Goal: Task Accomplishment & Management: Use online tool/utility

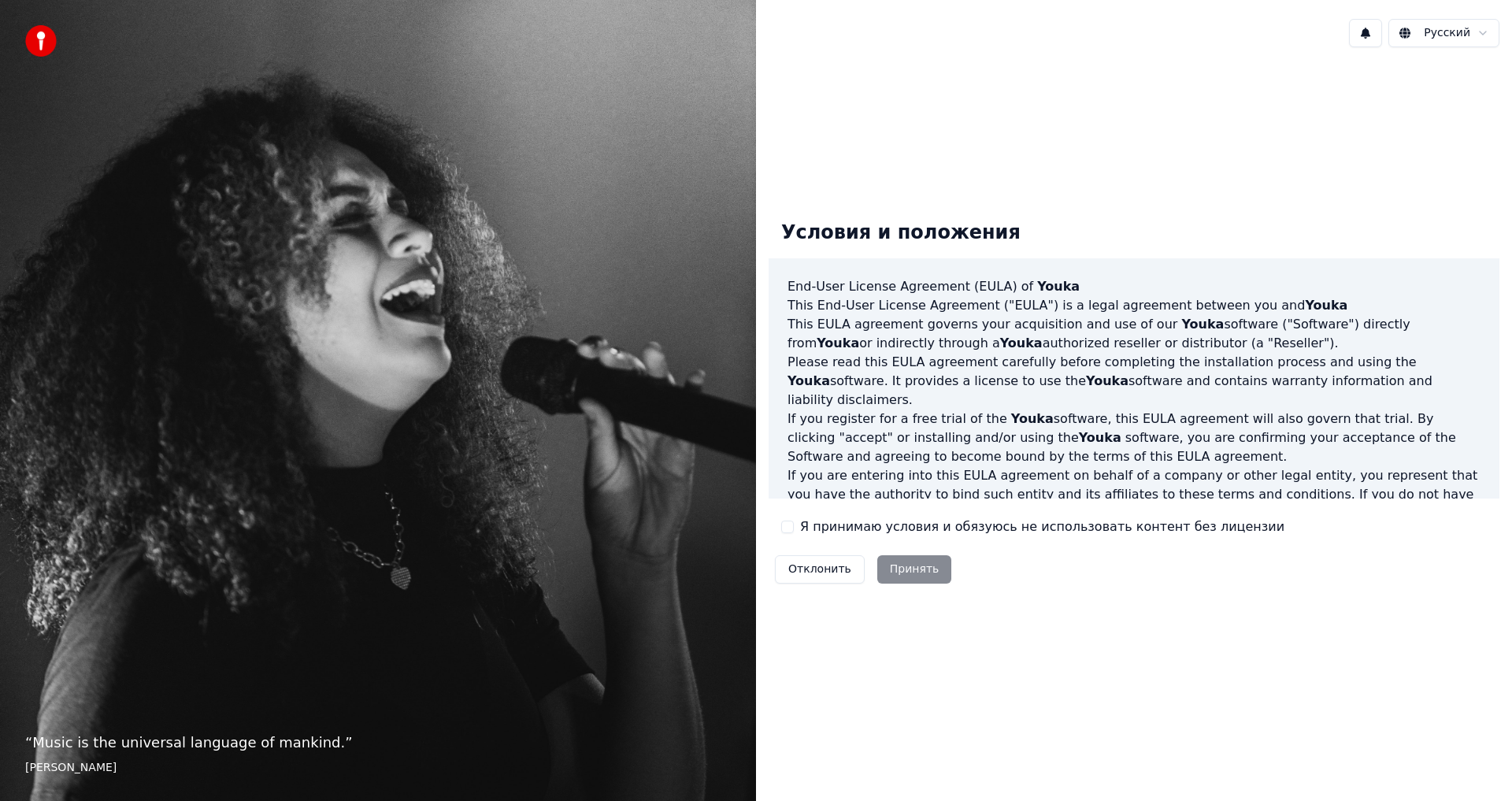
click at [851, 518] on label "Я принимаю условия и обязуюсь не использовать контент без лицензии" at bounding box center [1042, 527] width 484 height 19
click at [794, 520] on button "Я принимаю условия и обязуюсь не использовать контент без лицензии" at bounding box center [786, 526] width 13 height 13
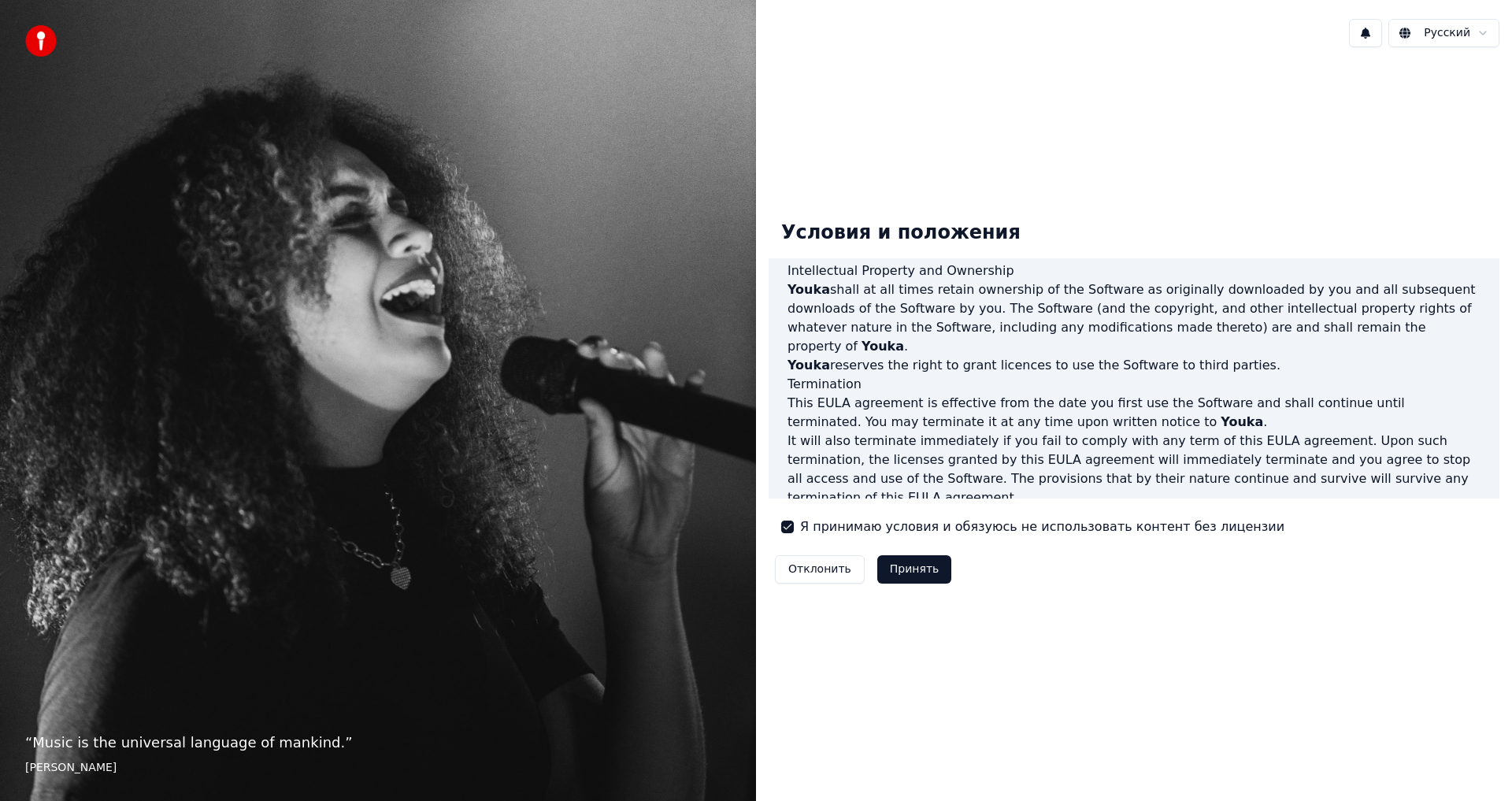
scroll to position [629, 0]
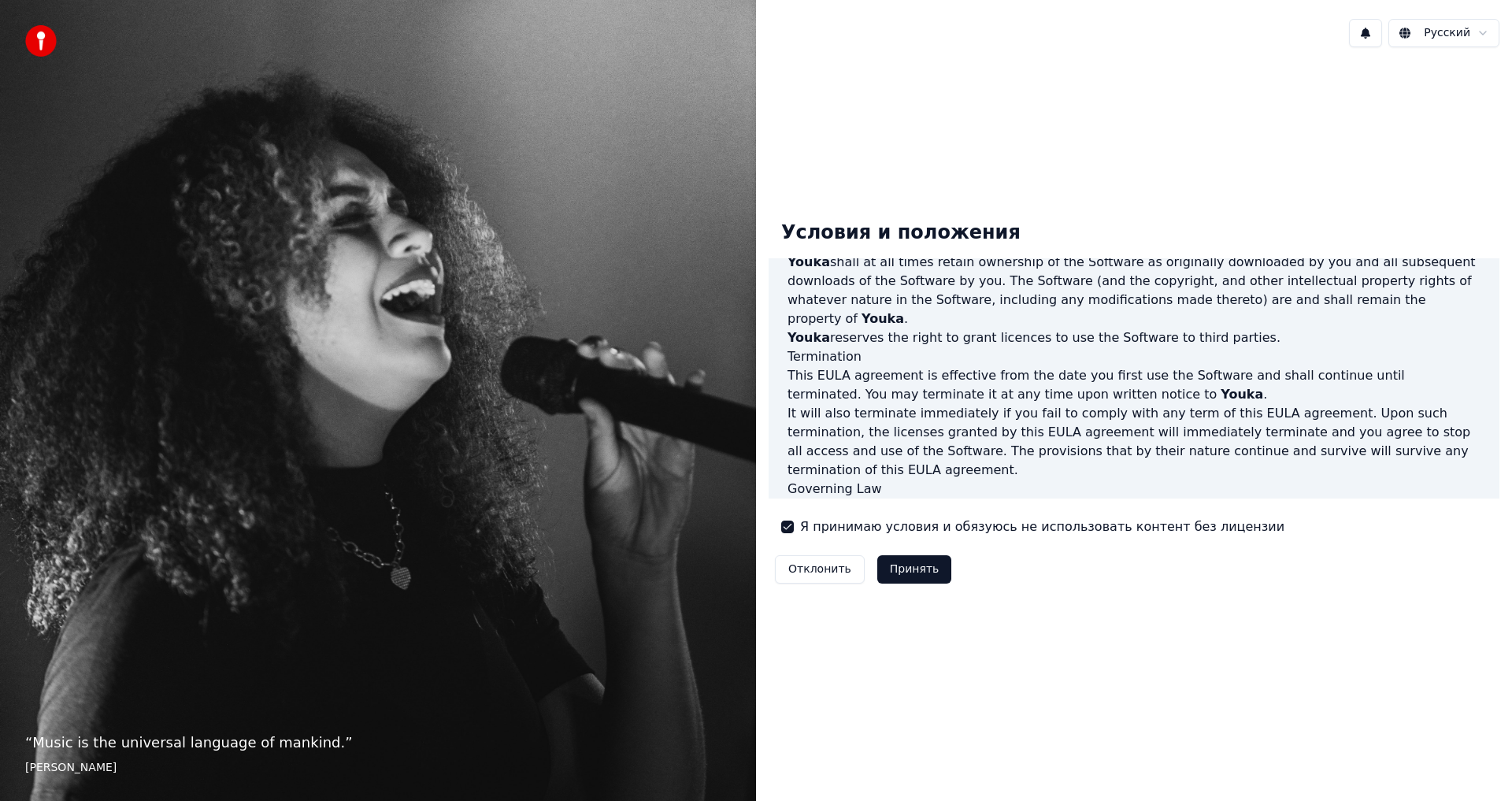
click at [1451, 42] on html "“ Music is the universal language of mankind. ” [PERSON_NAME] Русский Условия и…" at bounding box center [756, 400] width 1512 height 801
click at [1443, 30] on html "“ Music is the universal language of mankind. ” [PERSON_NAME] Русский Условия и…" at bounding box center [756, 400] width 1512 height 801
click at [890, 572] on button "Принять" at bounding box center [915, 568] width 75 height 28
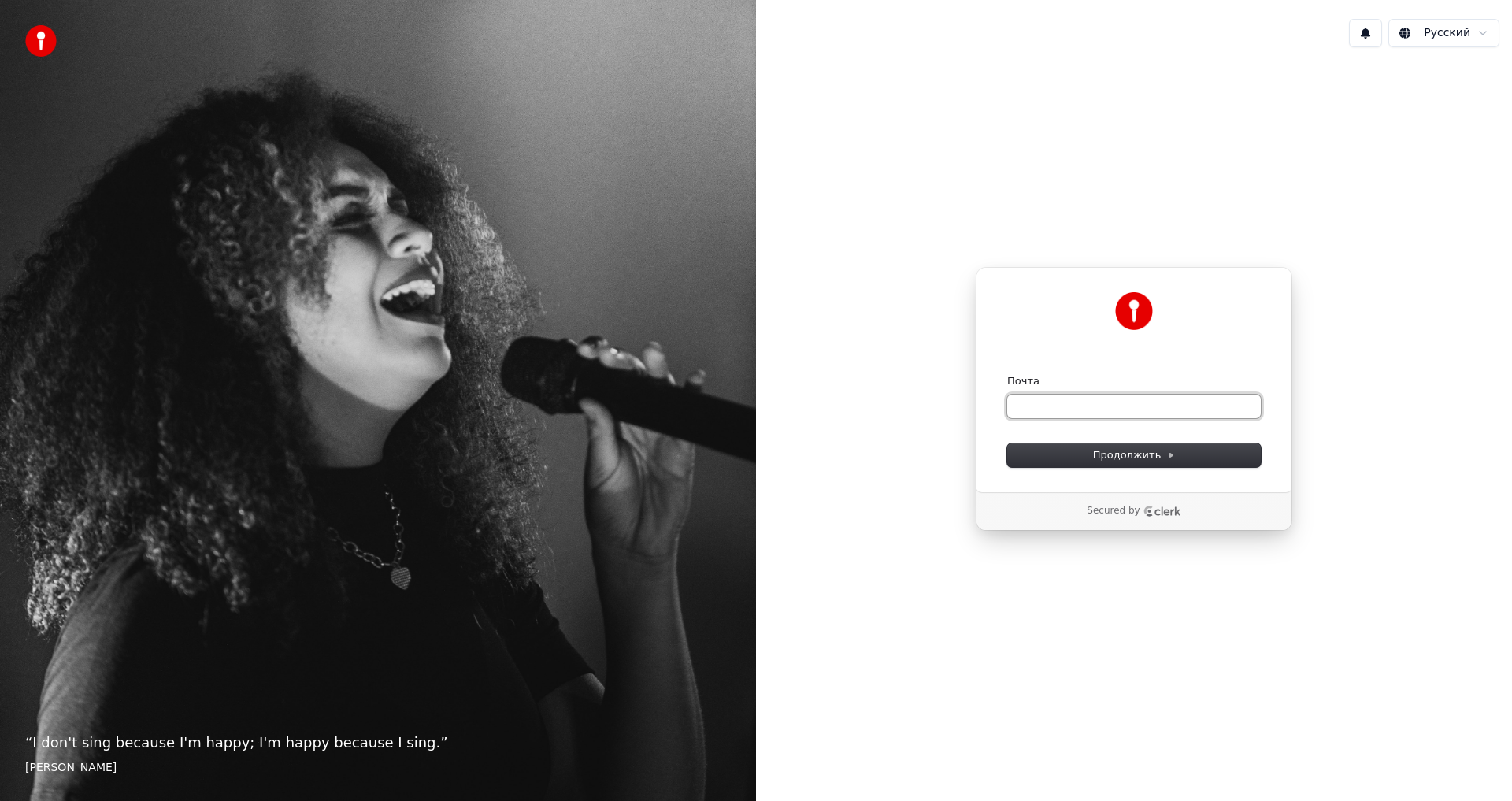
click at [1016, 396] on input "Почта" at bounding box center [1134, 406] width 254 height 23
click at [1042, 402] on input "*" at bounding box center [1134, 406] width 254 height 23
click at [1128, 454] on span "Продолжить" at bounding box center [1135, 455] width 83 height 14
type input "**********"
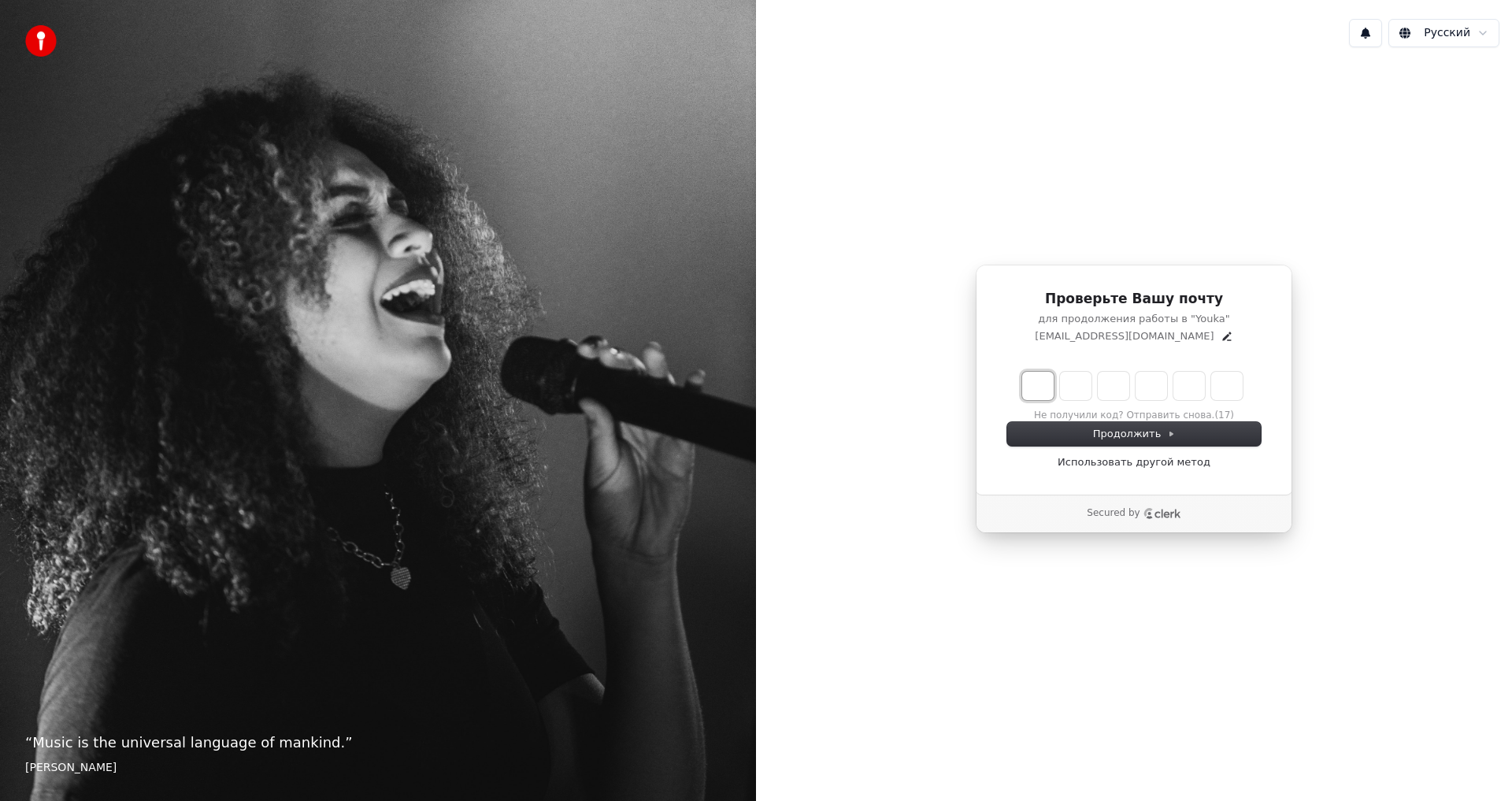
type input "*"
type input "**"
type input "*"
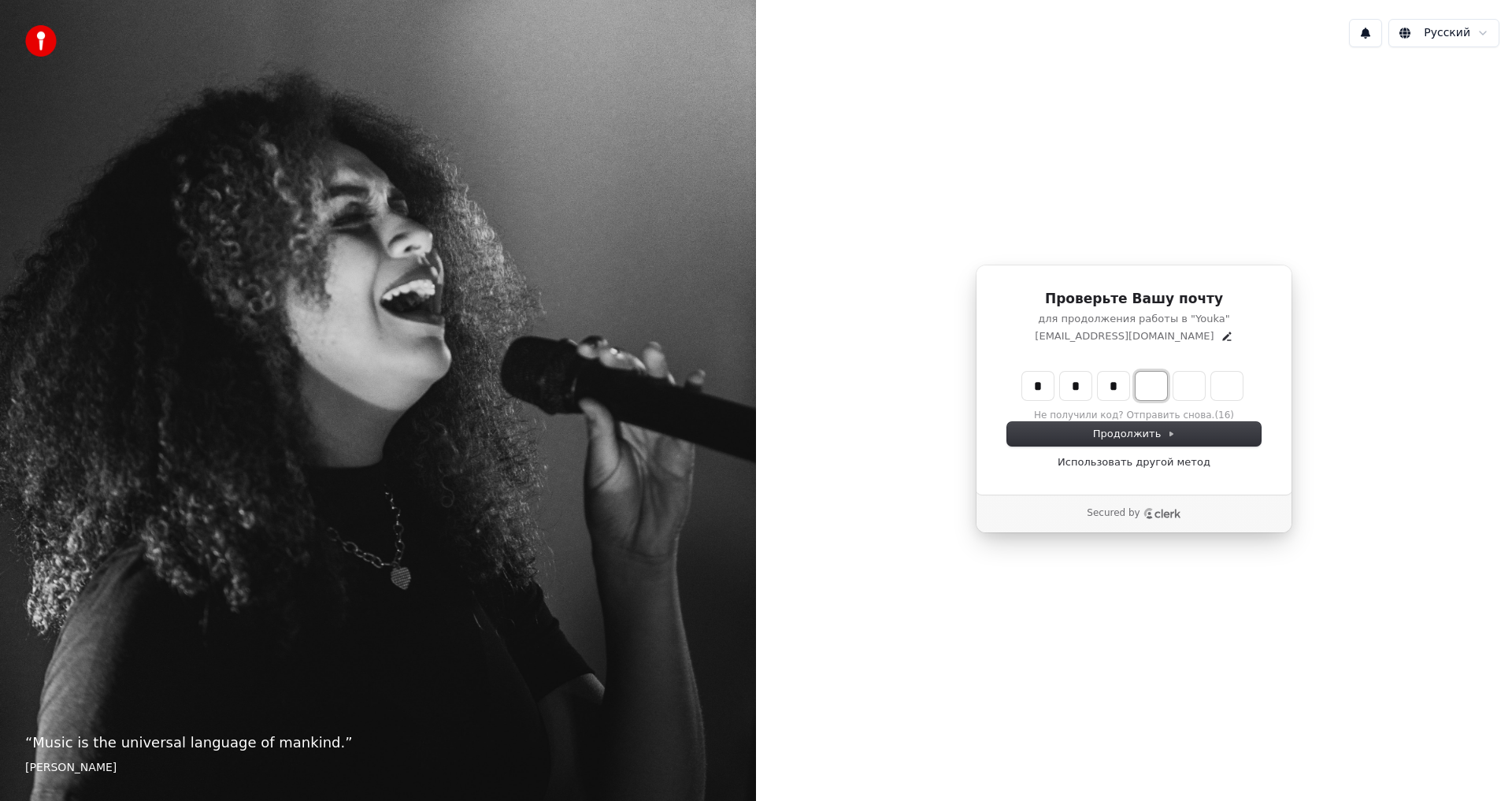
type input "***"
type input "*"
type input "****"
type input "*"
type input "******"
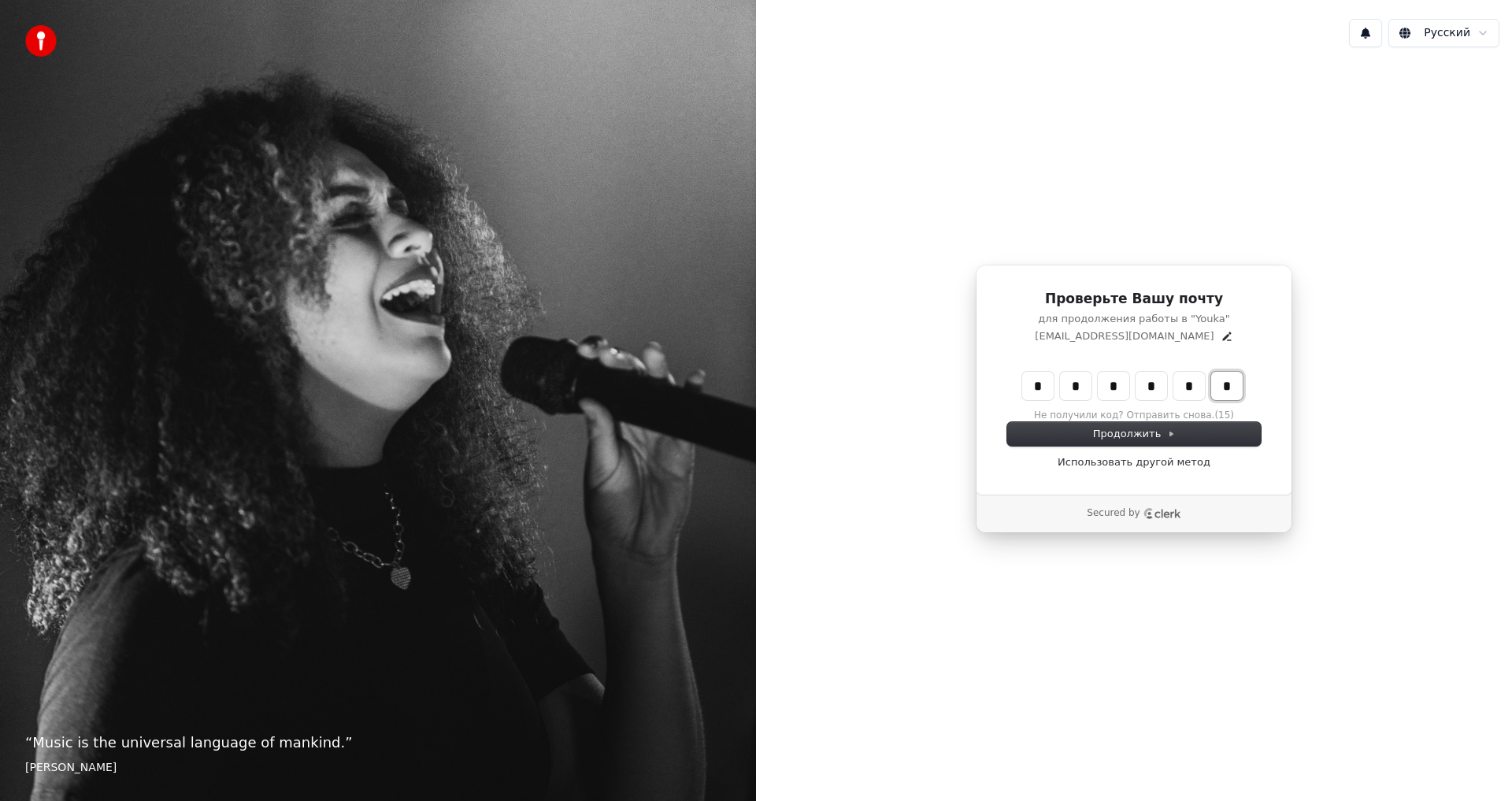
type input "*"
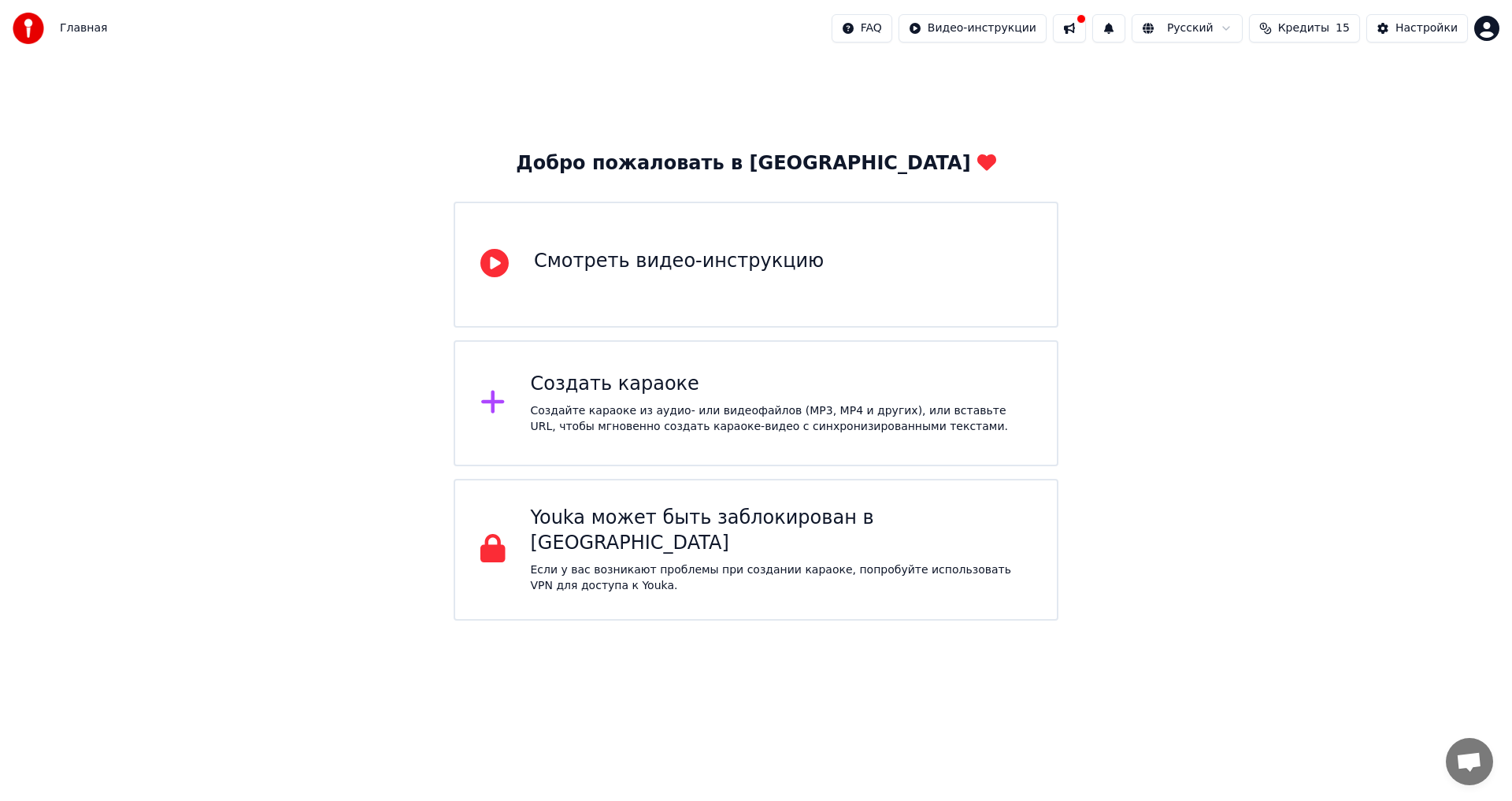
click at [587, 397] on div "Создать караоке Создайте караоке из аудио- или видеофайлов (MP3, MP4 и других),…" at bounding box center [782, 402] width 502 height 63
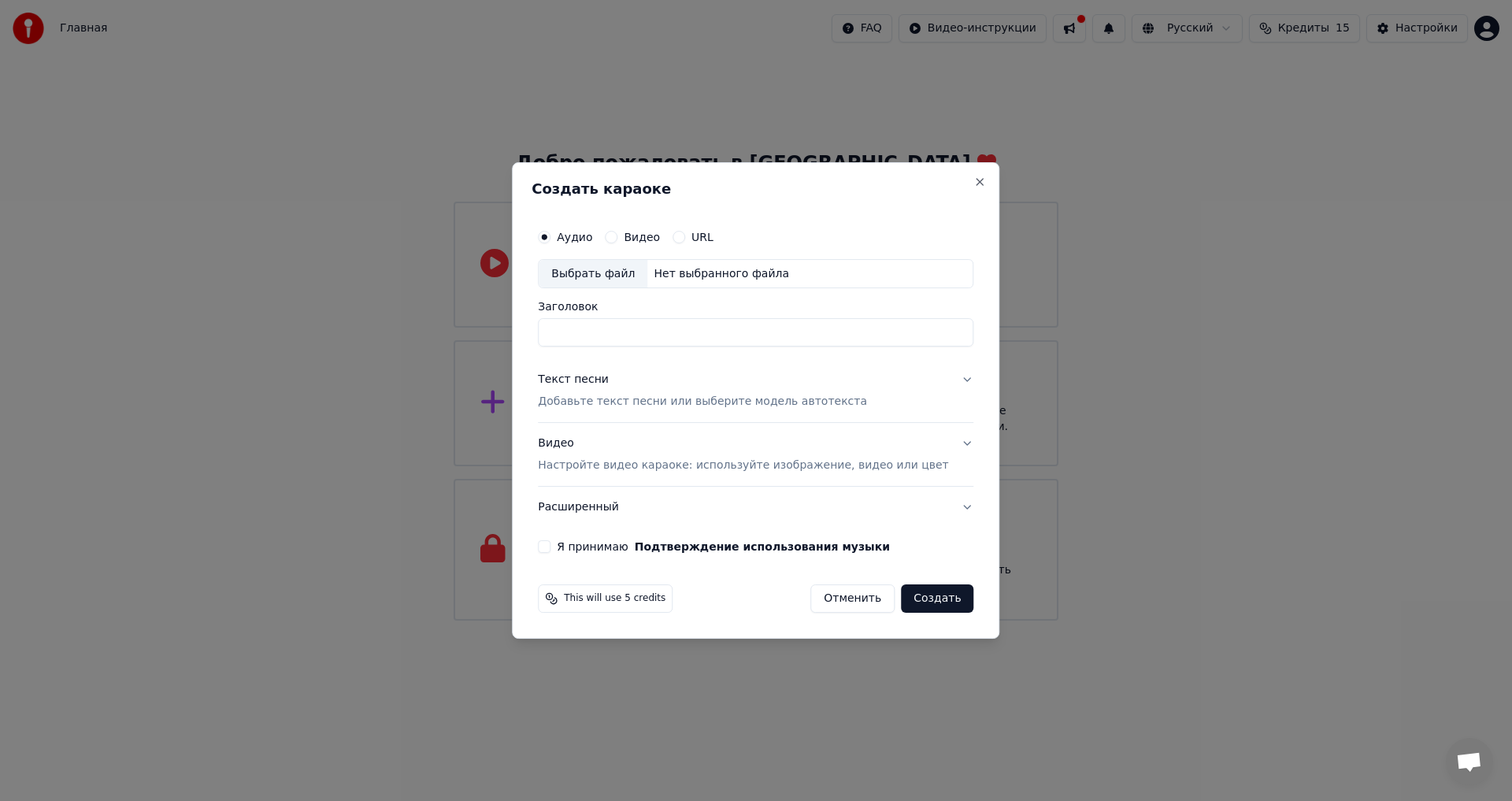
click at [545, 355] on div "Создать караоке Аудио Видео URL Выбрать файл Нет выбранного файла Заголовок Тек…" at bounding box center [755, 400] width 487 height 478
click at [601, 337] on input "Заголовок" at bounding box center [755, 332] width 435 height 28
paste input "**********"
type input "**********"
click at [608, 267] on div "Выбрать файл" at bounding box center [592, 273] width 109 height 28
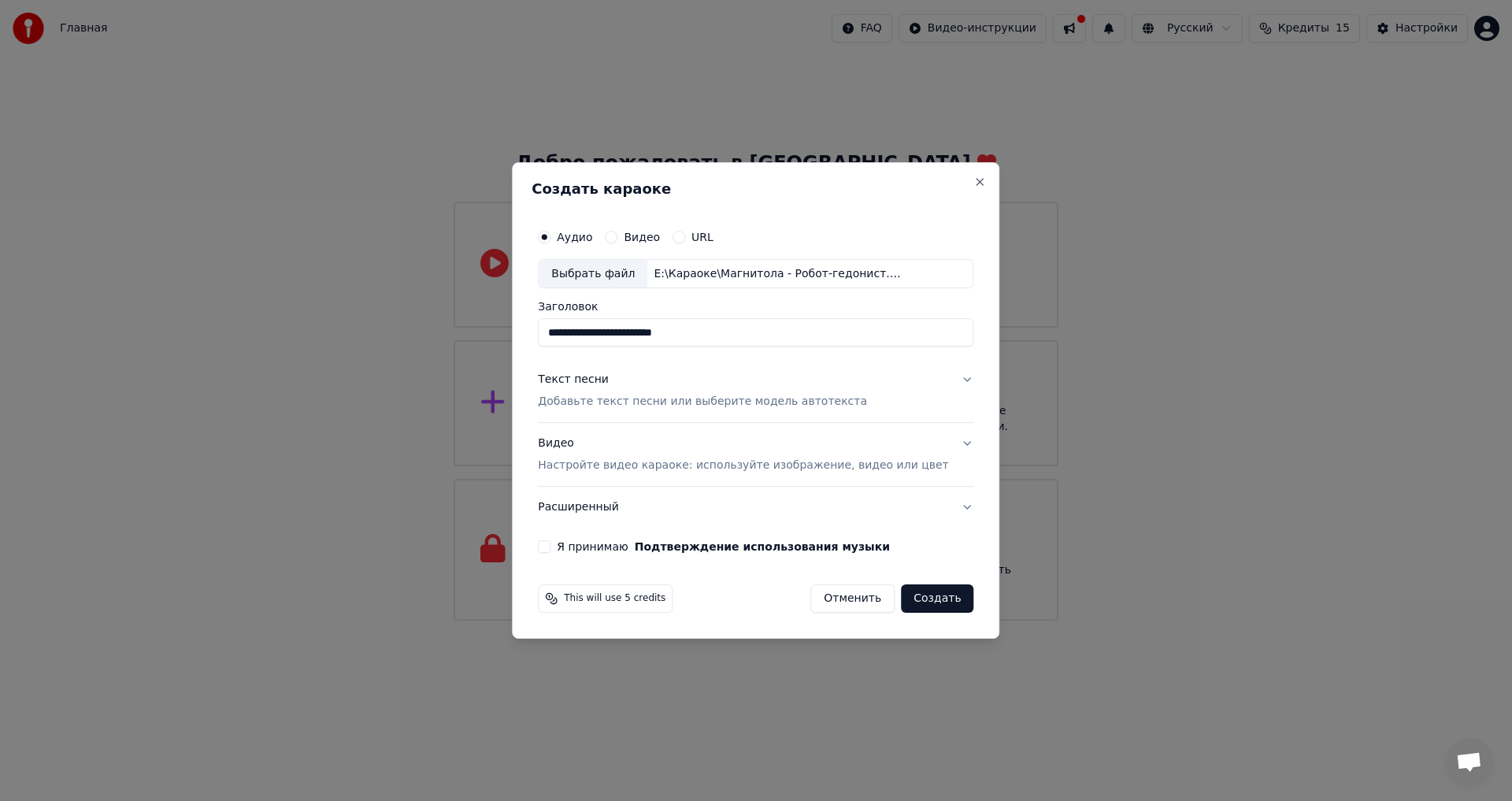
click at [587, 552] on label "Я принимаю Подтверждение использования музыки" at bounding box center [723, 546] width 333 height 11
click at [550, 552] on button "Я принимаю Подтверждение использования музыки" at bounding box center [543, 546] width 13 height 13
click at [828, 464] on p "Настройте видео караоке: используйте изображение, видео или цвет" at bounding box center [742, 465] width 410 height 15
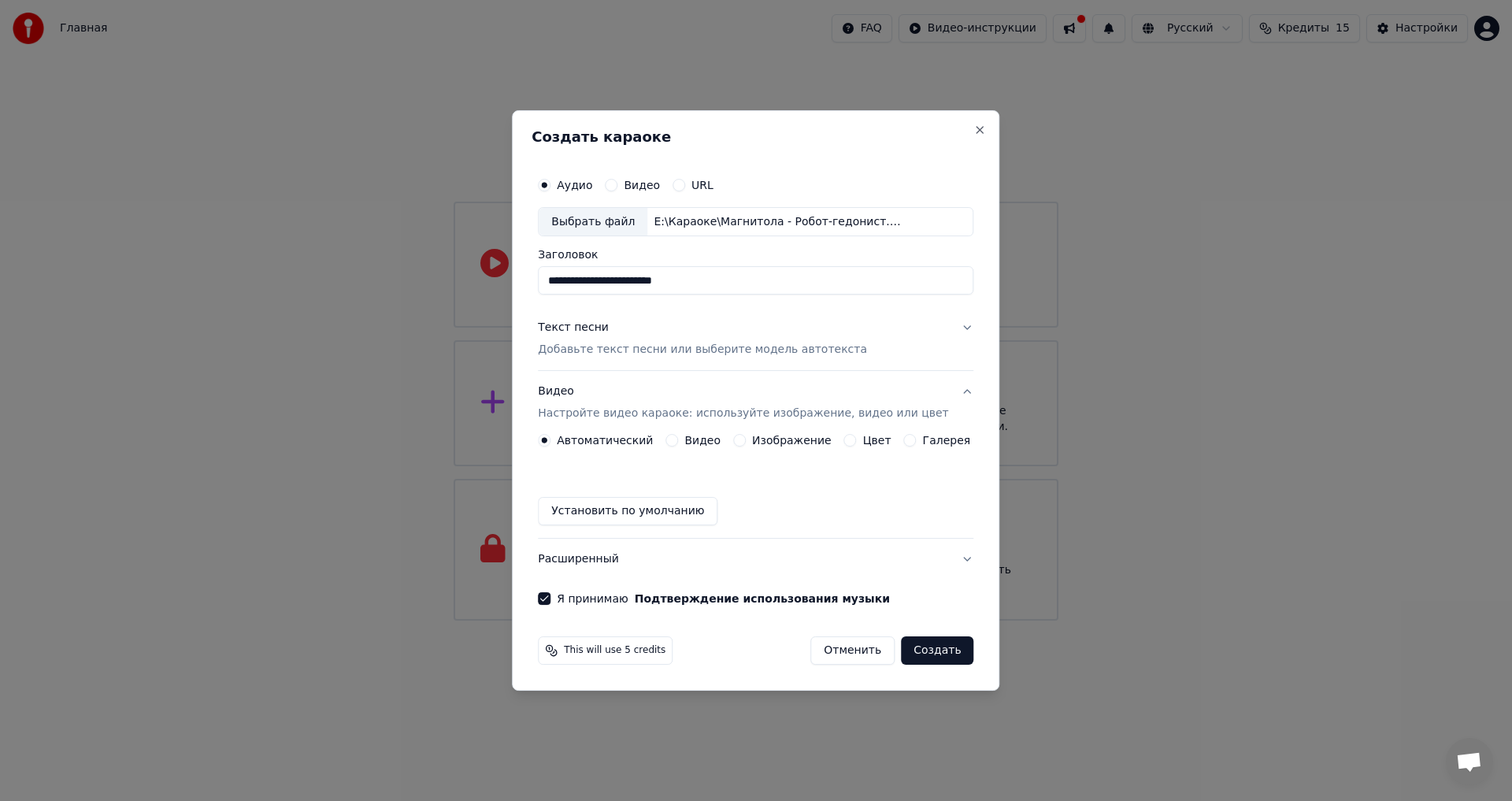
click at [716, 435] on label "Видео" at bounding box center [702, 439] width 37 height 11
click at [678, 435] on button "Видео" at bounding box center [672, 440] width 13 height 13
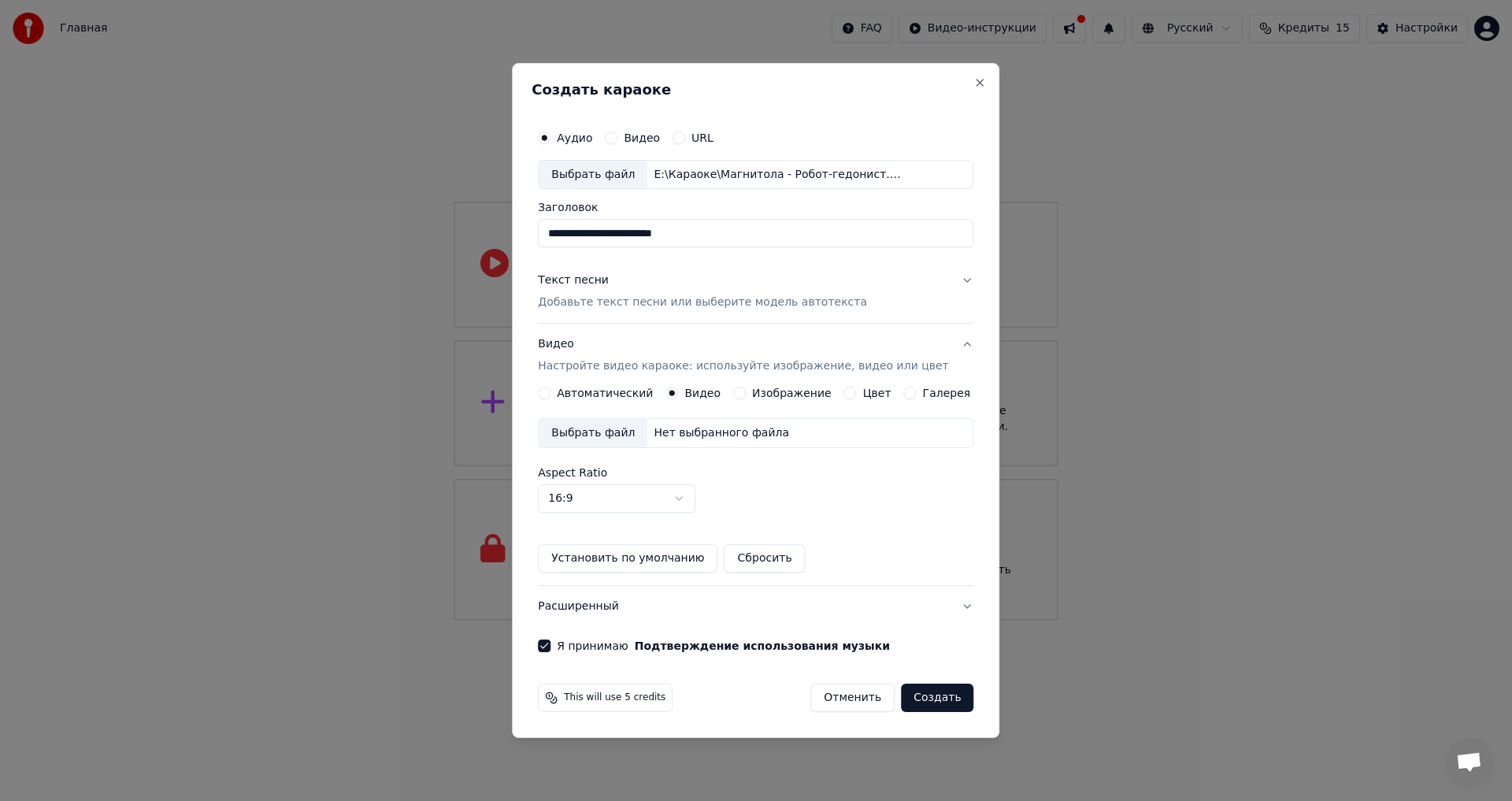
click at [621, 431] on div "Выбрать файл" at bounding box center [592, 432] width 109 height 28
click at [690, 491] on body "**********" at bounding box center [756, 310] width 1512 height 621
click at [948, 276] on button "Текст песни Добавьте текст песни или выберите модель автотекста" at bounding box center [755, 291] width 435 height 63
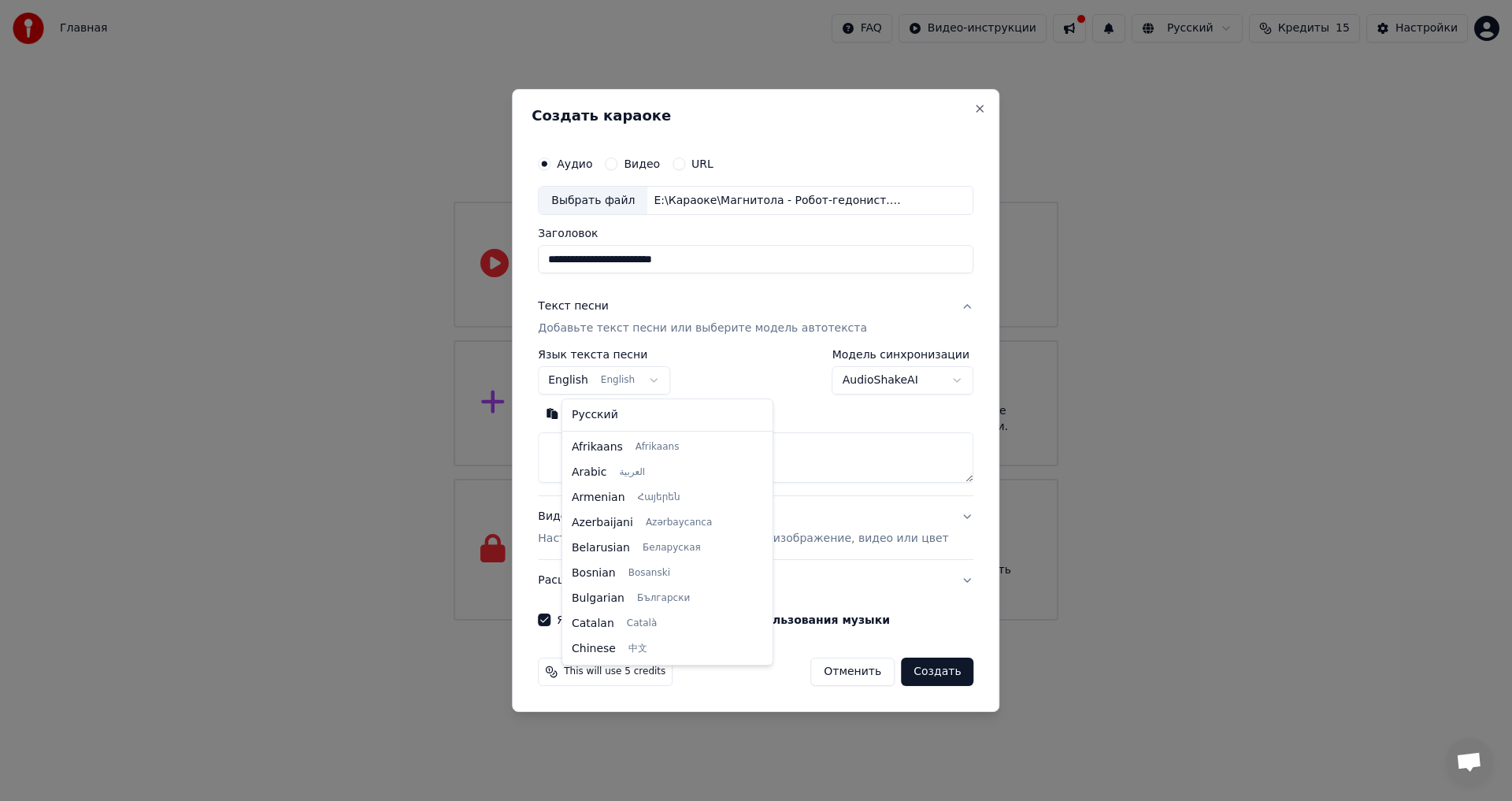
click at [667, 385] on body "**********" at bounding box center [756, 310] width 1512 height 621
click at [857, 460] on body "**********" at bounding box center [756, 310] width 1512 height 621
click at [594, 448] on textarea at bounding box center [755, 458] width 435 height 50
click at [647, 381] on body "**********" at bounding box center [756, 310] width 1512 height 621
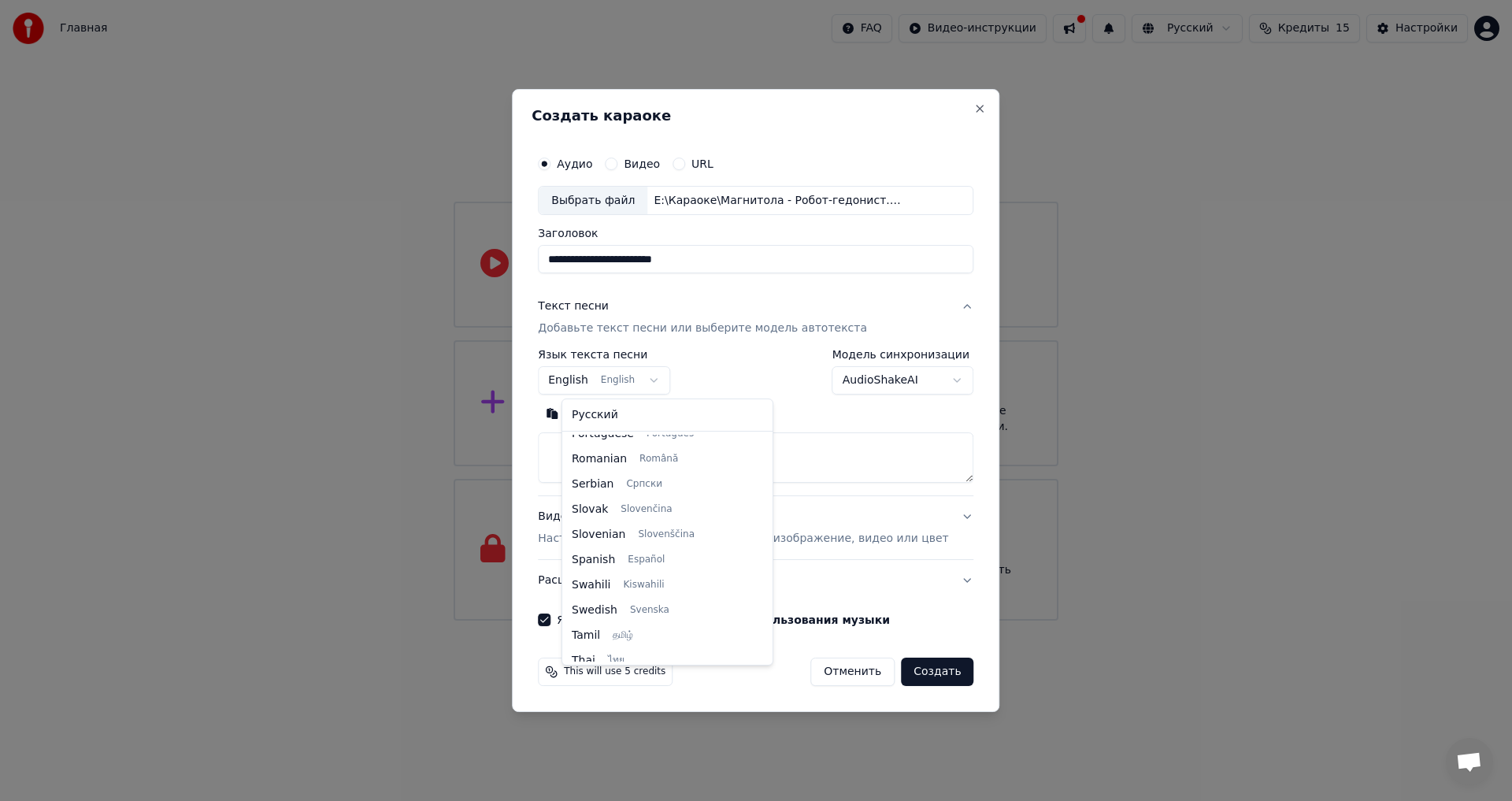
click at [812, 462] on body "**********" at bounding box center [756, 310] width 1512 height 621
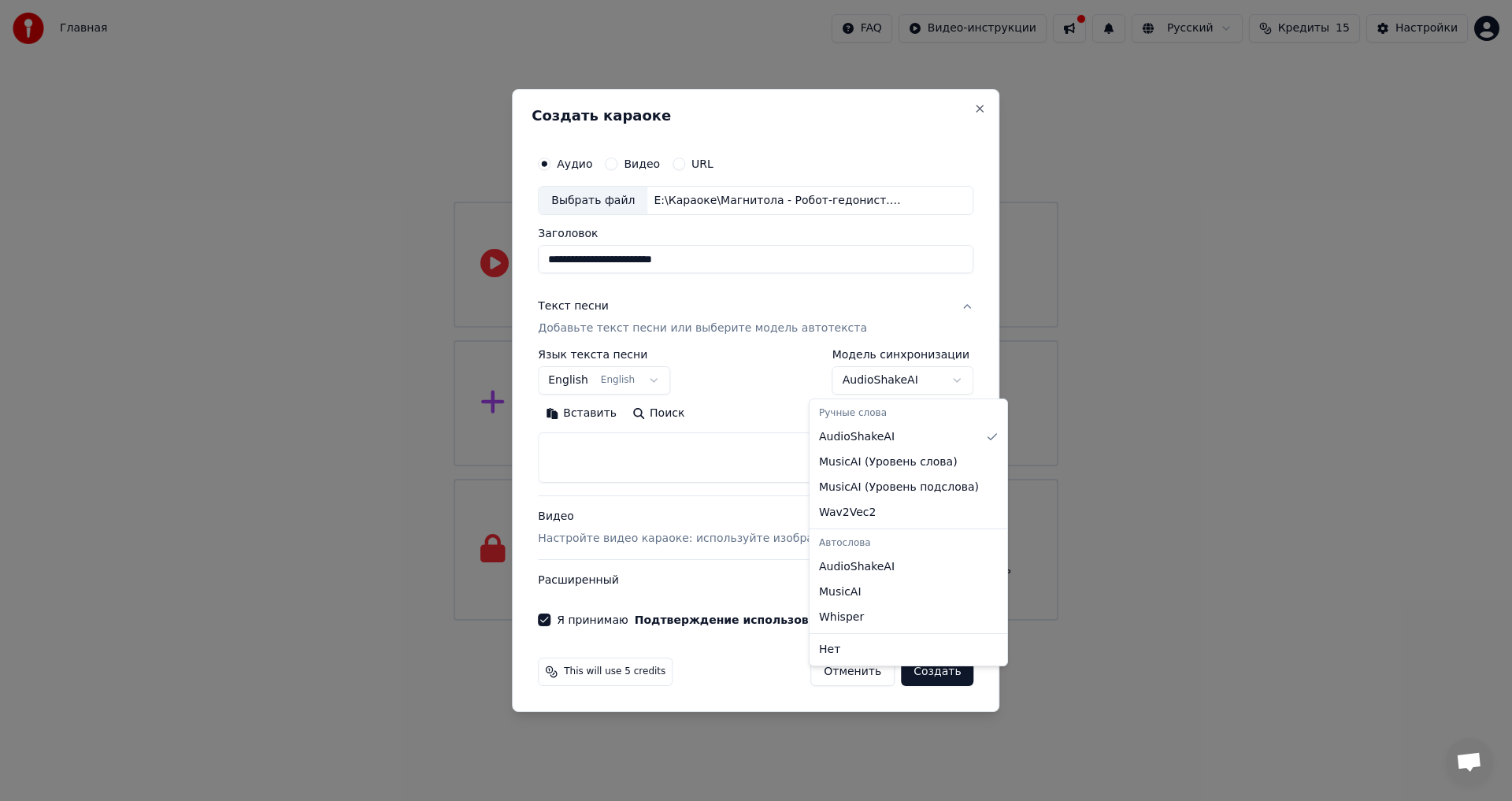
click at [869, 394] on body "**********" at bounding box center [756, 310] width 1512 height 621
click at [868, 372] on body "**********" at bounding box center [756, 310] width 1512 height 621
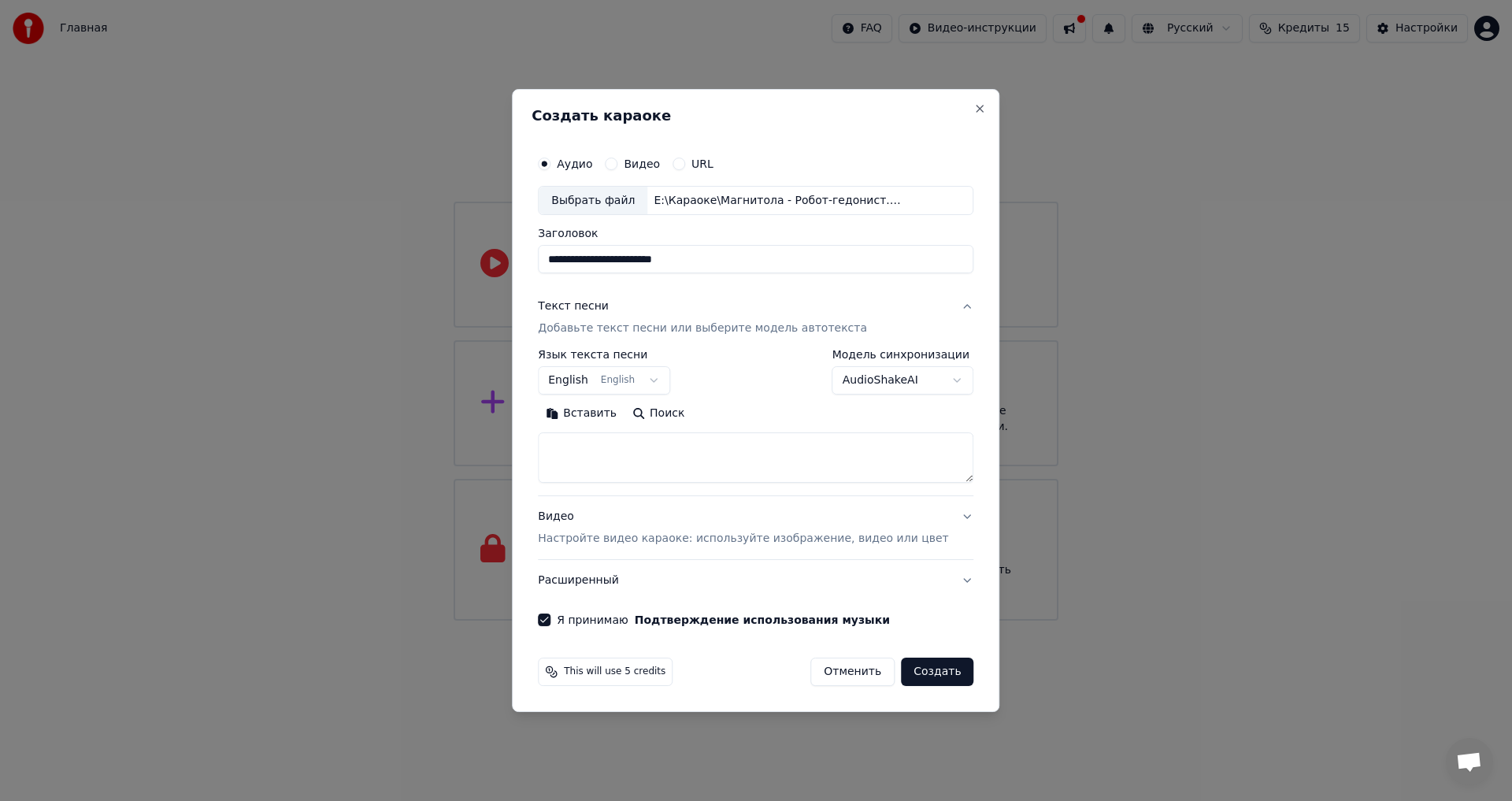
click at [633, 376] on button "English English" at bounding box center [603, 380] width 132 height 28
select select "**"
click at [637, 473] on textarea at bounding box center [755, 458] width 435 height 50
paste textarea "**********"
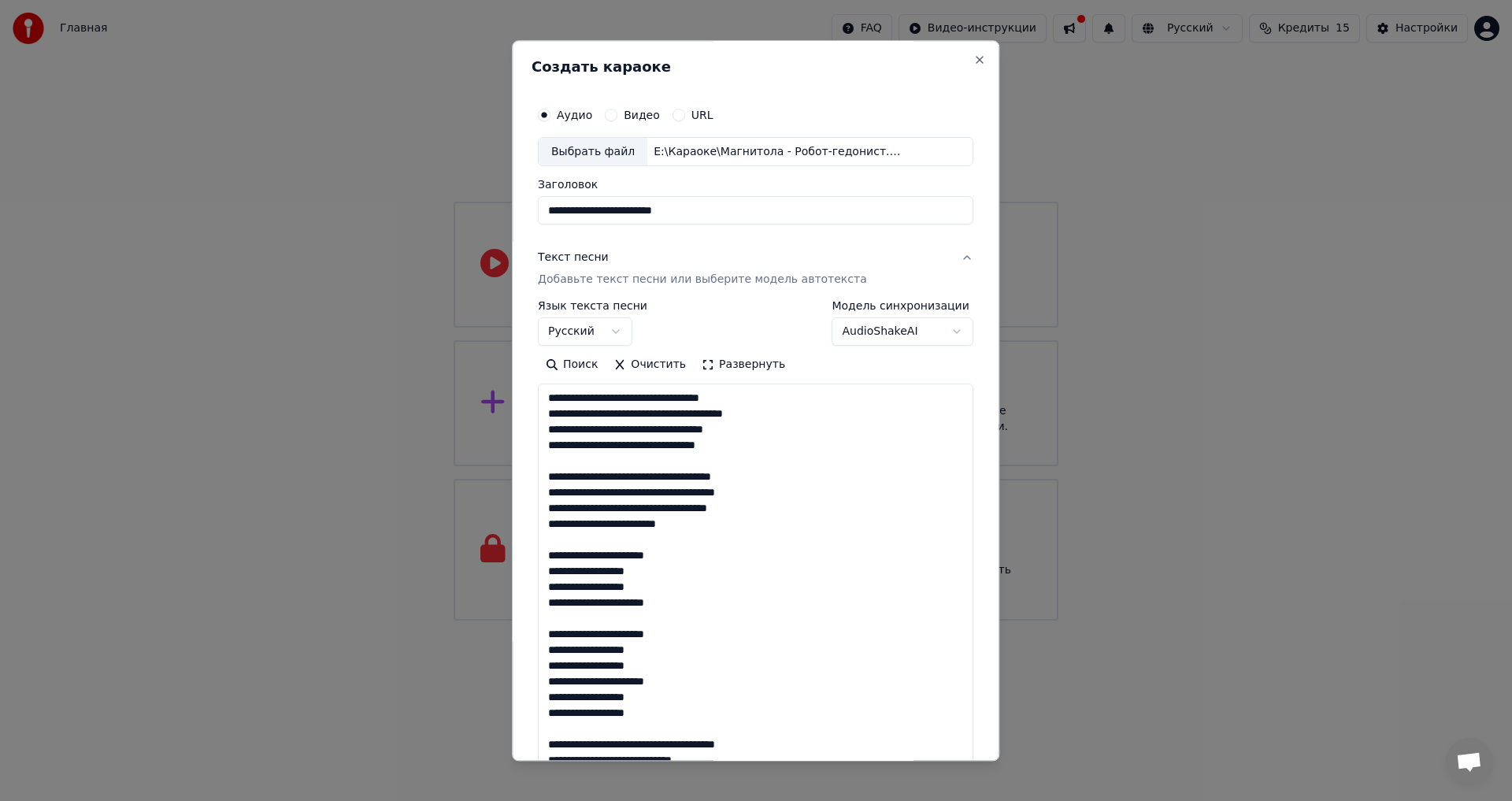
scroll to position [1028, 0]
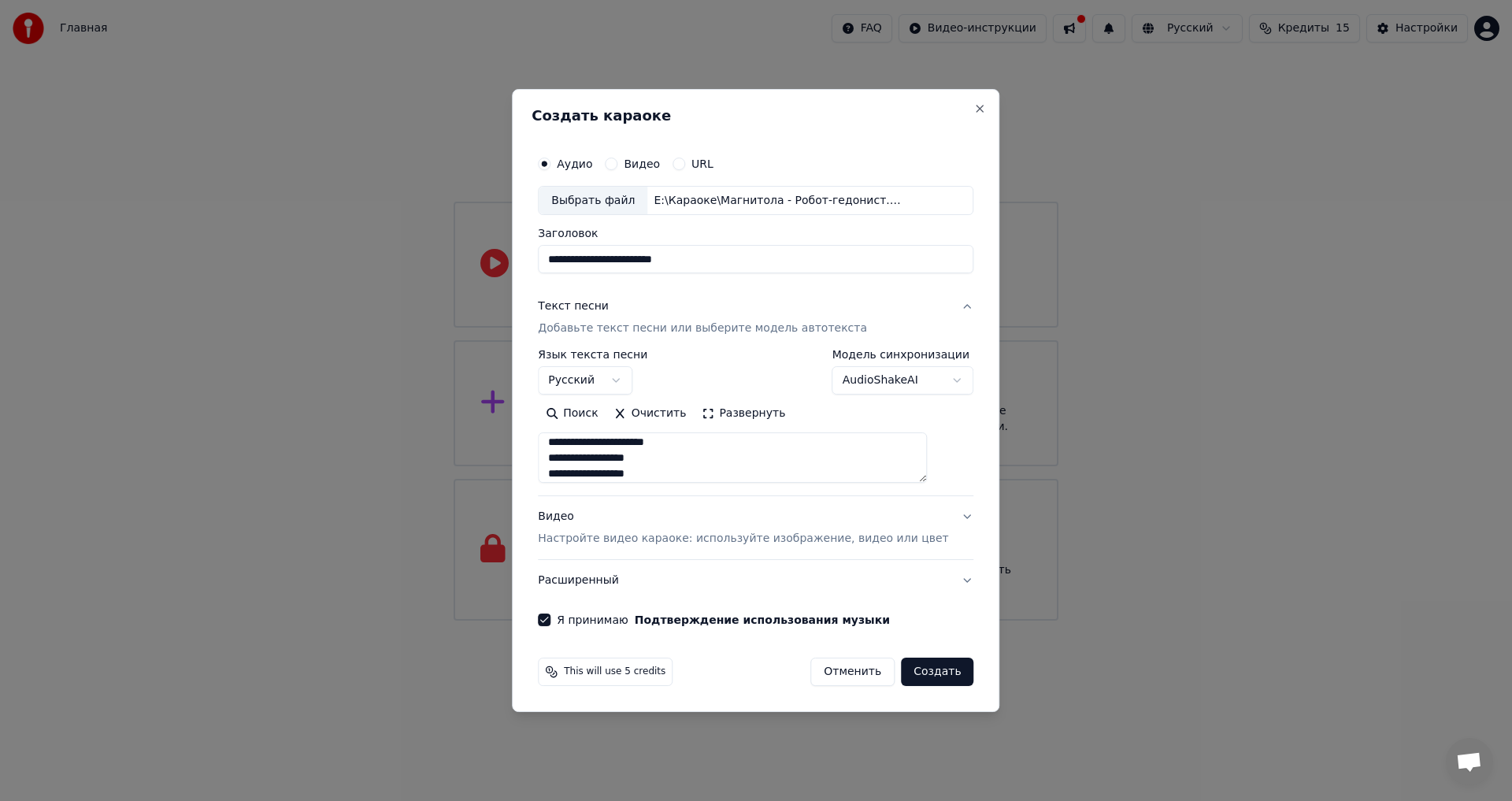
type textarea "**********"
click at [545, 196] on div "**********" at bounding box center [755, 400] width 487 height 623
click at [618, 160] on button "Видео" at bounding box center [611, 163] width 13 height 13
click at [550, 169] on button "Аудио" at bounding box center [543, 163] width 13 height 13
click at [604, 194] on div "Выбрать файл" at bounding box center [592, 200] width 109 height 28
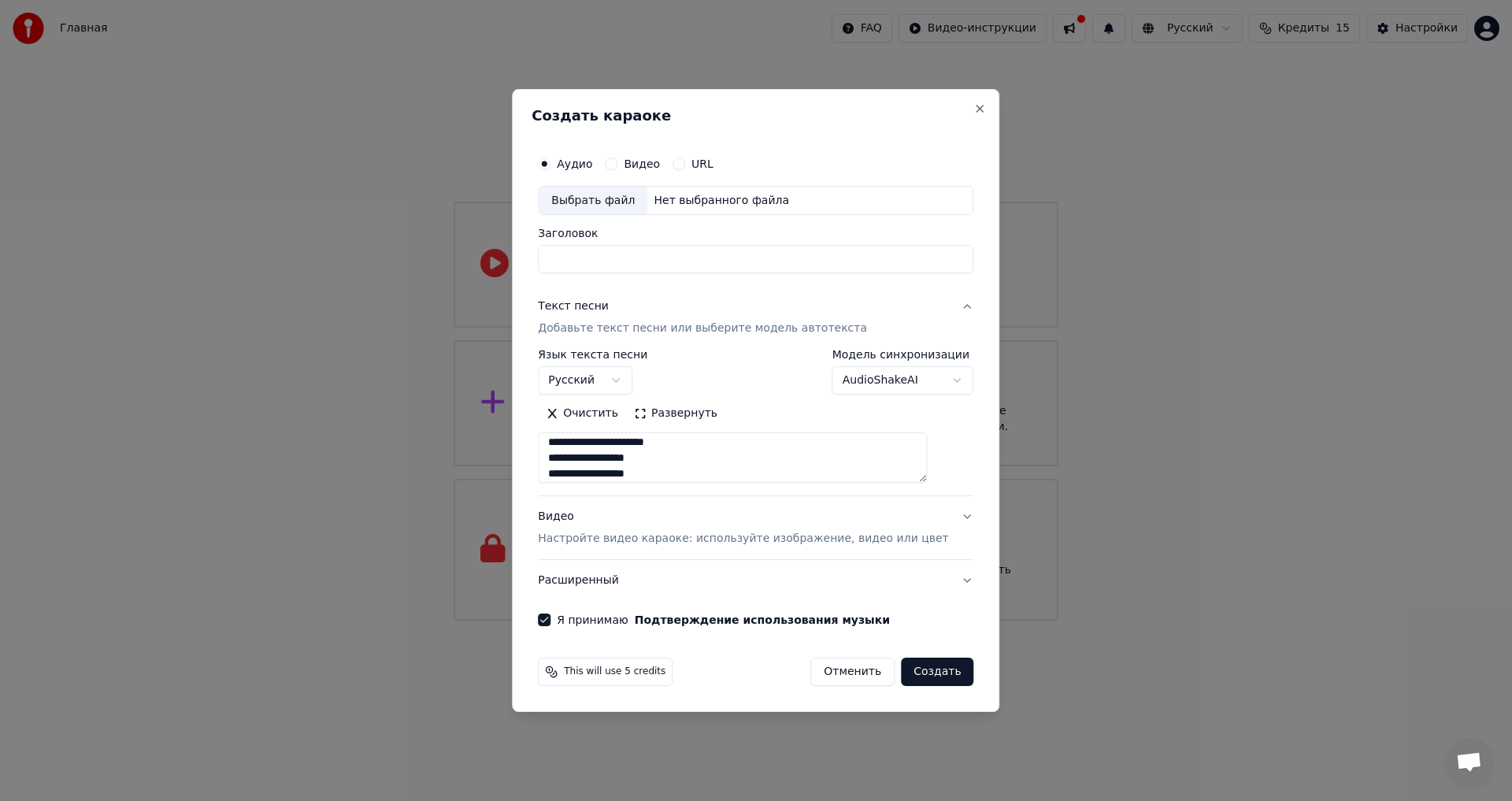
type input "**********"
click at [950, 306] on div "**********" at bounding box center [756, 387] width 448 height 491
click at [939, 307] on button "Текст песни Добавьте текст песни или выберите модель автотекста" at bounding box center [755, 318] width 435 height 63
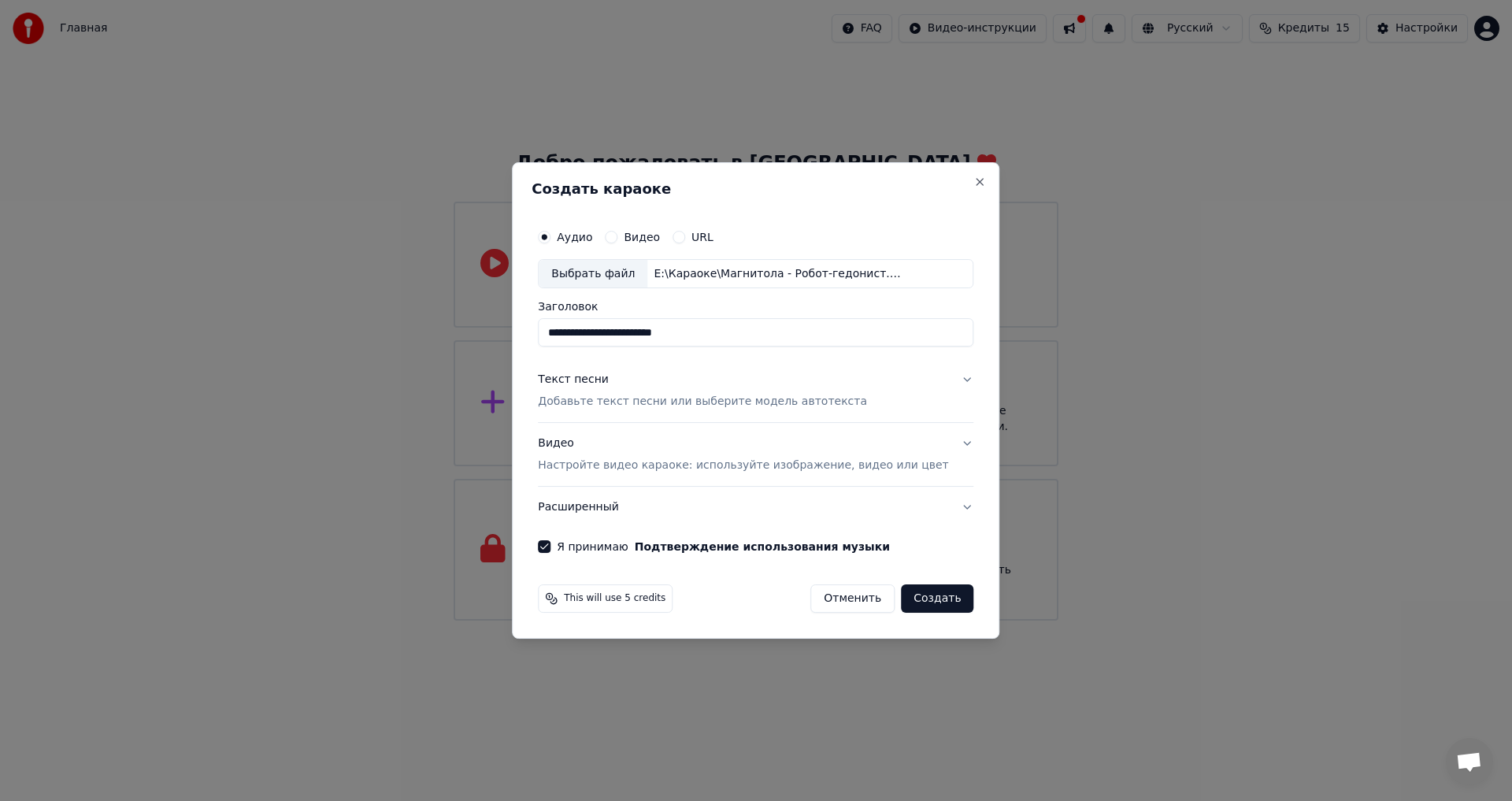
click at [905, 603] on button "Создать" at bounding box center [937, 597] width 72 height 28
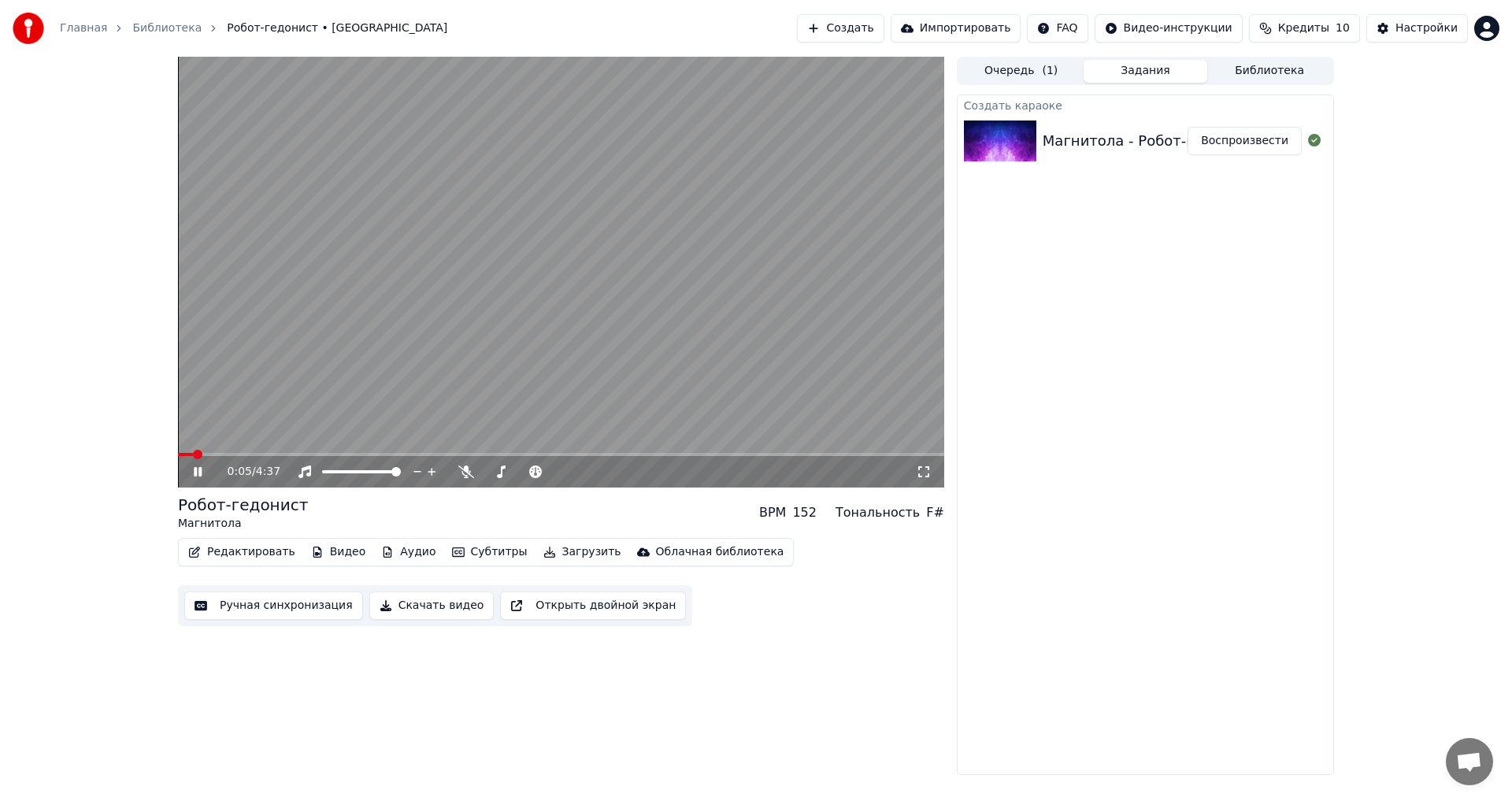
drag, startPoint x: 369, startPoint y: 483, endPoint x: 361, endPoint y: 479, distance: 8.9
click at [364, 483] on div "0:05 / 4:37" at bounding box center [561, 471] width 766 height 32
drag, startPoint x: 360, startPoint y: 476, endPoint x: 348, endPoint y: 475, distance: 12.0
click at [348, 475] on div at bounding box center [375, 472] width 126 height 15
click at [348, 465] on div at bounding box center [375, 472] width 126 height 15
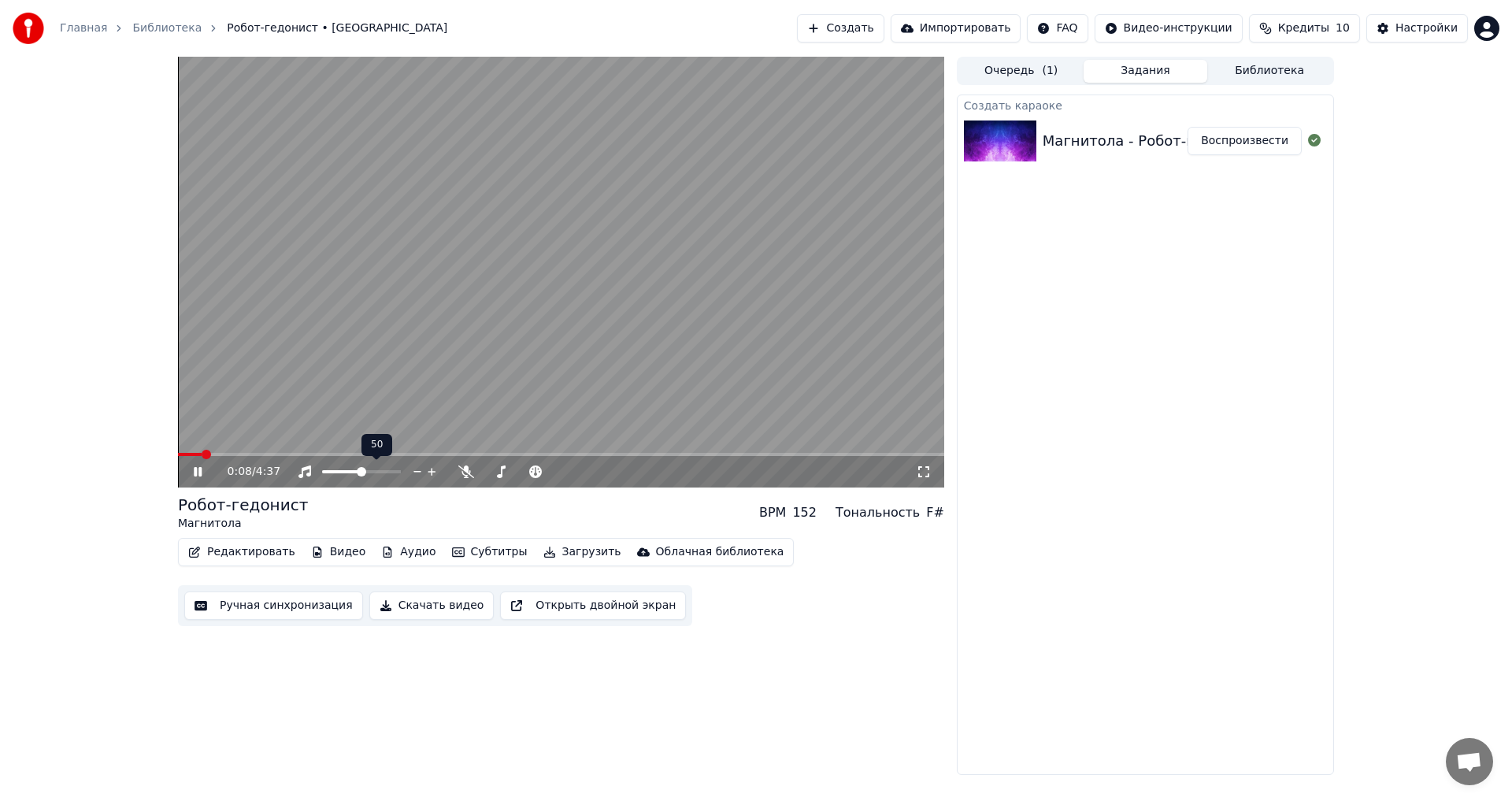
click at [362, 470] on span at bounding box center [362, 472] width 10 height 10
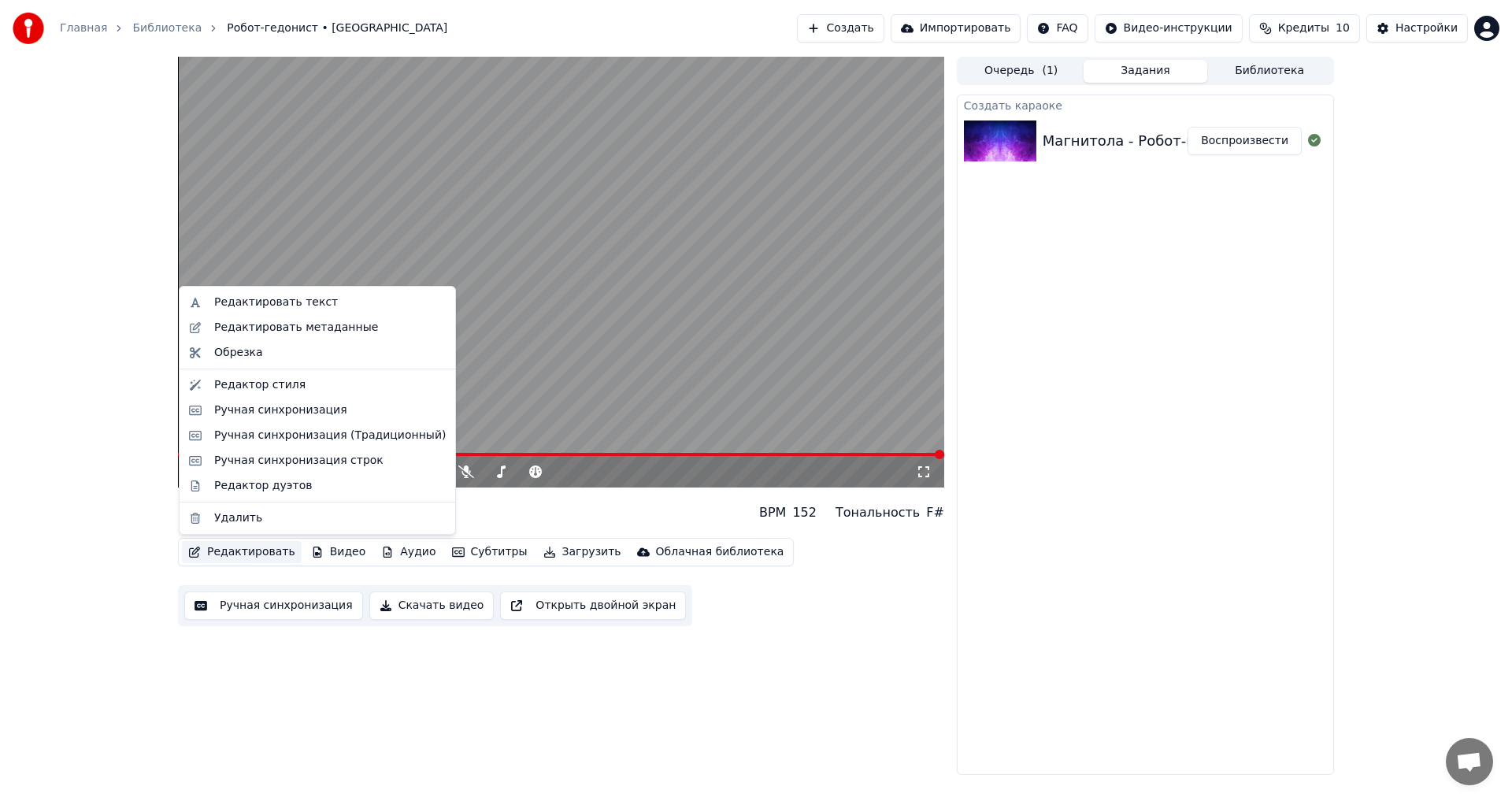
click at [246, 550] on button "Редактировать" at bounding box center [241, 552] width 120 height 22
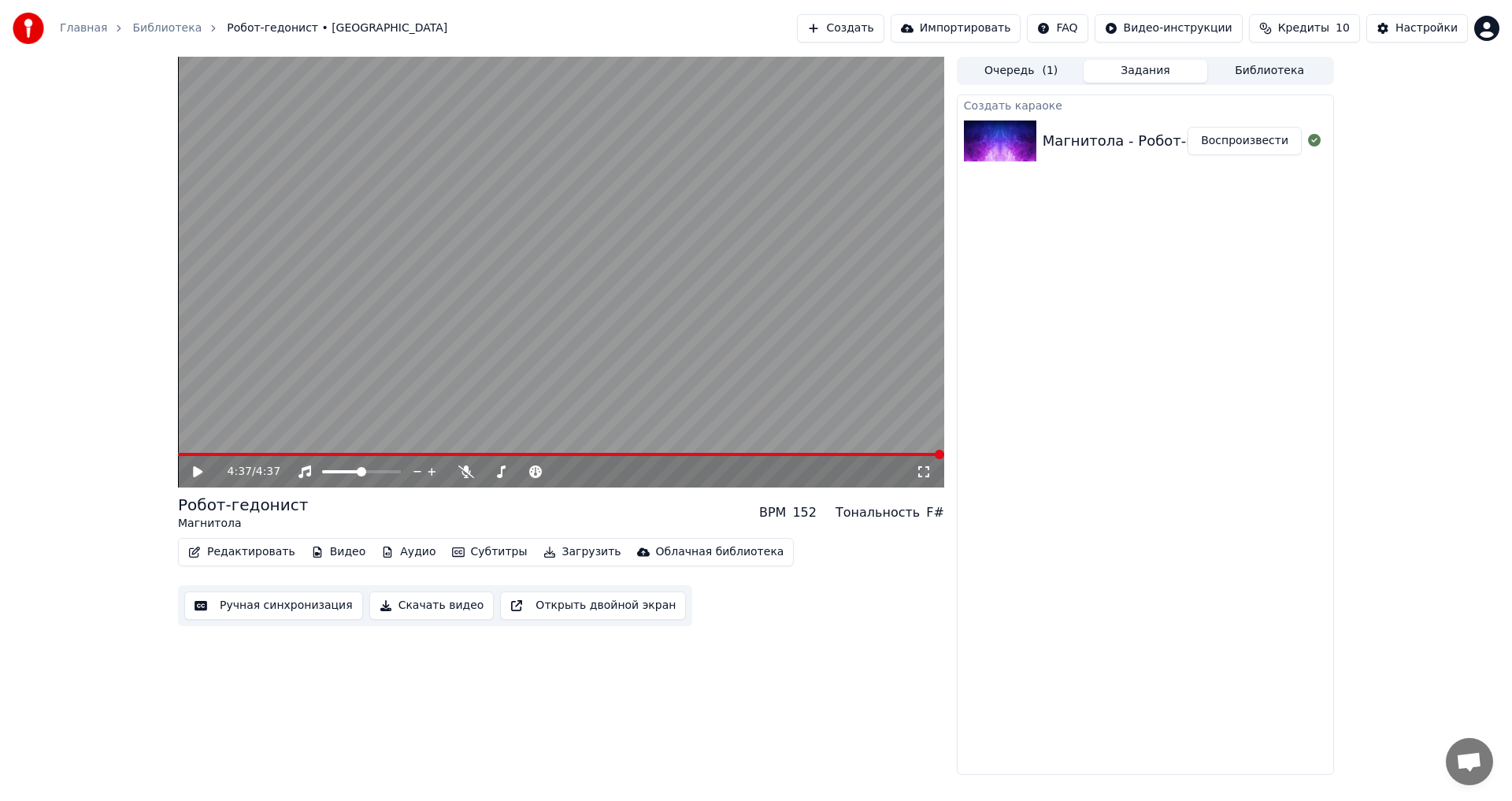
click at [715, 614] on div "Редактировать Видео Аудио Субтитры Загрузить Облачная библиотека Ручная синхрон…" at bounding box center [561, 581] width 766 height 88
click at [328, 604] on button "Ручная синхронизация" at bounding box center [273, 605] width 179 height 28
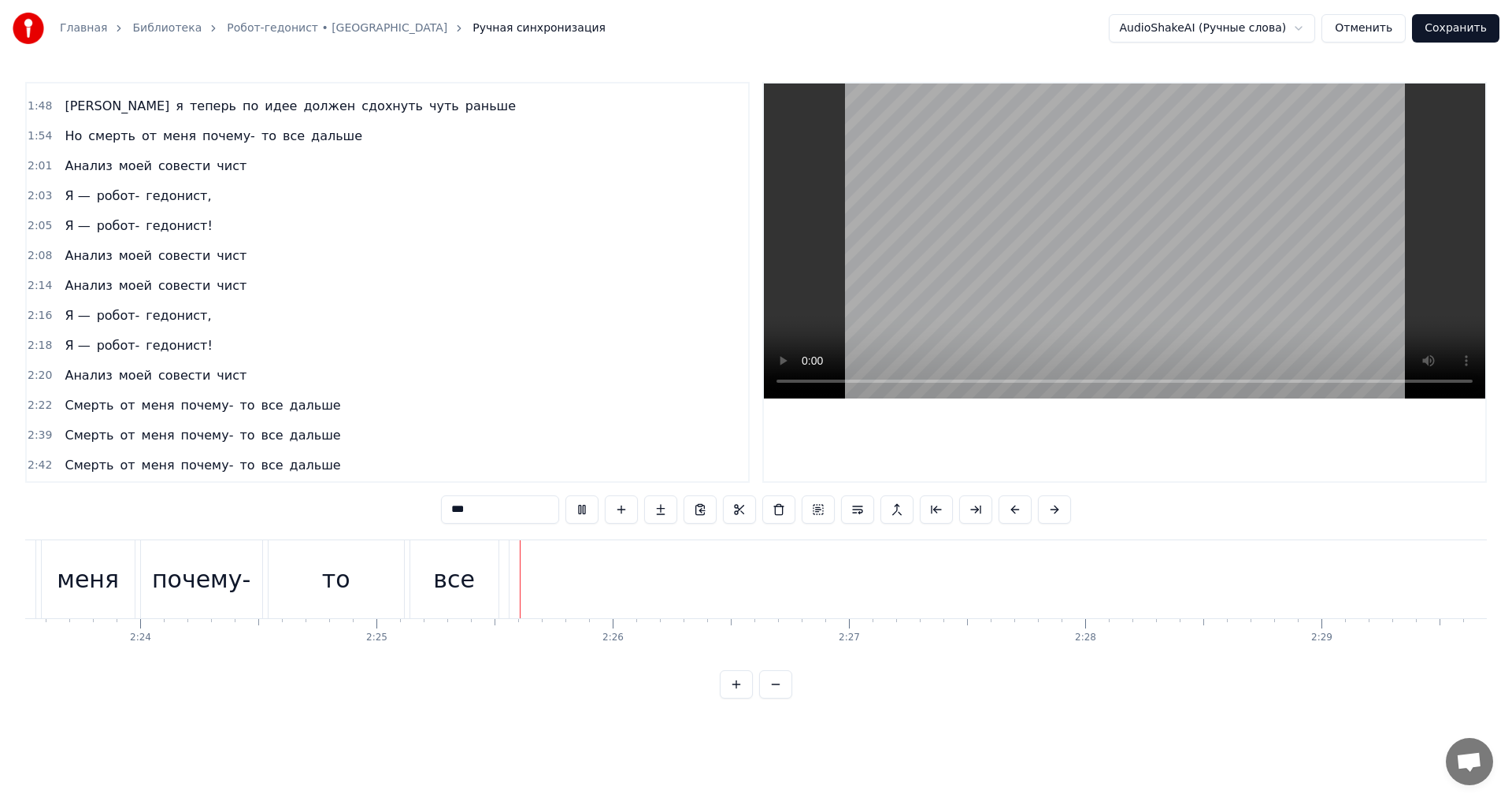
scroll to position [0, 34174]
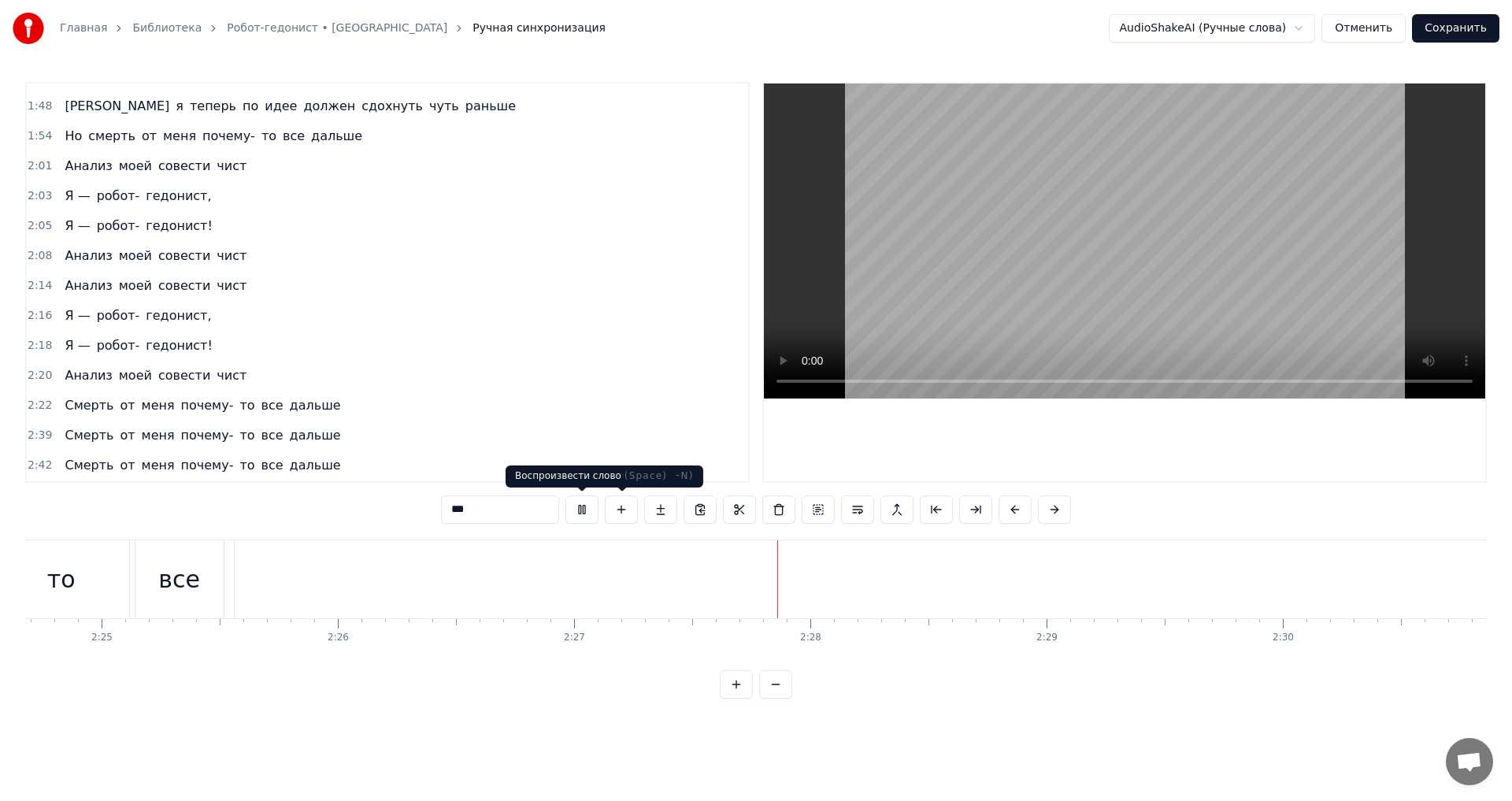
click at [594, 511] on button at bounding box center [582, 509] width 33 height 28
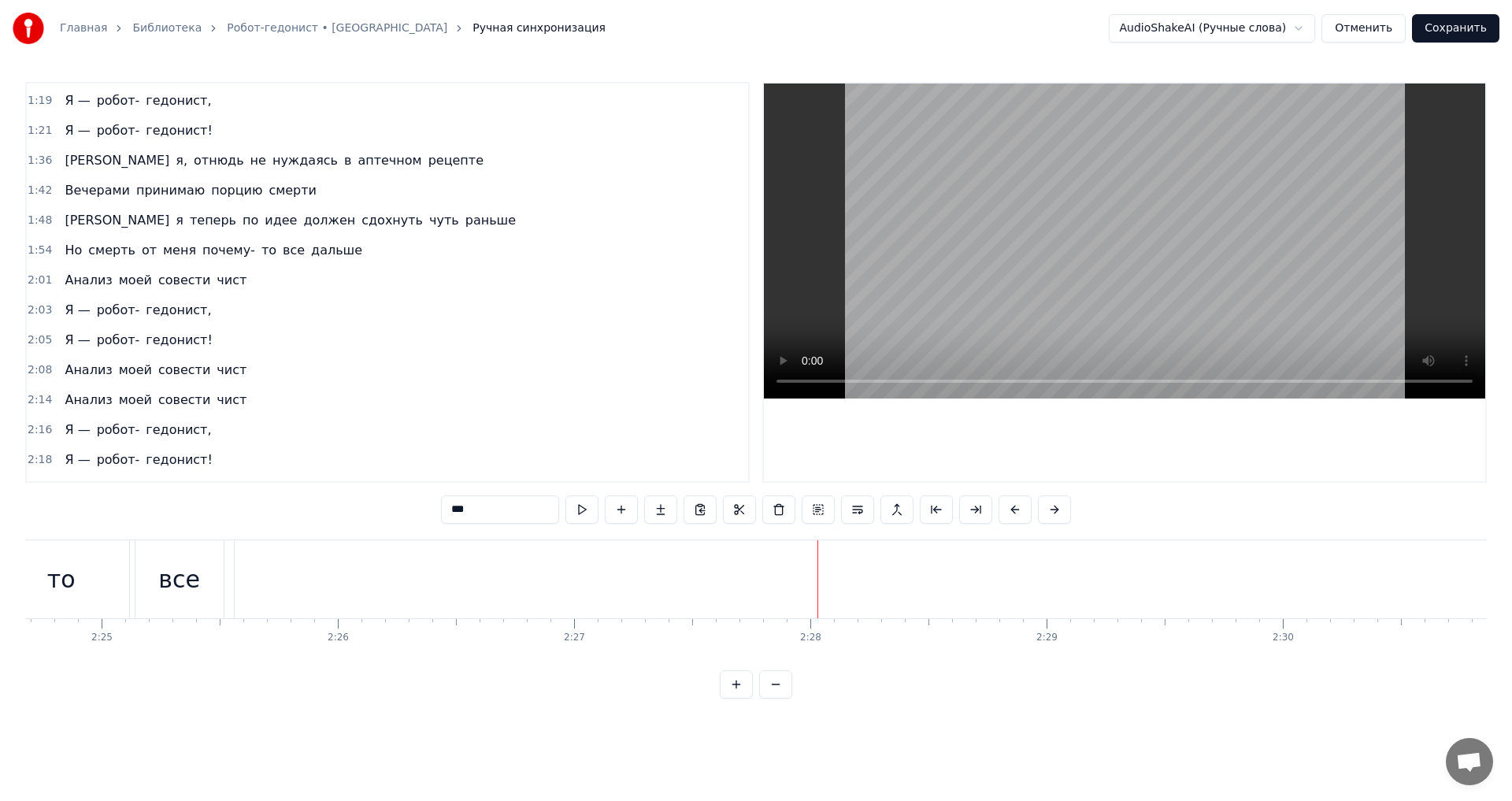
scroll to position [548, 0]
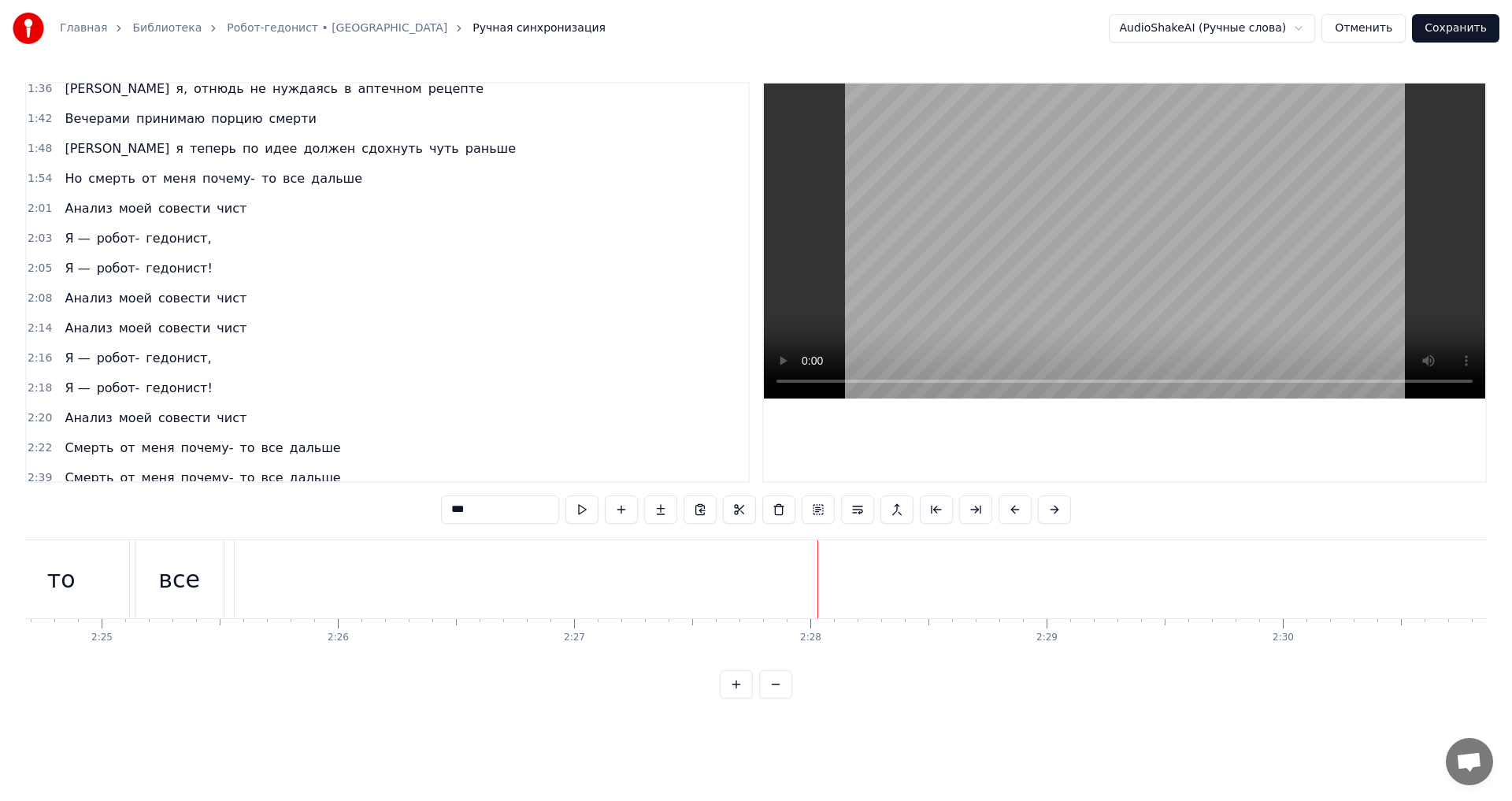
drag, startPoint x: 818, startPoint y: 567, endPoint x: 794, endPoint y: 567, distance: 24.0
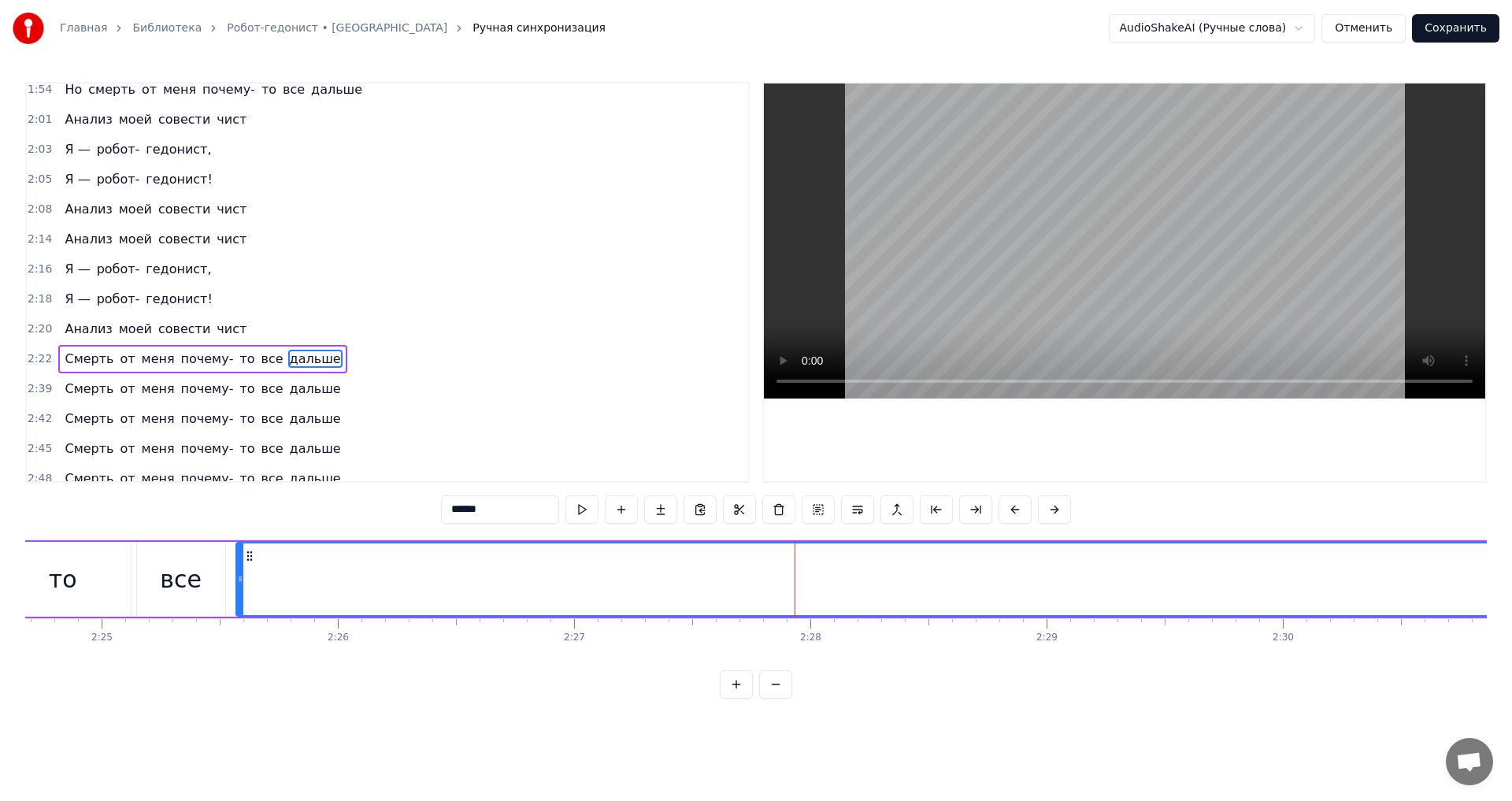
scroll to position [626, 0]
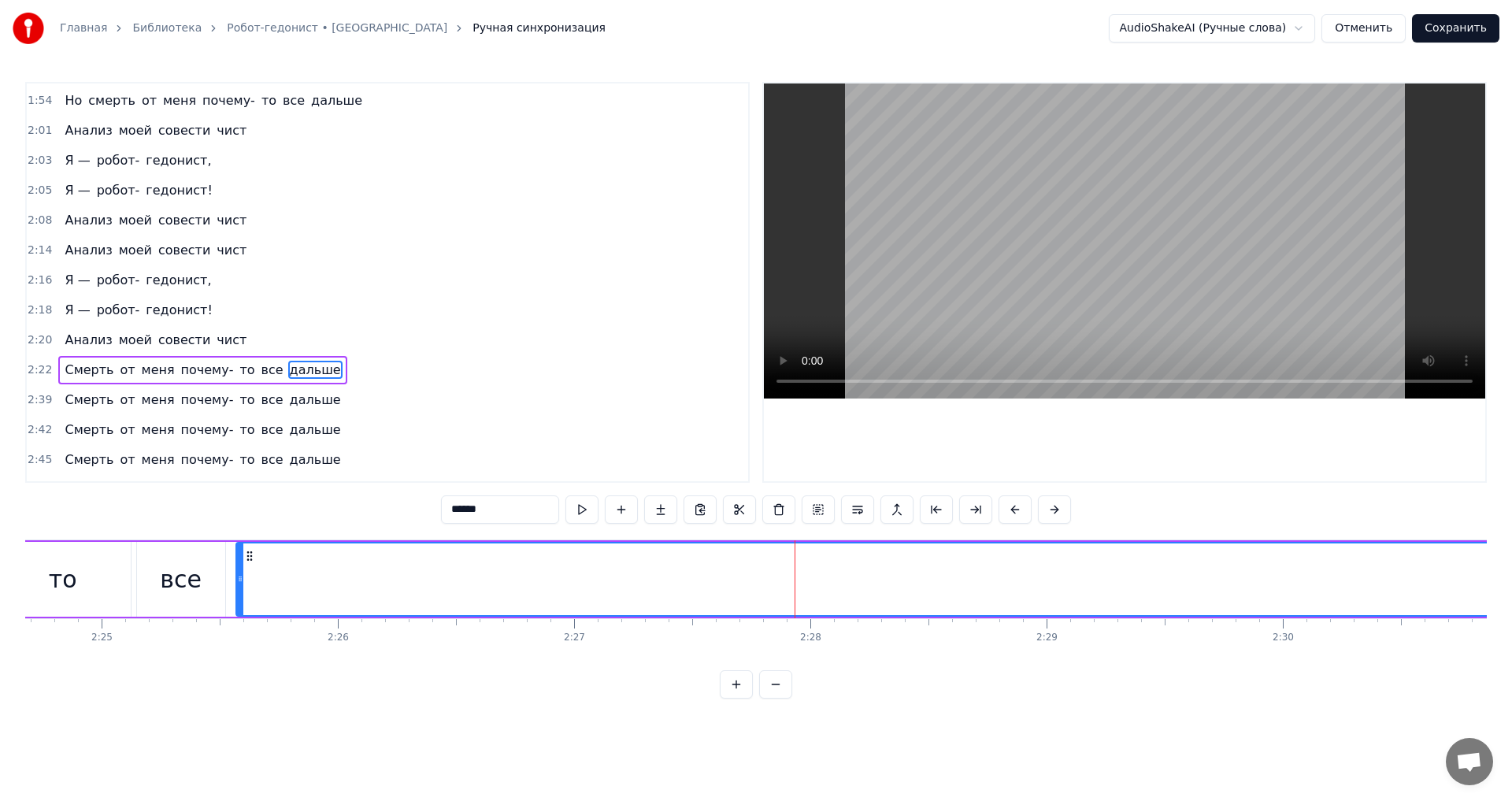
click at [215, 218] on span "чист" at bounding box center [232, 220] width 33 height 18
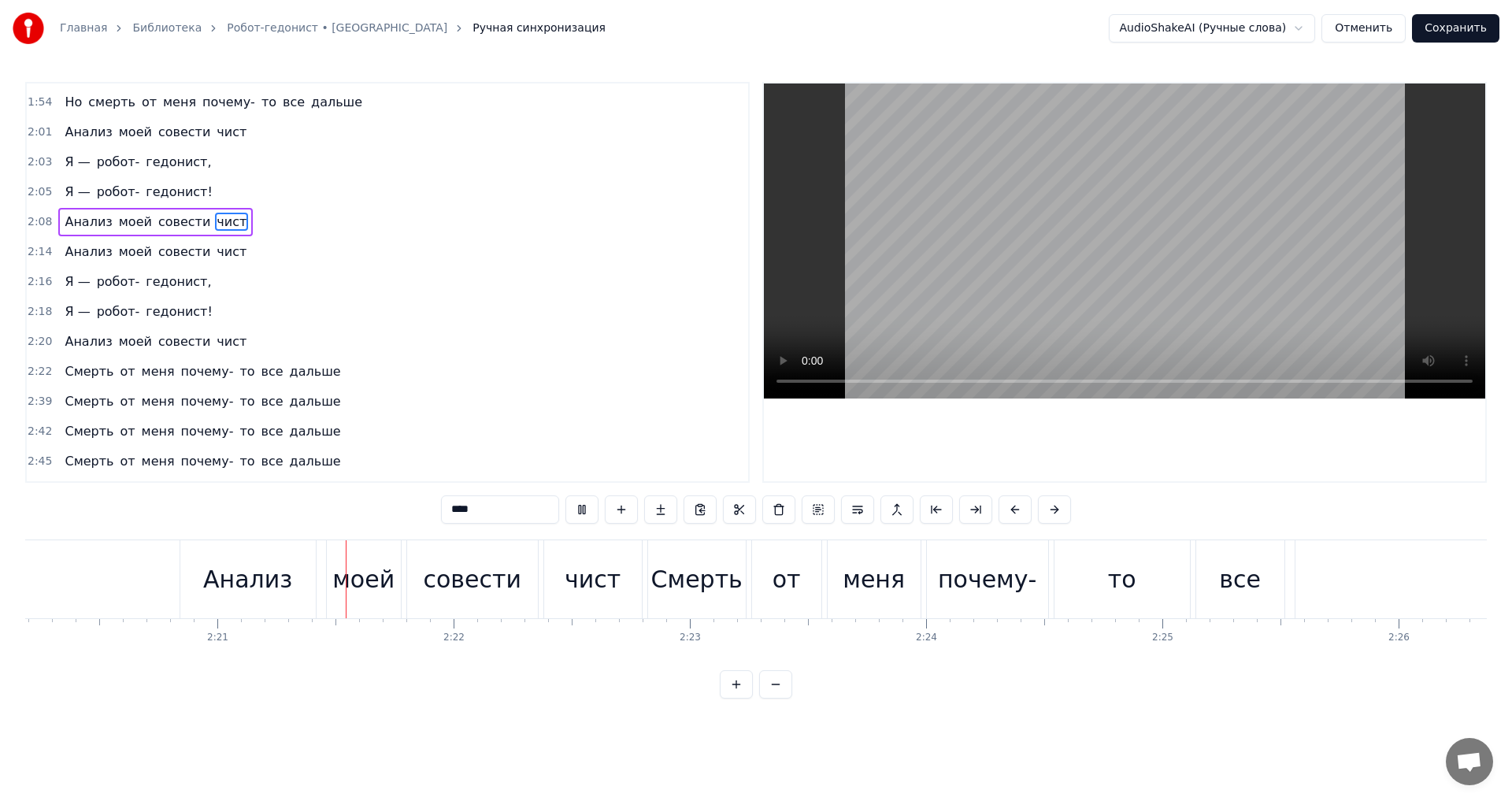
scroll to position [0, 33189]
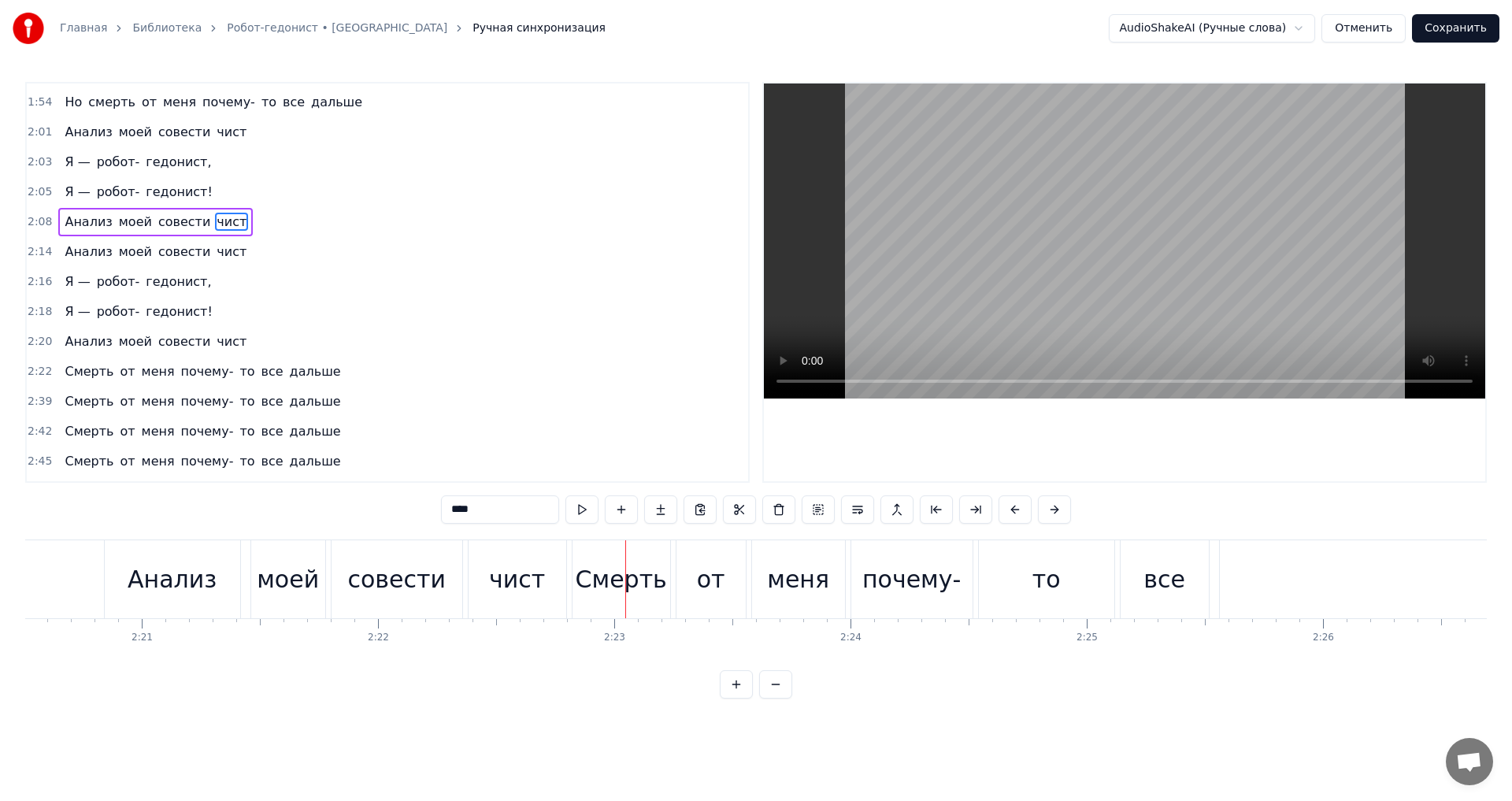
click at [612, 580] on div "Смерть" at bounding box center [621, 579] width 92 height 36
type input "******"
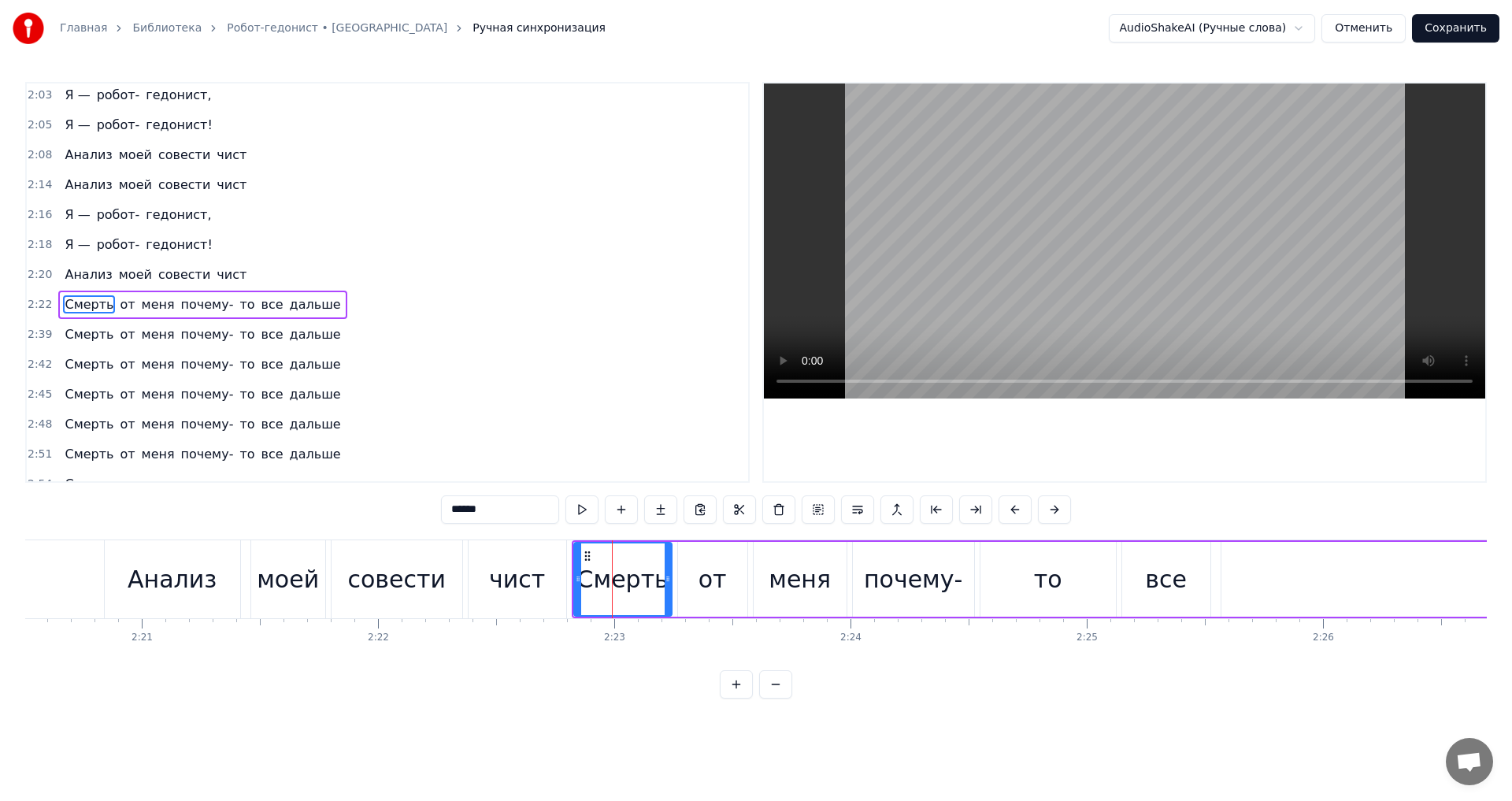
scroll to position [713, 0]
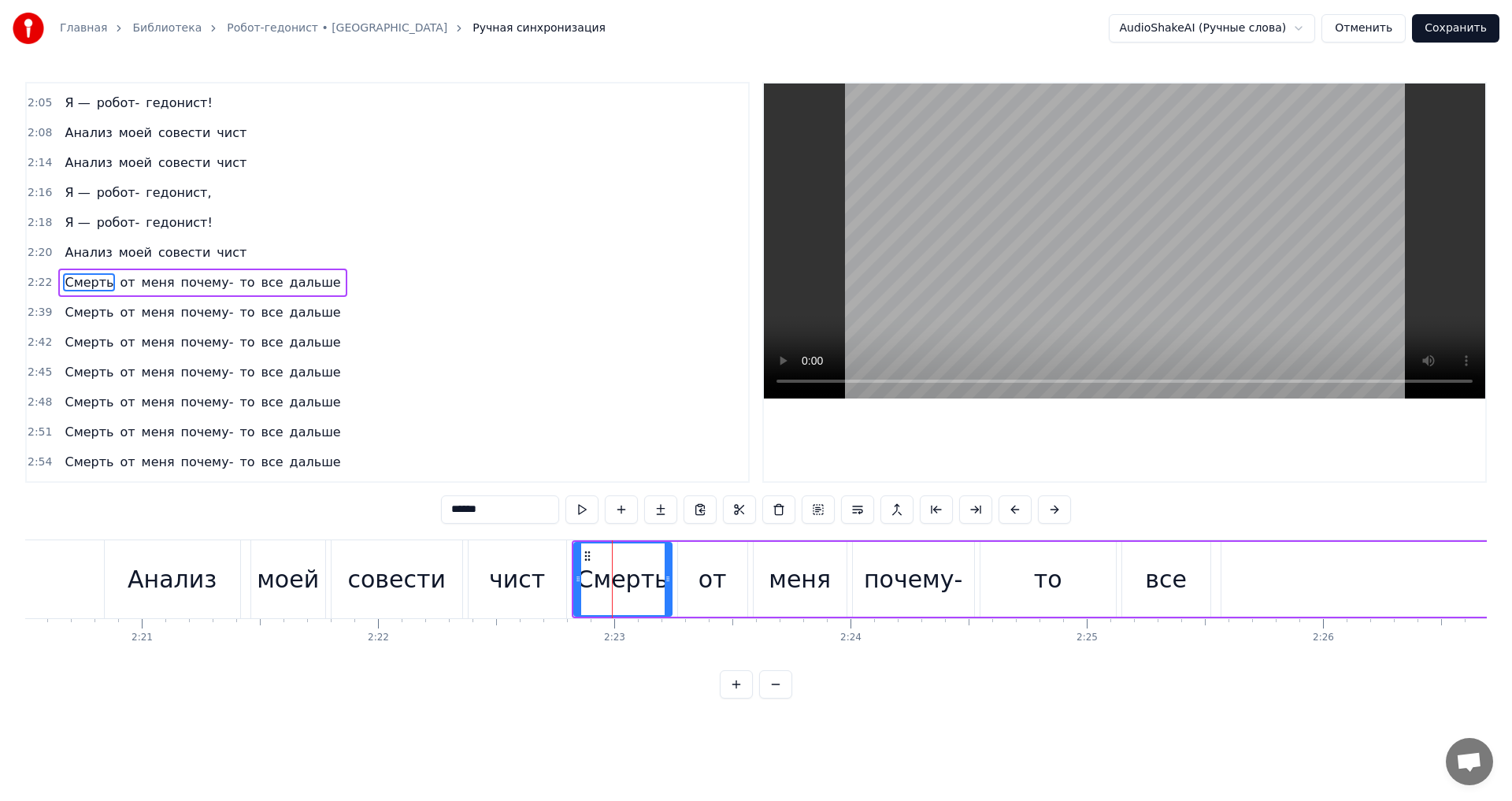
drag, startPoint x: 59, startPoint y: 225, endPoint x: 167, endPoint y: 225, distance: 108.0
click at [167, 225] on div "Я — робот- гедонист!" at bounding box center [138, 222] width 160 height 28
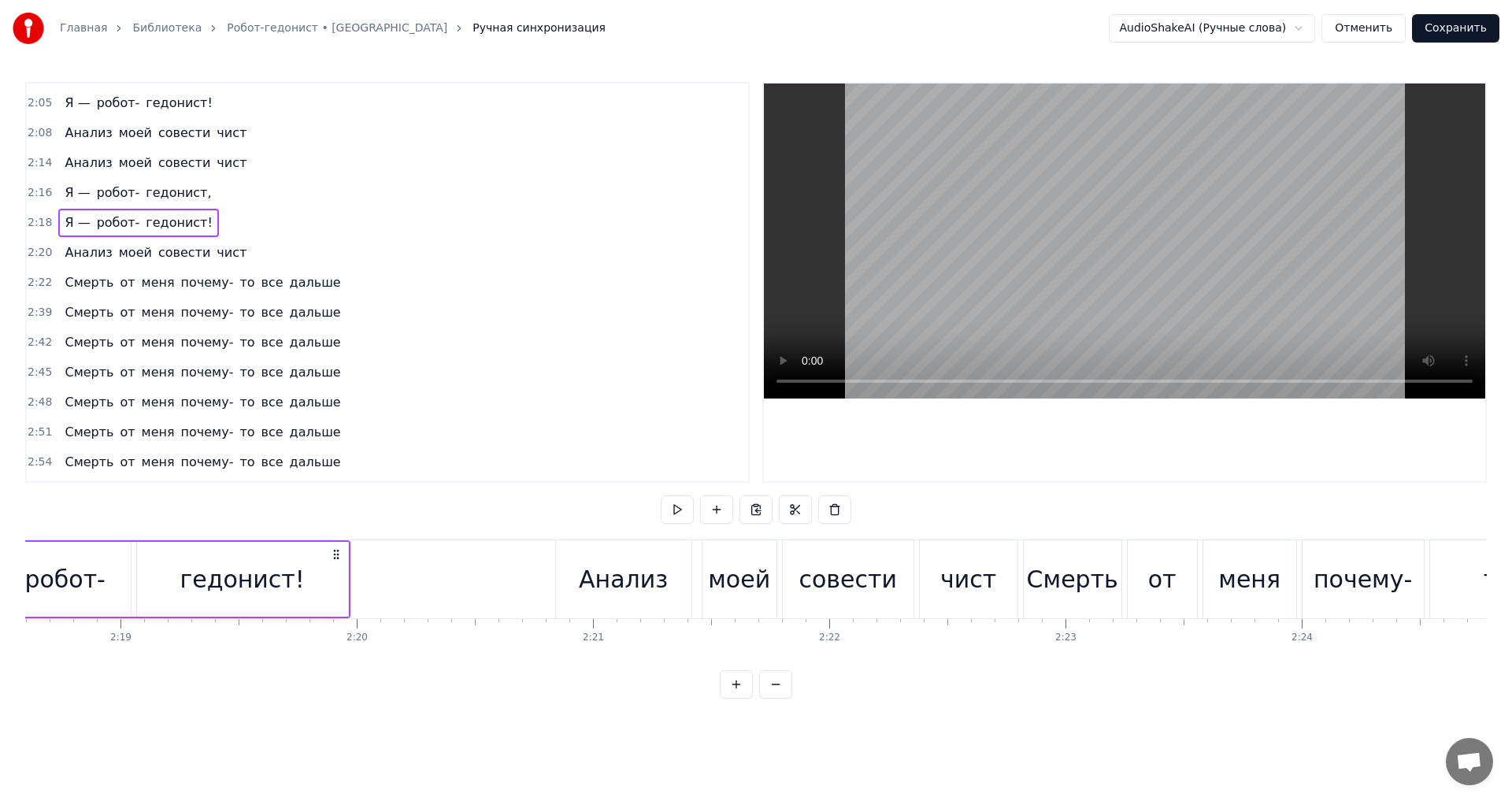
scroll to position [0, 32584]
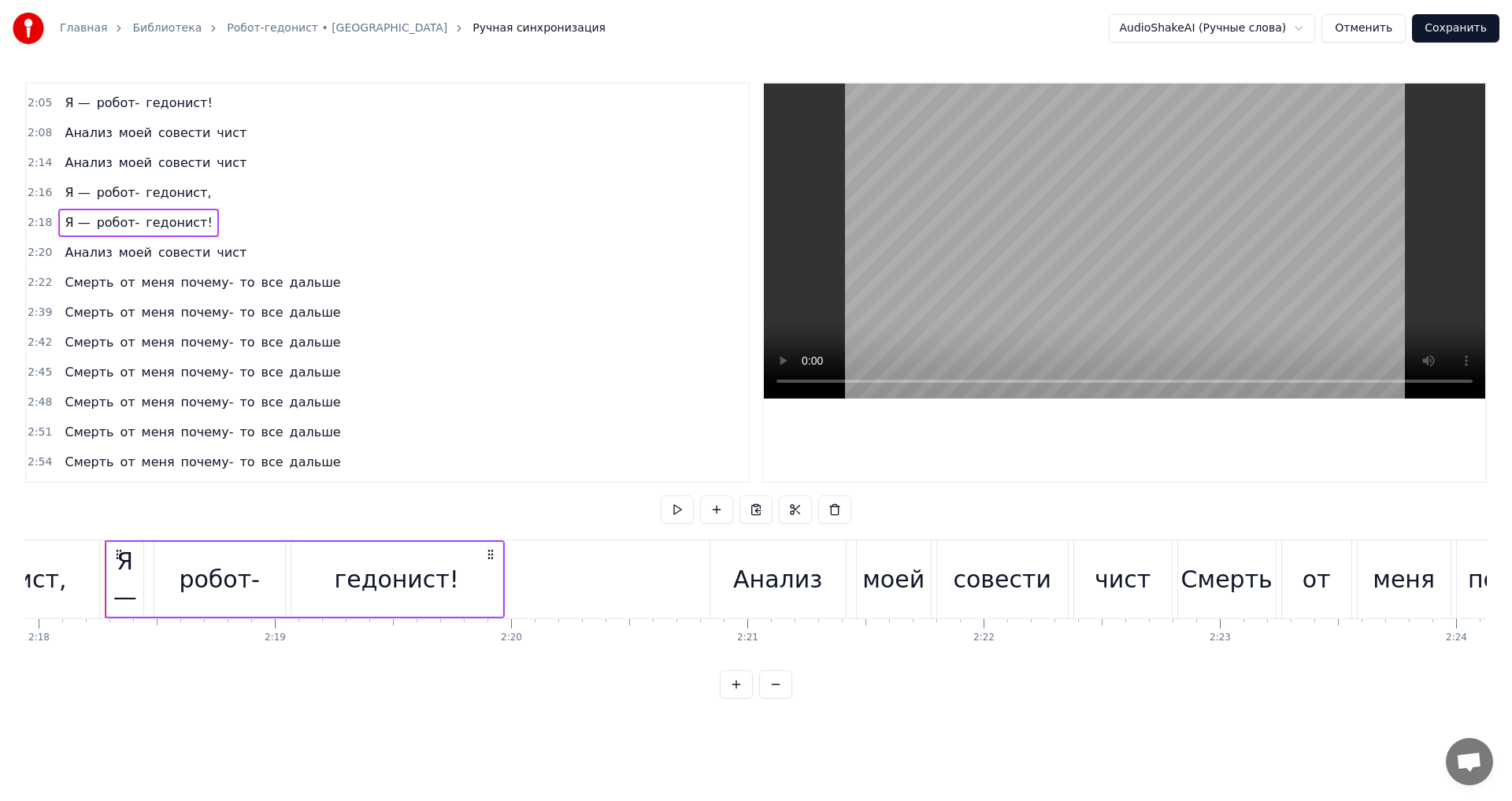
click at [88, 277] on span "Смерть" at bounding box center [89, 282] width 52 height 18
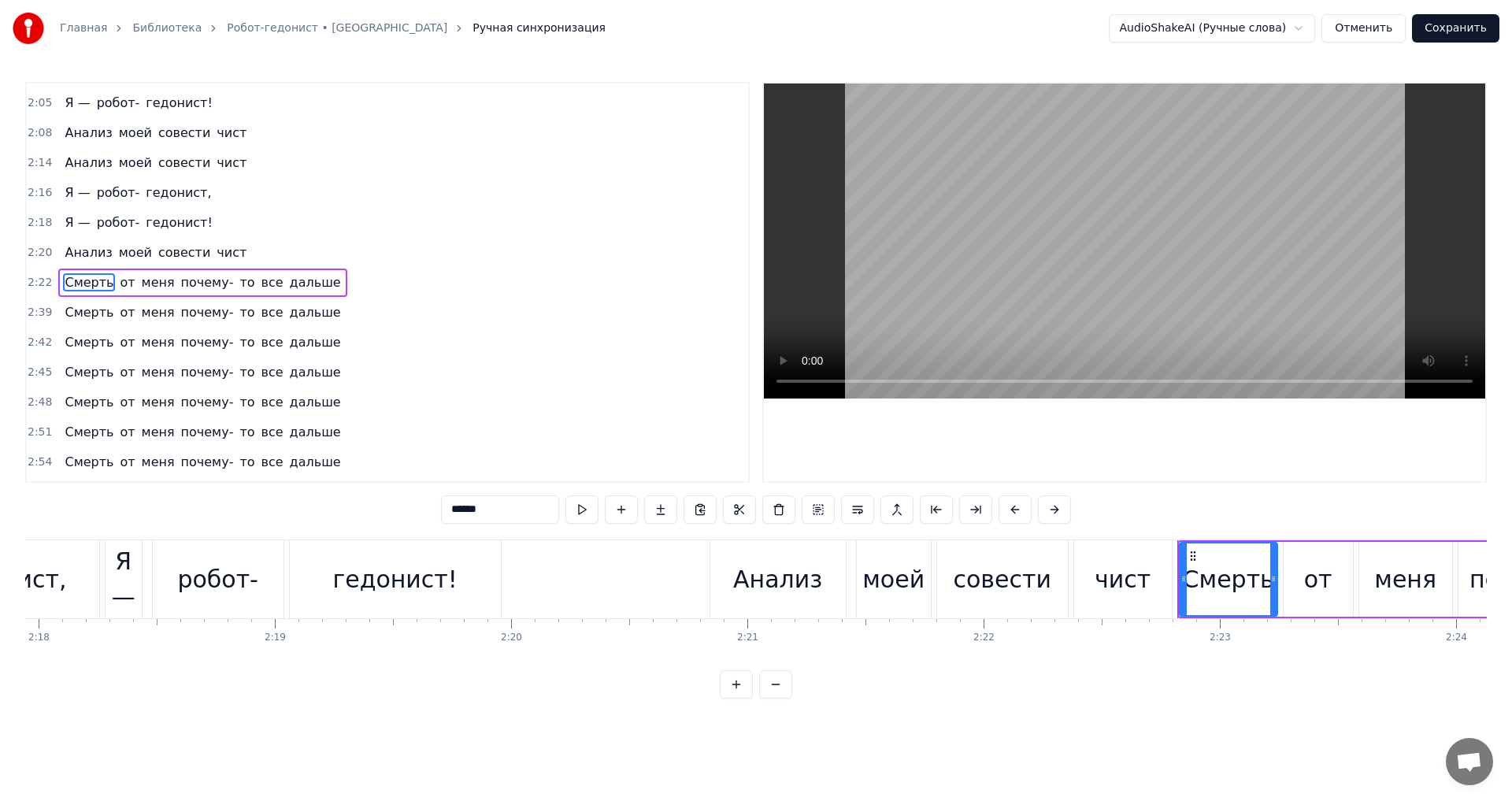
click at [88, 282] on span "Смерть" at bounding box center [89, 282] width 52 height 18
click at [1352, 25] on button "Отменить" at bounding box center [1362, 28] width 84 height 28
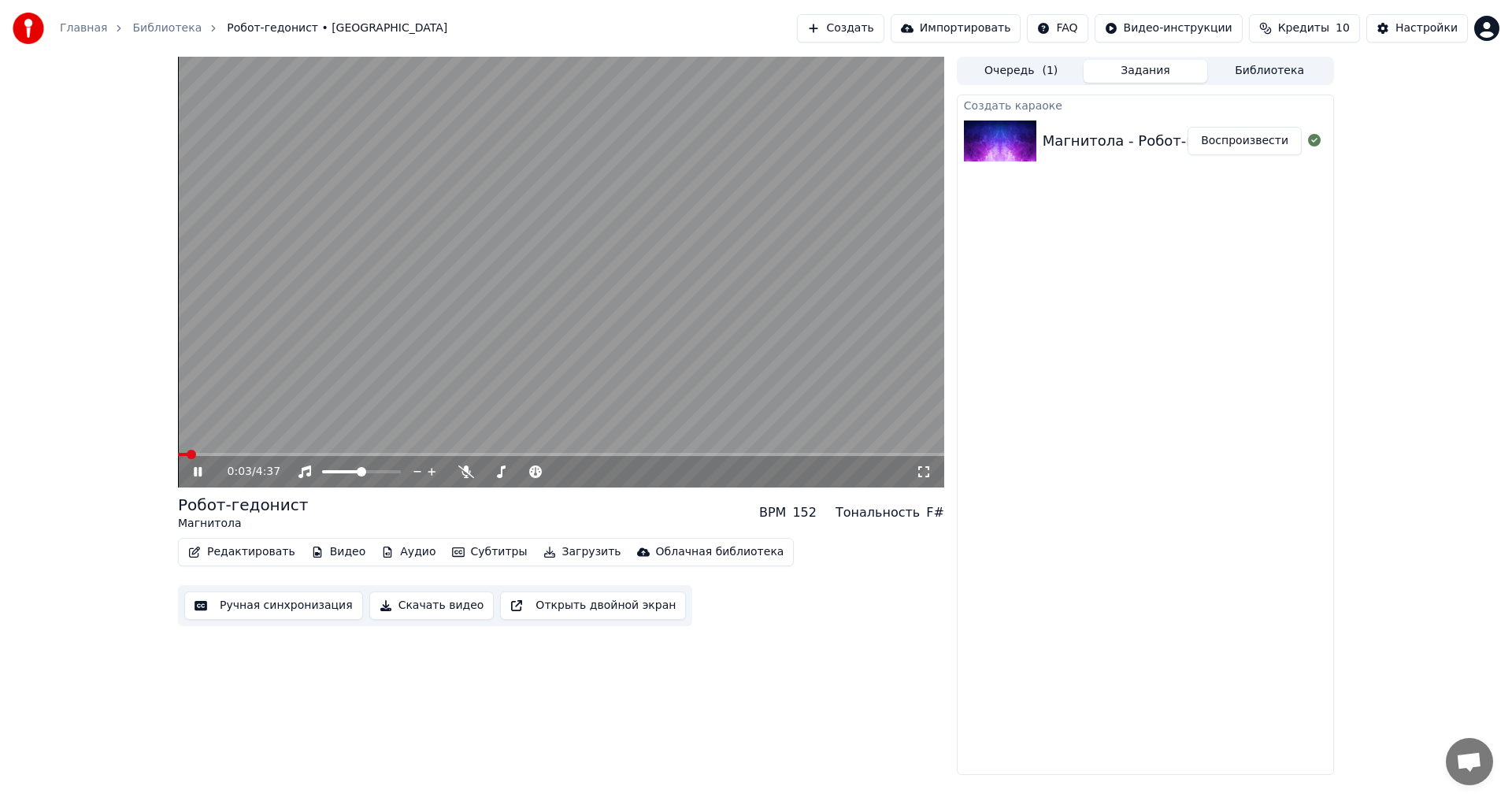
click at [193, 476] on icon at bounding box center [208, 471] width 37 height 13
click at [244, 552] on button "Редактировать" at bounding box center [241, 552] width 120 height 22
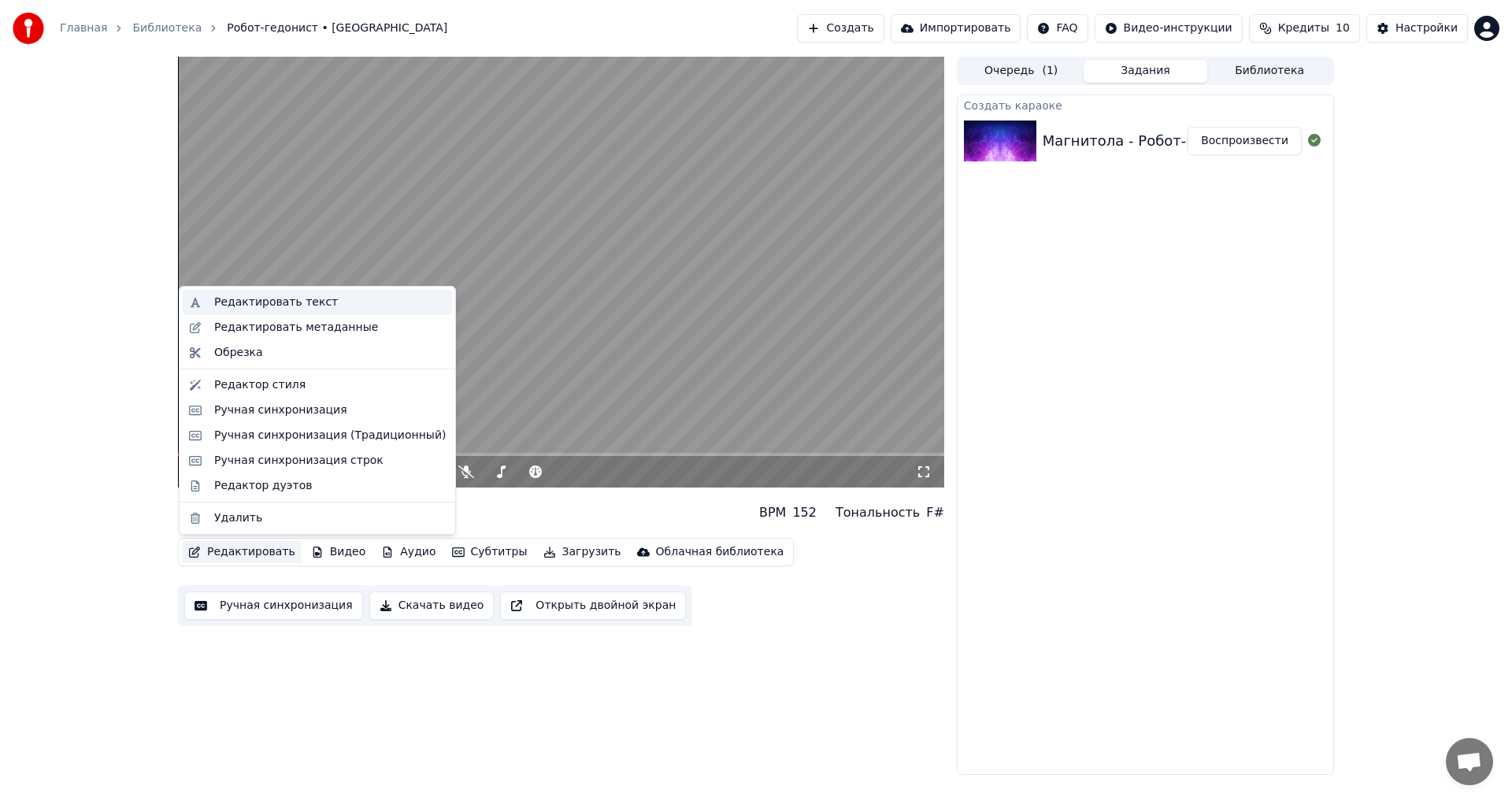
click at [274, 304] on div "Редактировать текст" at bounding box center [276, 302] width 124 height 15
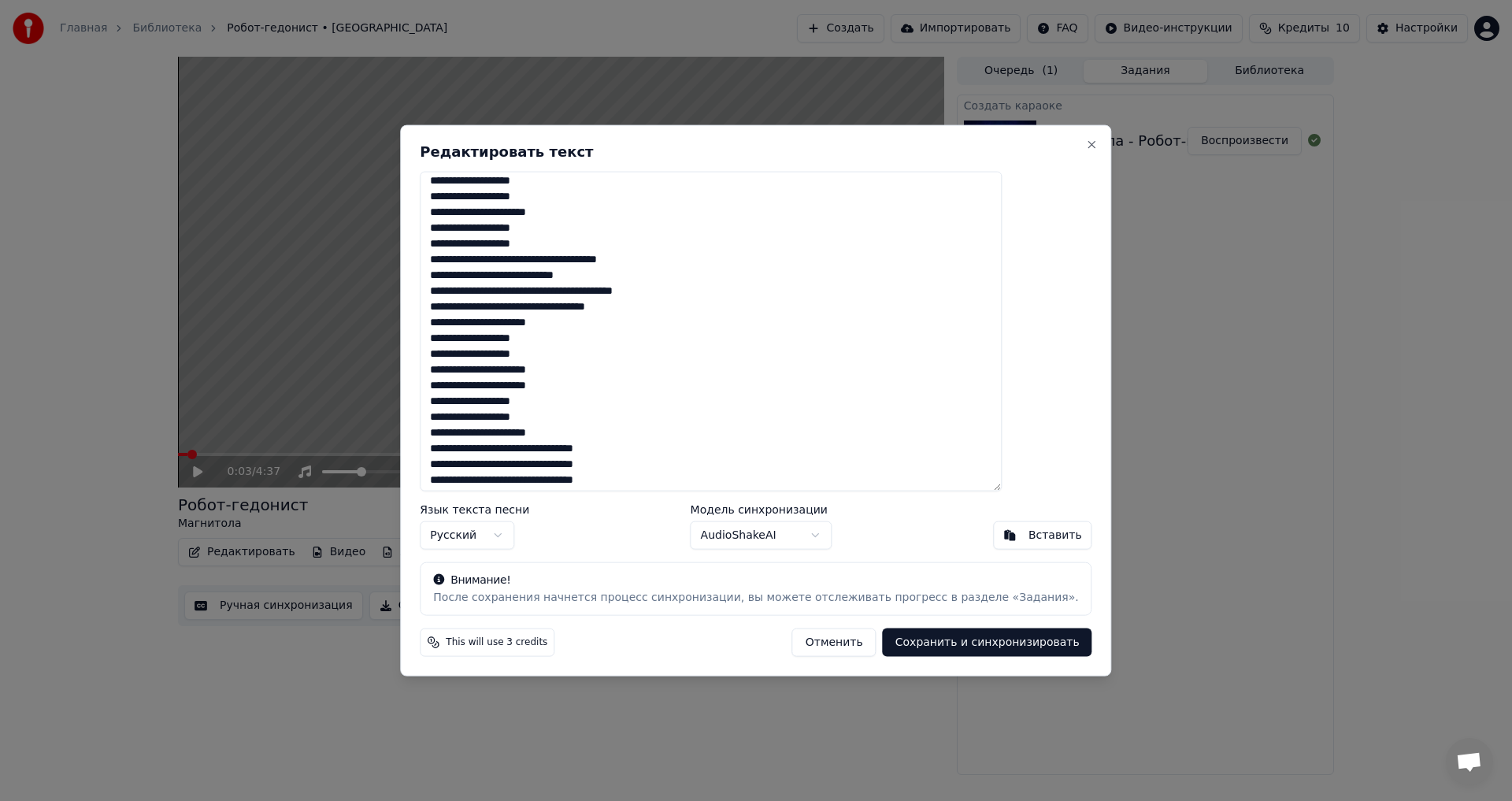
scroll to position [236, 0]
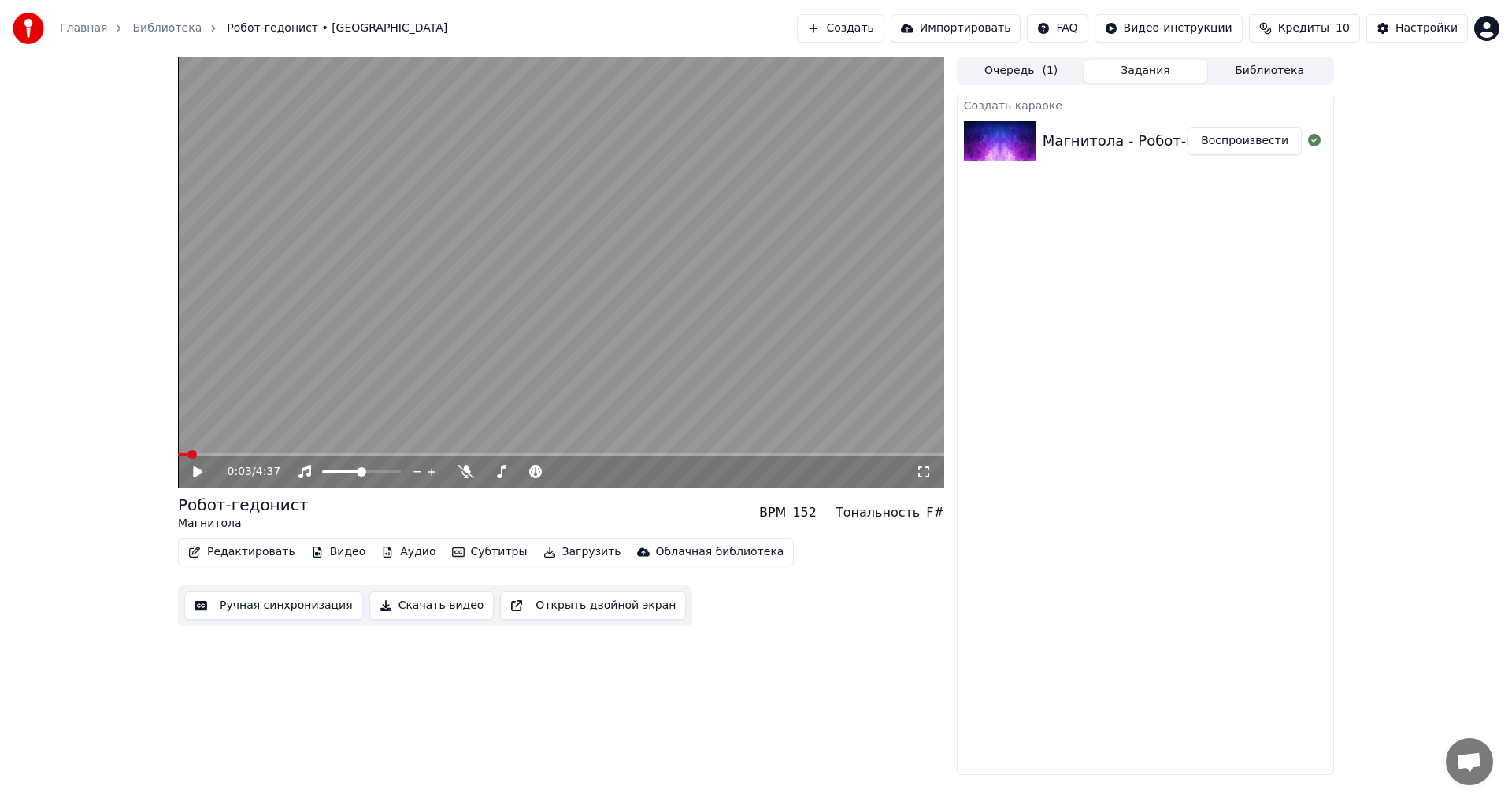
click at [242, 557] on button "Редактировать" at bounding box center [241, 552] width 120 height 22
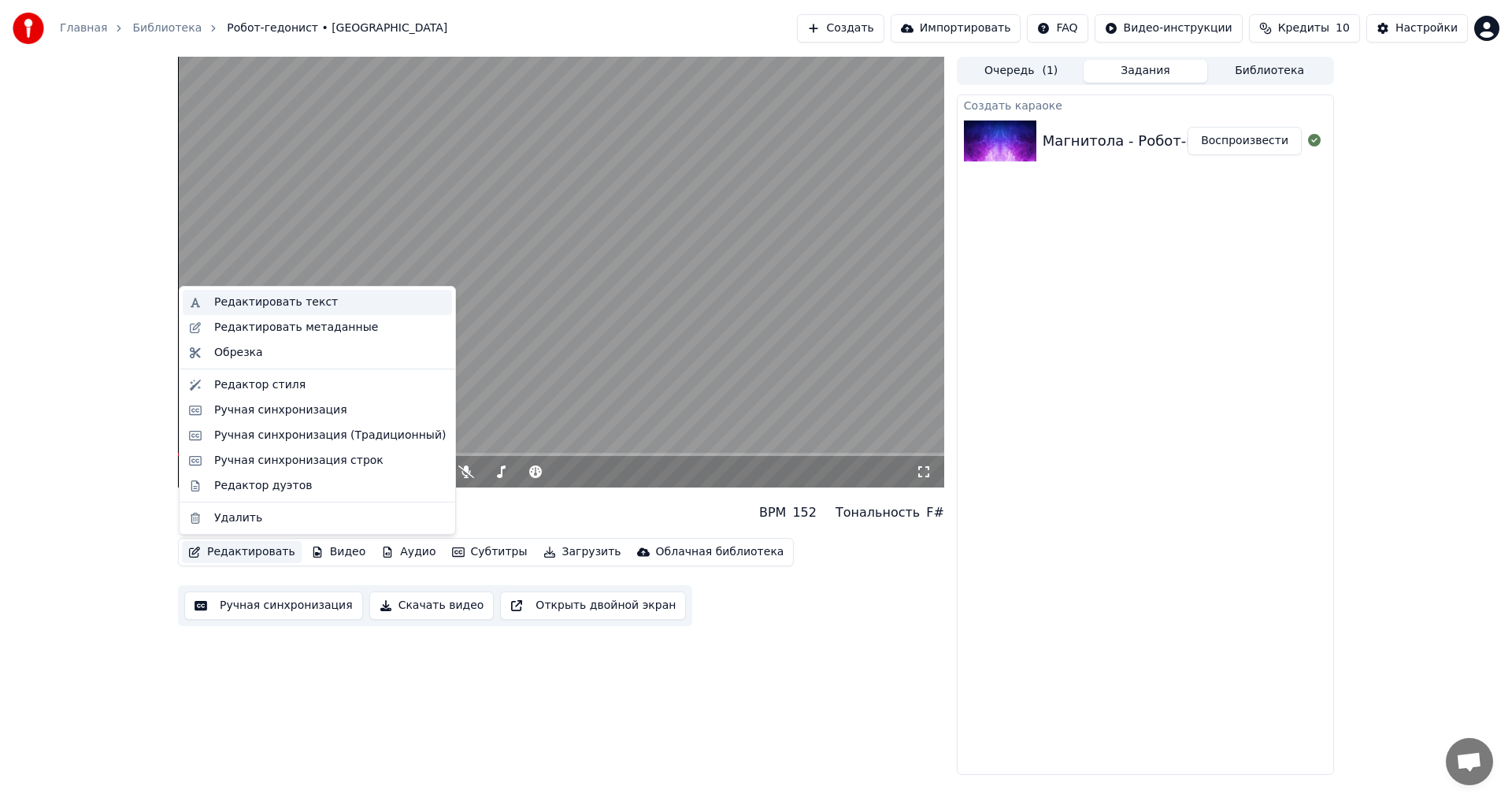
click at [237, 303] on div "Редактировать текст" at bounding box center [276, 302] width 124 height 15
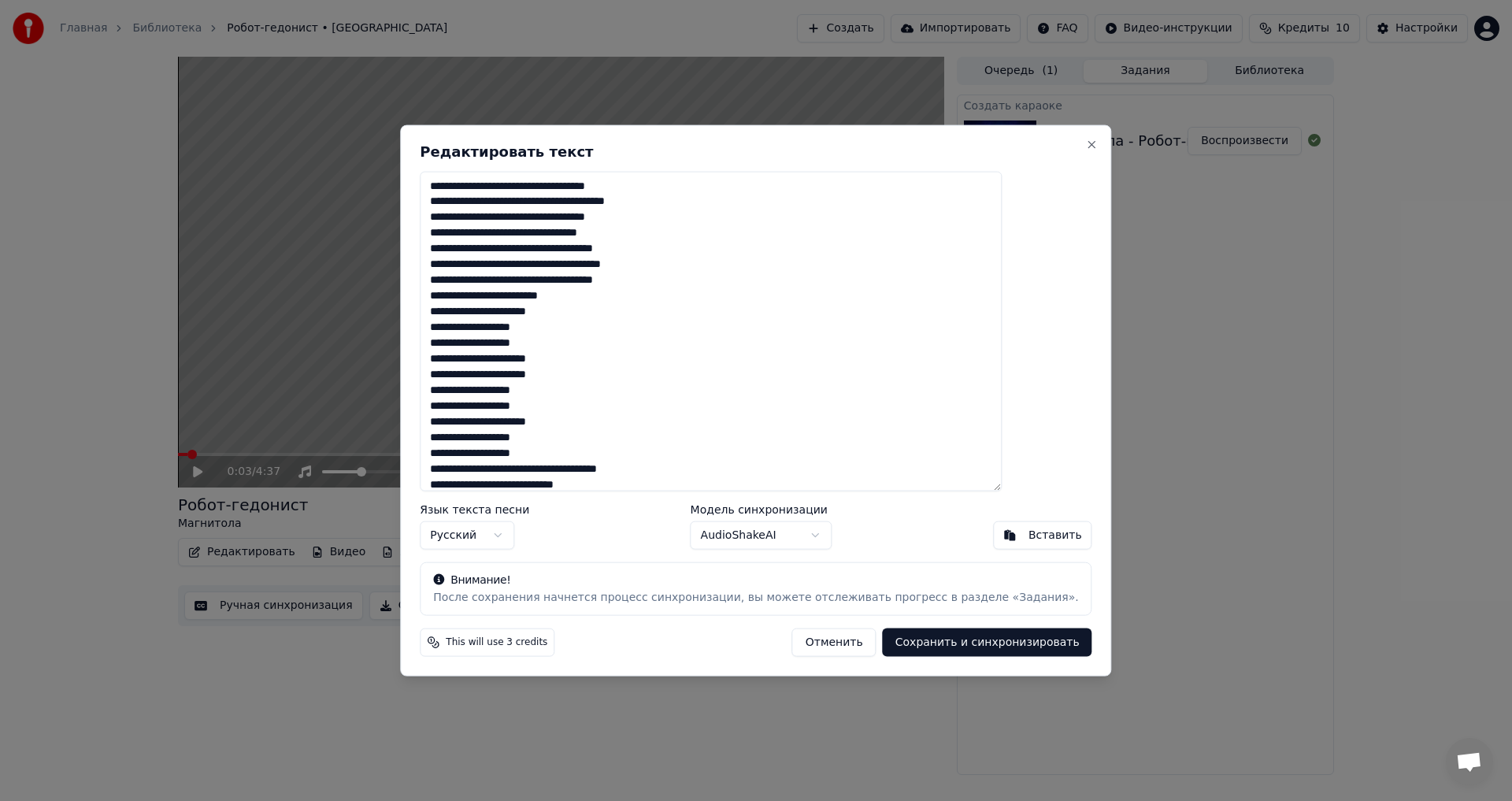
click at [554, 250] on textarea at bounding box center [710, 331] width 582 height 320
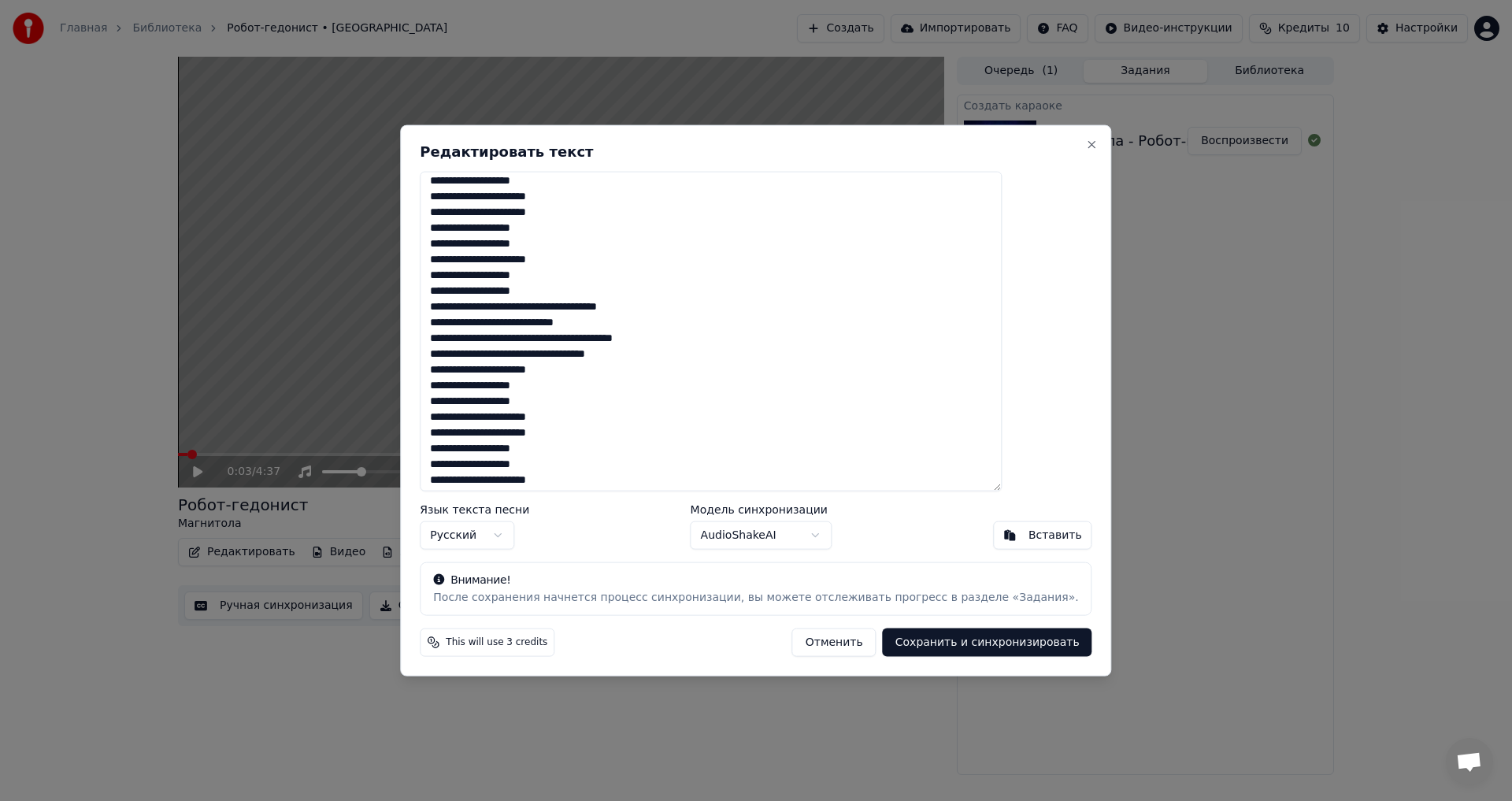
scroll to position [575, 0]
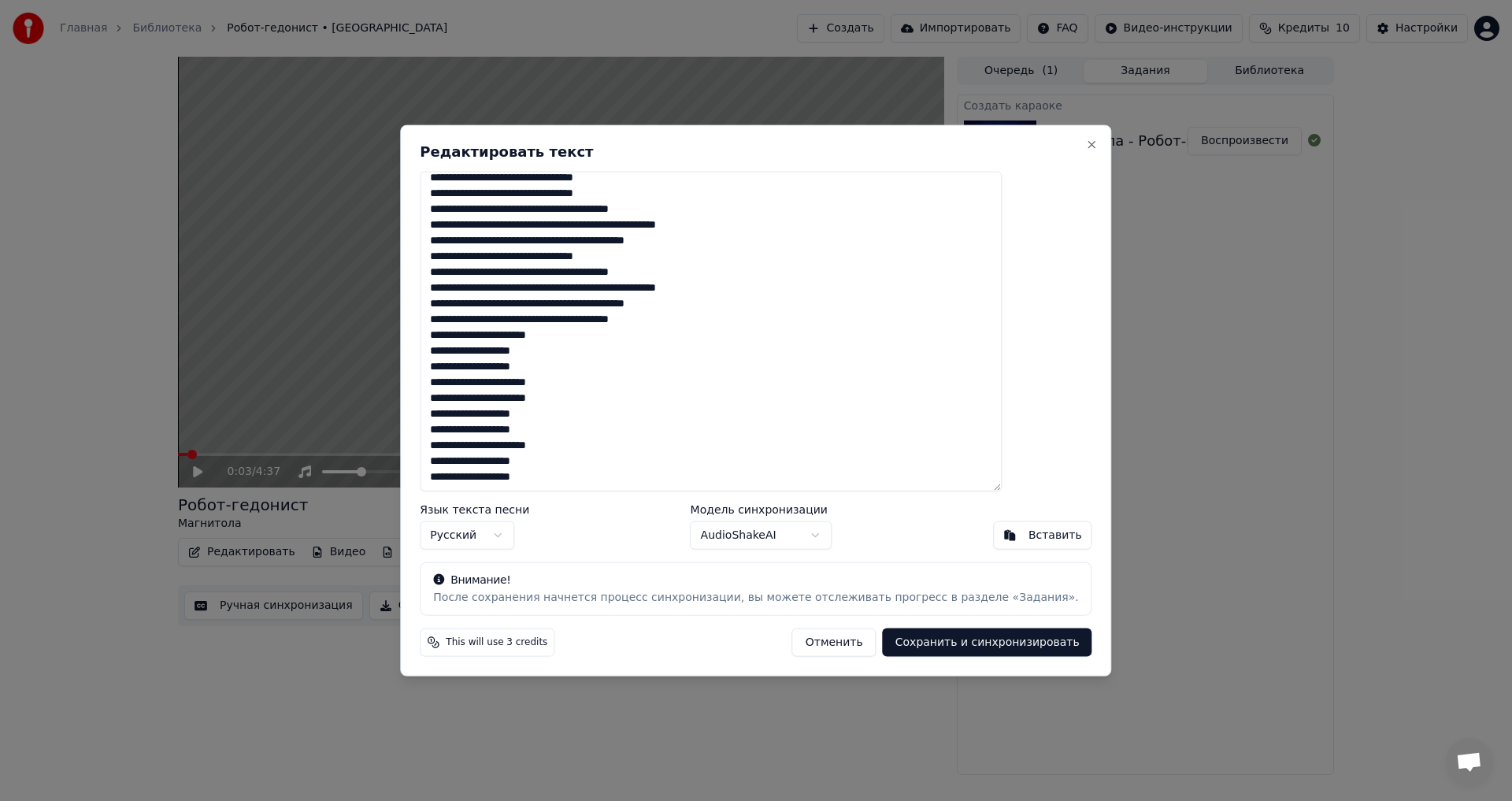
drag, startPoint x: 474, startPoint y: 177, endPoint x: 847, endPoint y: 563, distance: 536.8
click at [847, 563] on div "Редактировать текст Язык текста песни Русский Модель синхронизации AudioShakeAI…" at bounding box center [756, 400] width 711 height 552
click at [847, 563] on div "Внимание! После сохранения начнется процесс синхронизации, вы можете отслеживат…" at bounding box center [756, 589] width 672 height 53
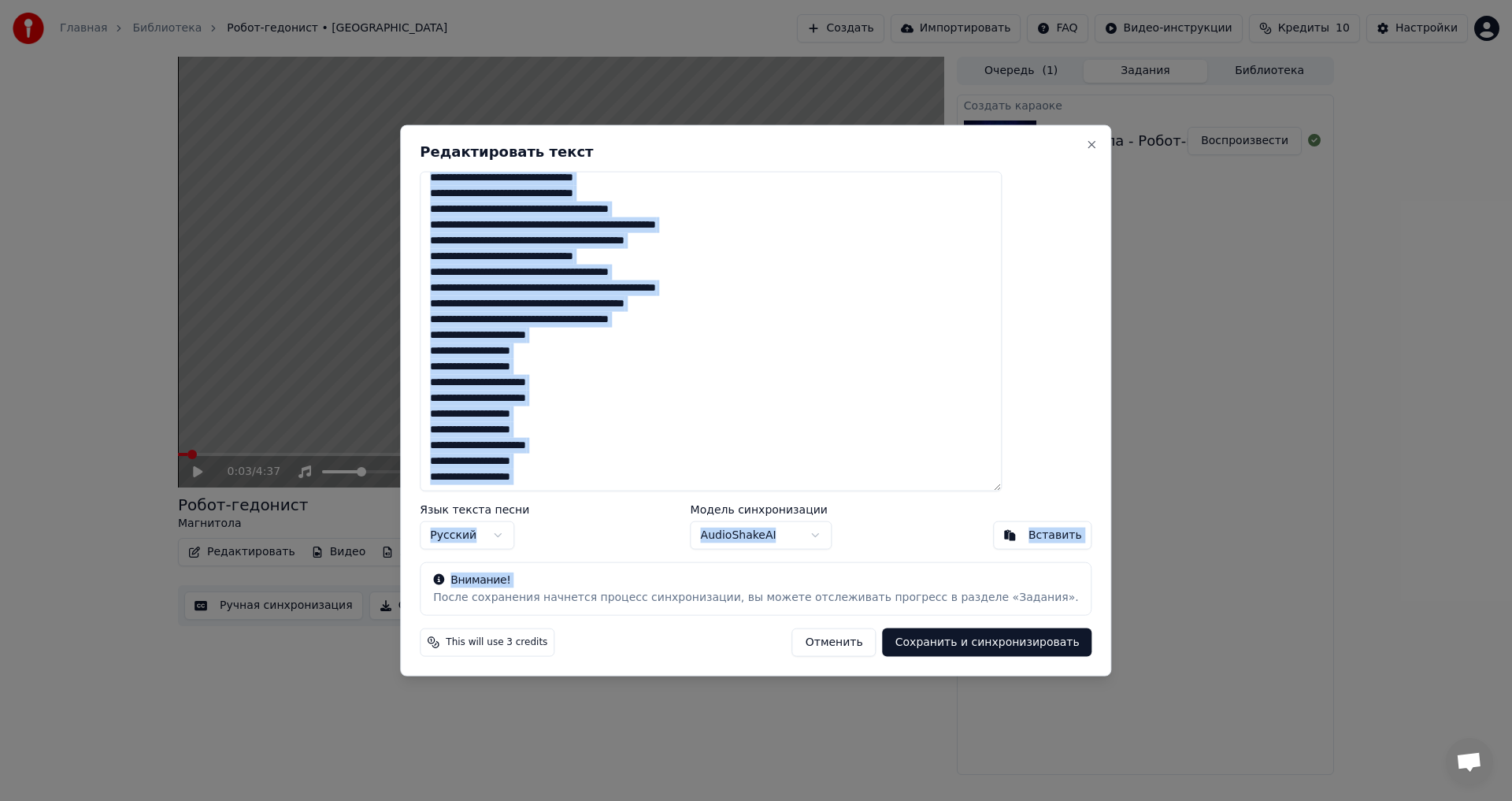
drag, startPoint x: 847, startPoint y: 563, endPoint x: 860, endPoint y: 452, distance: 111.8
click at [860, 452] on div "Редактировать текст Язык текста песни Русский Модель синхронизации AudioShakeAI…" at bounding box center [756, 400] width 711 height 552
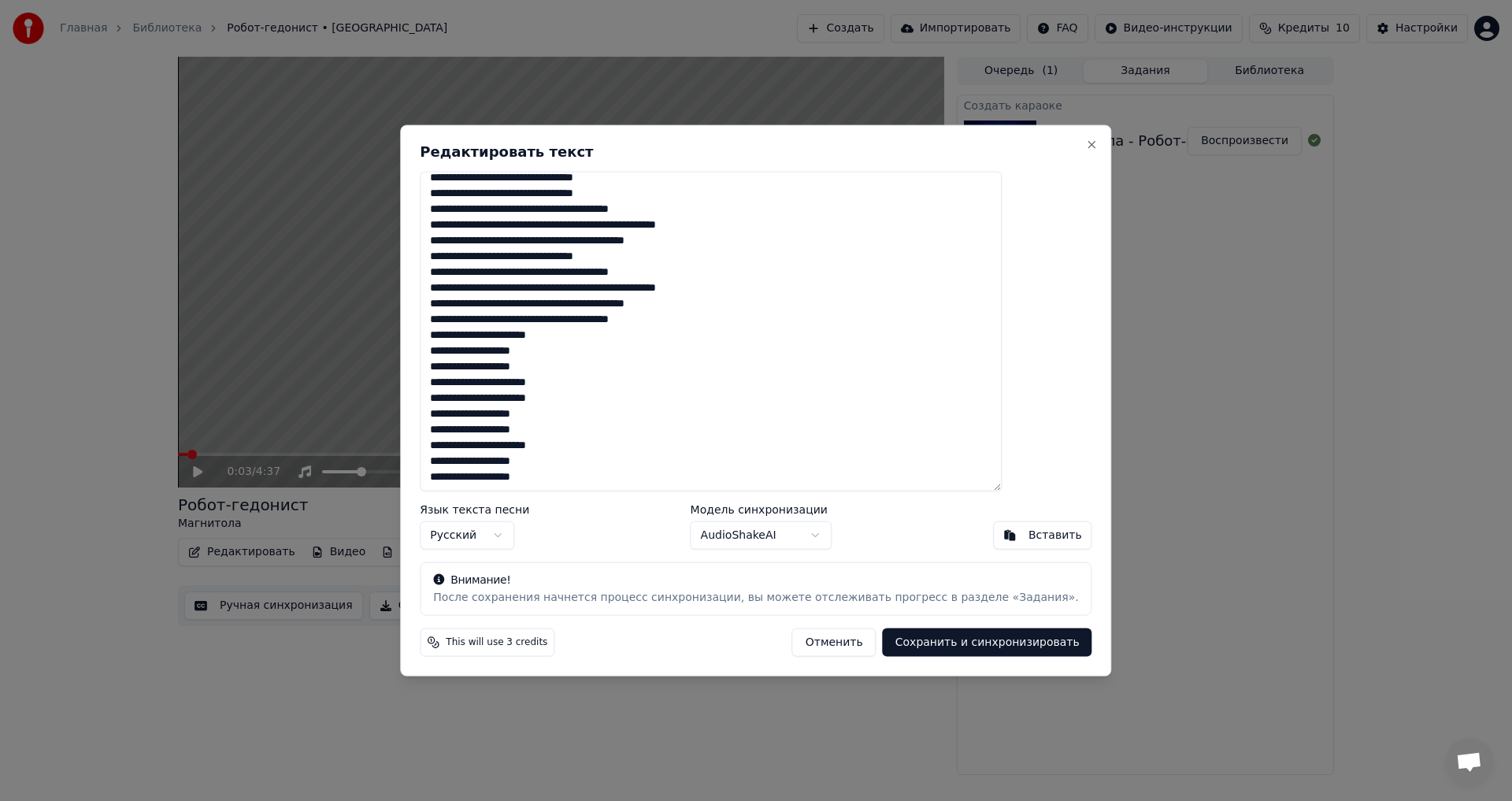
click at [646, 480] on textarea at bounding box center [710, 331] width 582 height 320
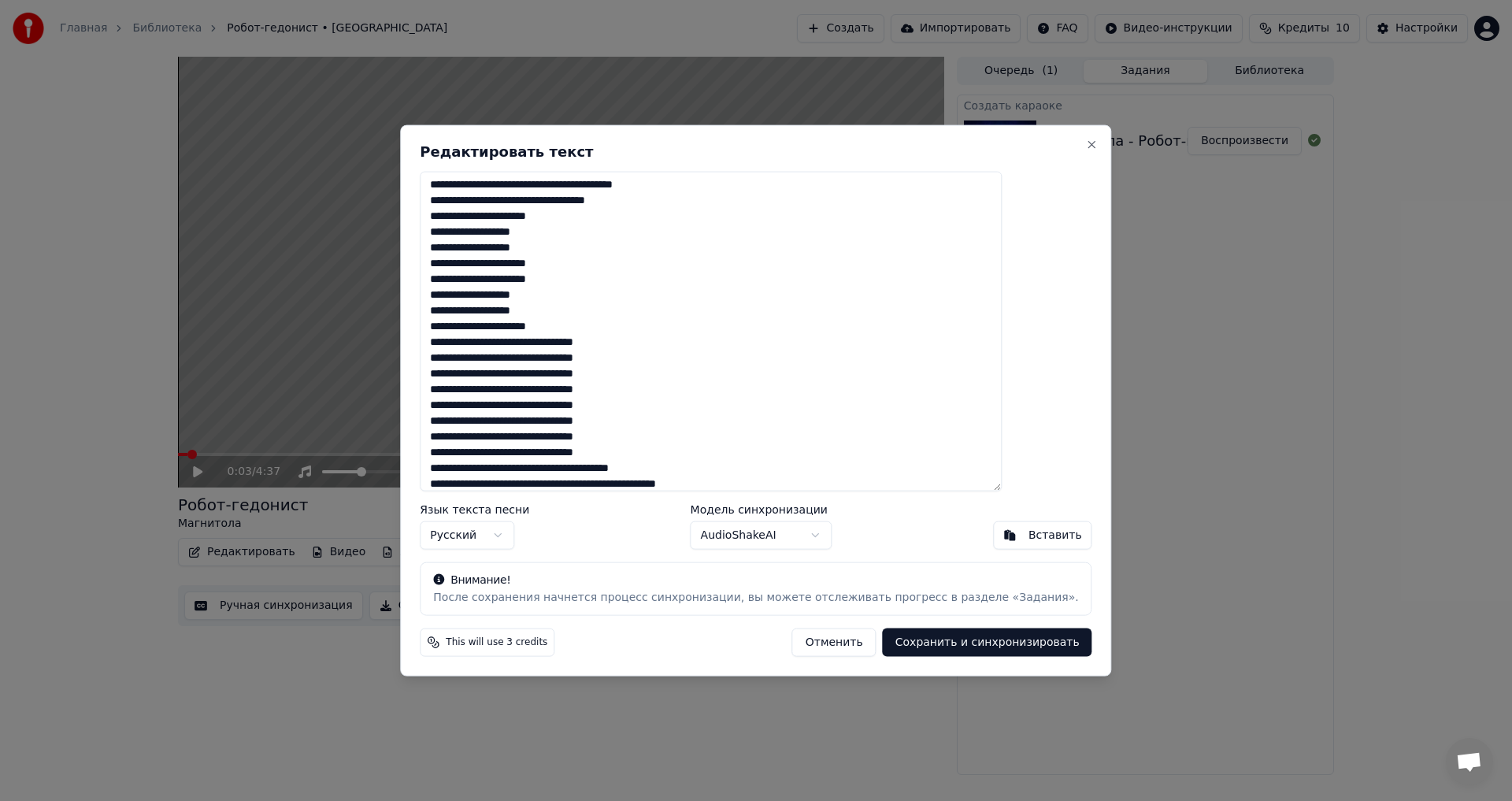
scroll to position [0, 0]
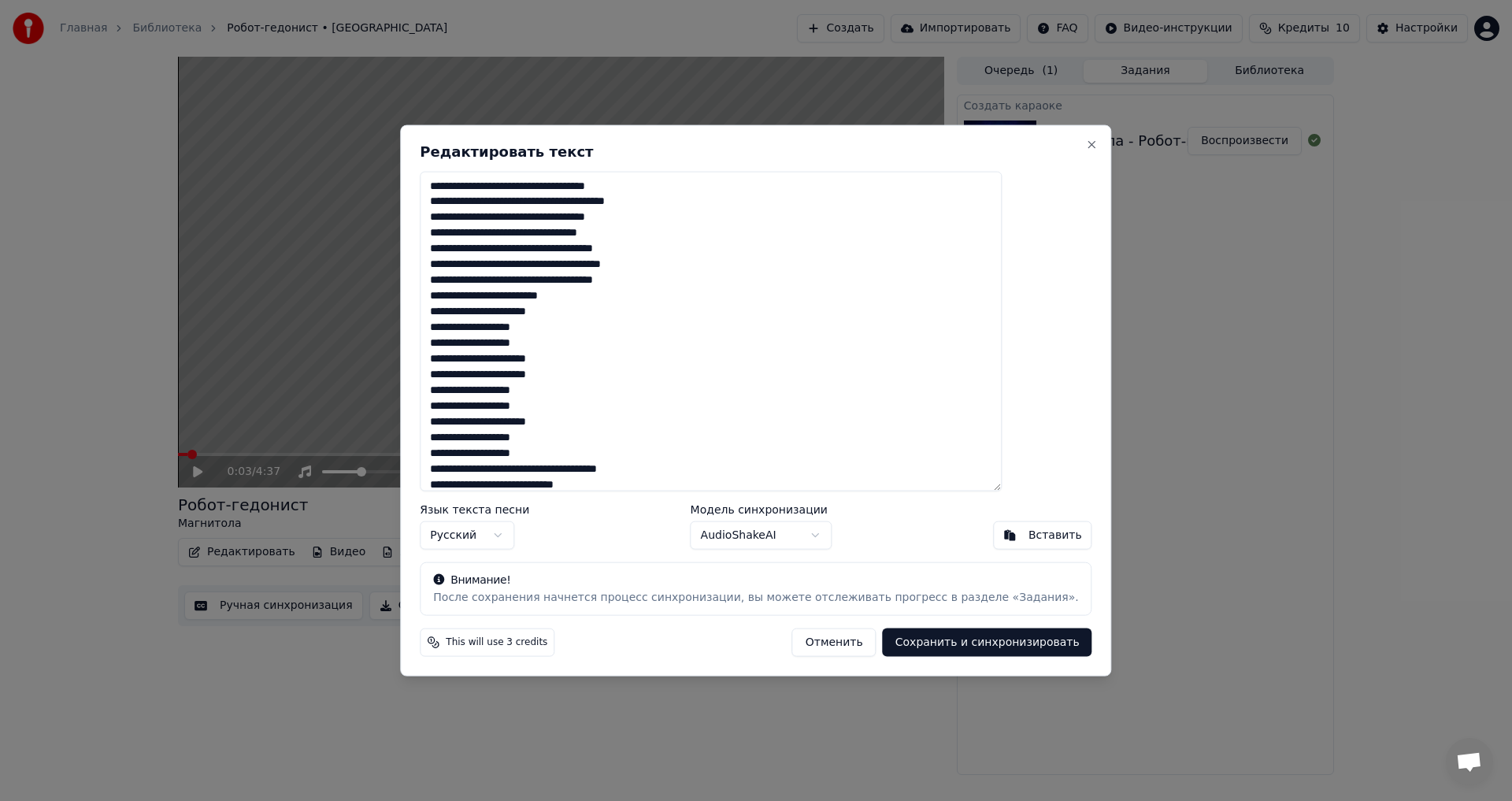
drag, startPoint x: 597, startPoint y: 478, endPoint x: 416, endPoint y: 83, distance: 434.5
click at [416, 83] on body "Главная Библиотека Робот-гедонист • Магнитола Создать Импортировать FAQ Видео-и…" at bounding box center [756, 400] width 1512 height 801
paste textarea "**********"
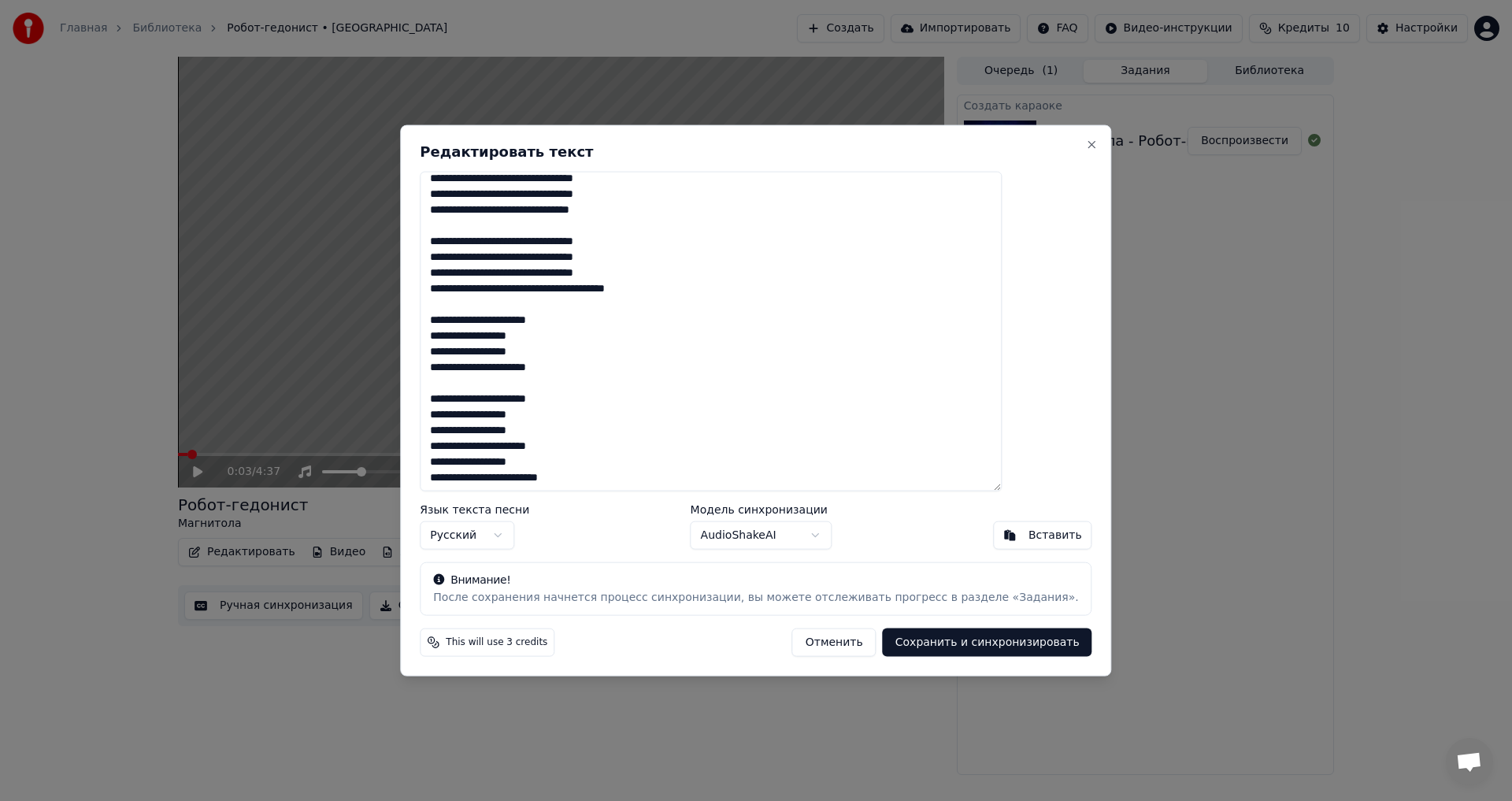
scroll to position [670, 0]
click at [509, 387] on textarea at bounding box center [710, 331] width 582 height 320
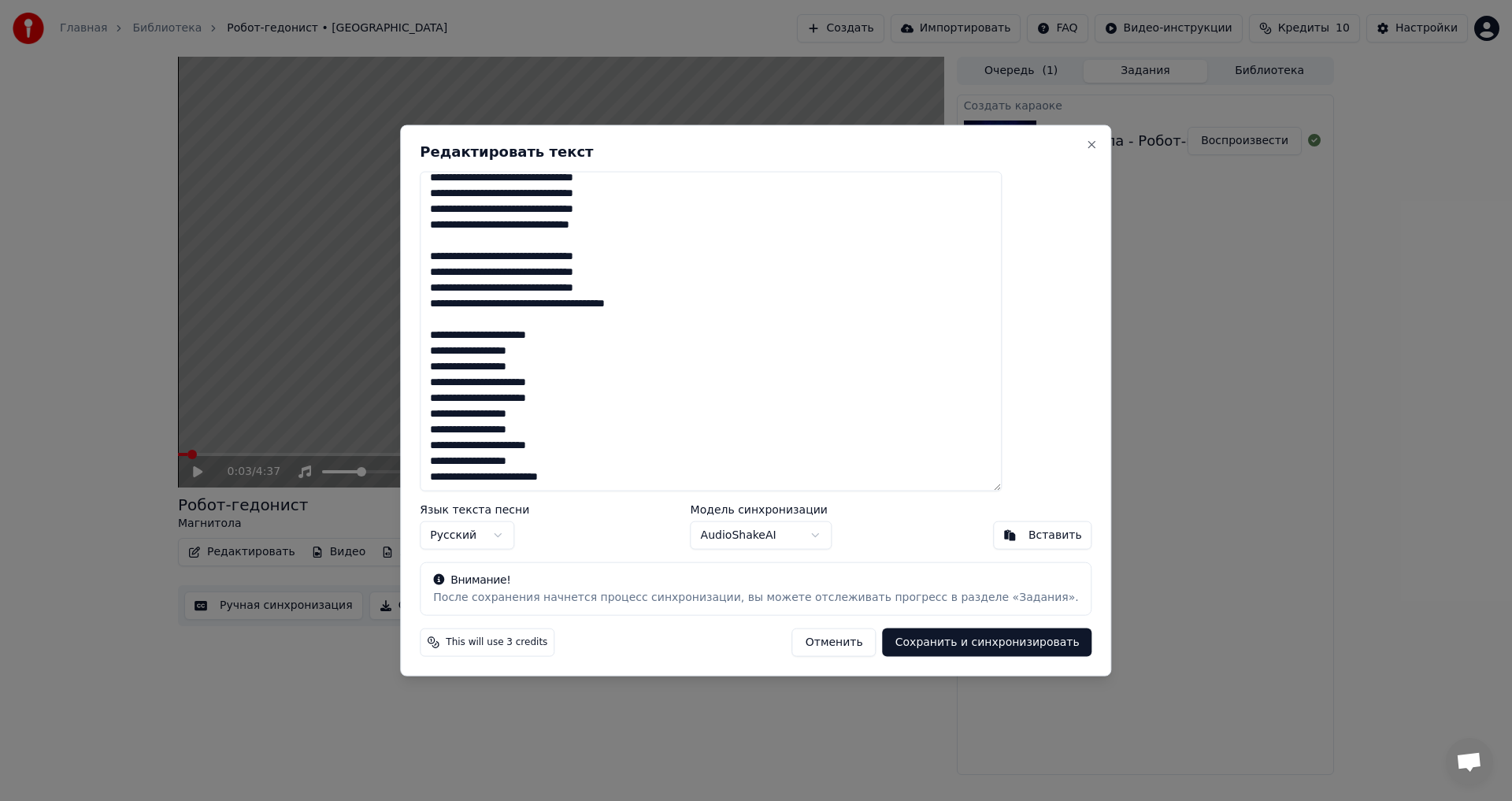
click at [494, 313] on textarea at bounding box center [710, 331] width 582 height 320
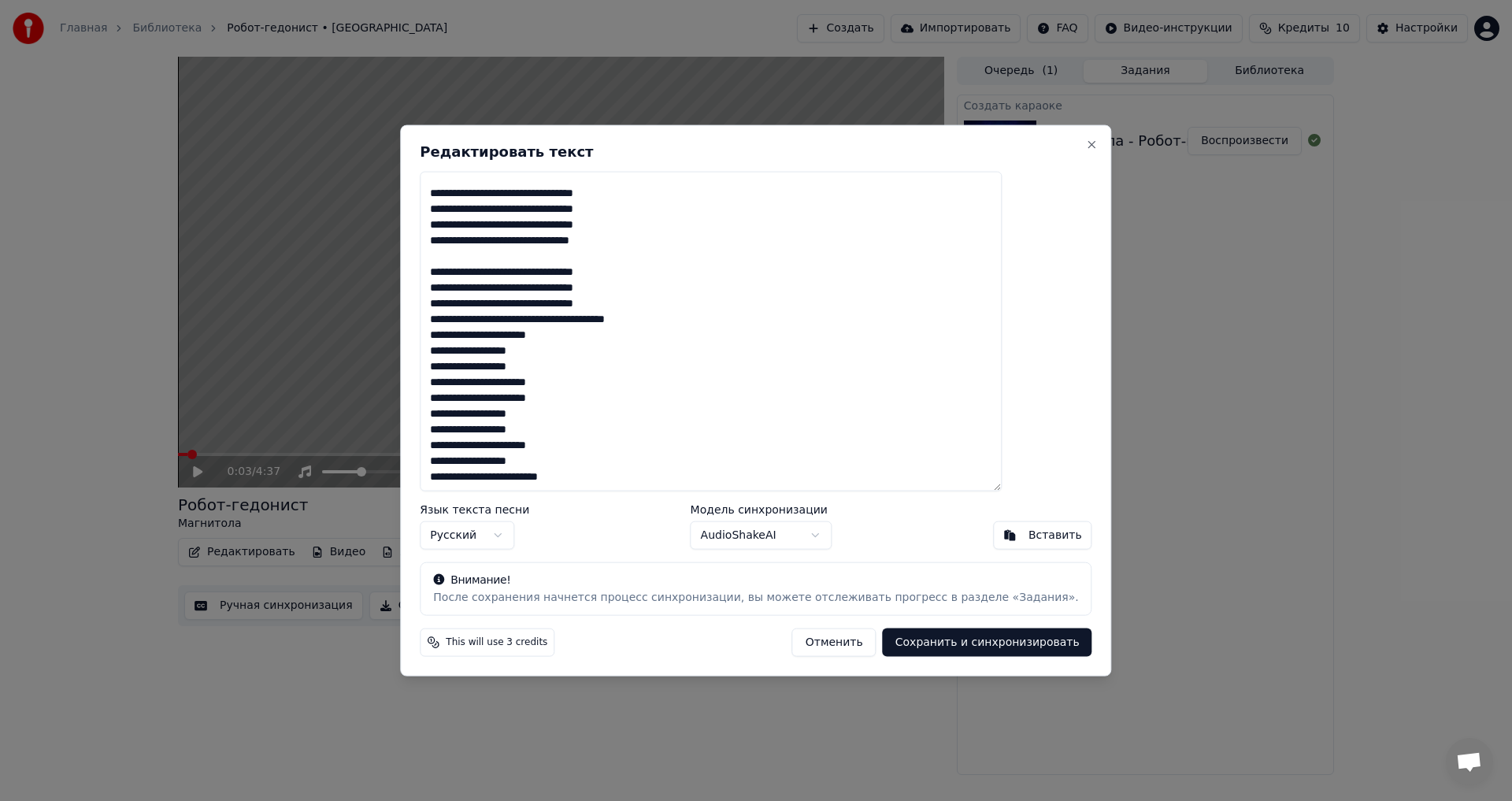
click at [489, 255] on textarea at bounding box center [710, 331] width 582 height 320
click at [491, 191] on textarea at bounding box center [710, 331] width 582 height 320
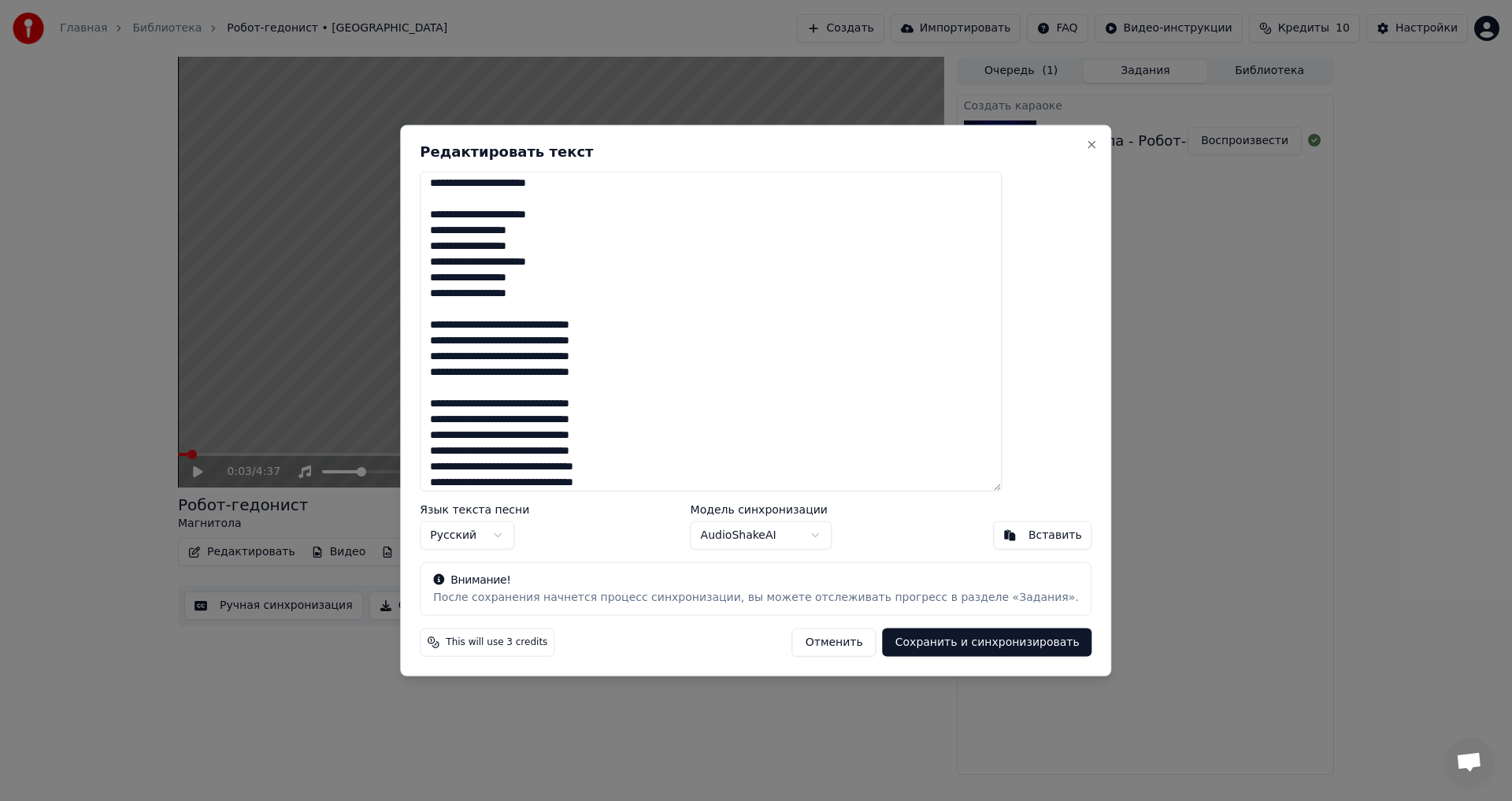
scroll to position [371, 0]
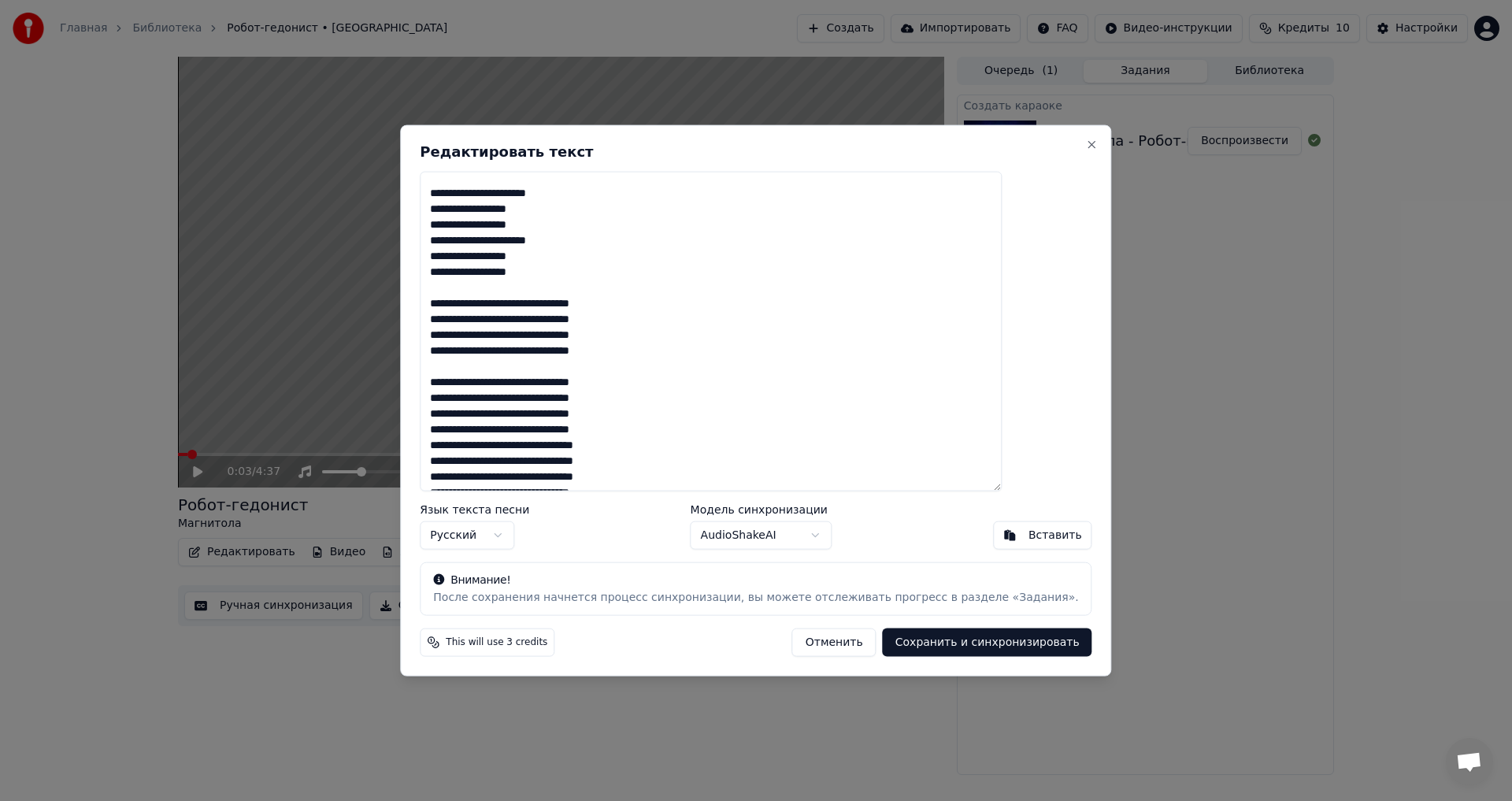
click at [489, 368] on textarea at bounding box center [710, 331] width 582 height 320
click at [485, 285] on textarea at bounding box center [710, 331] width 582 height 320
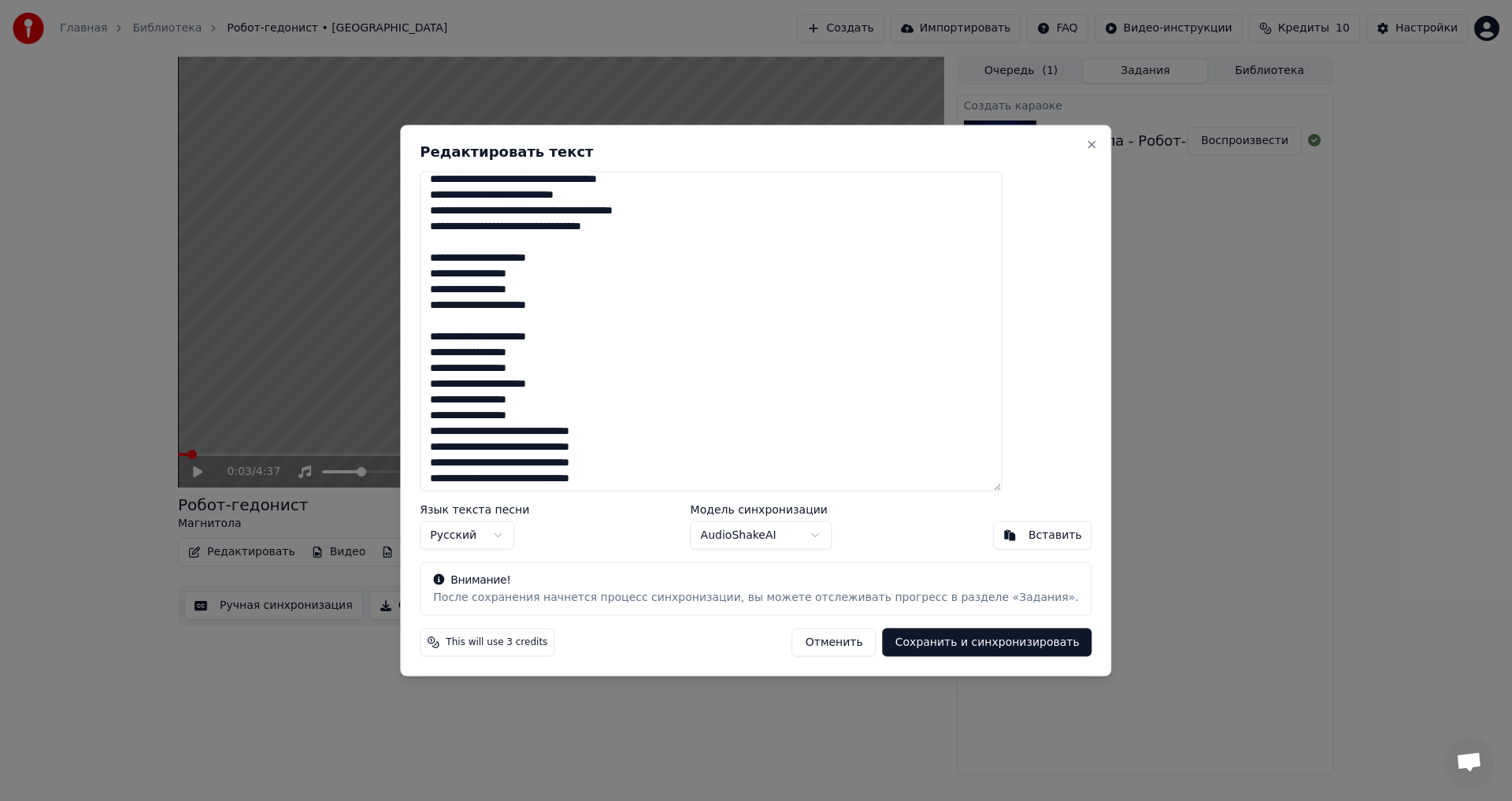
scroll to position [212, 0]
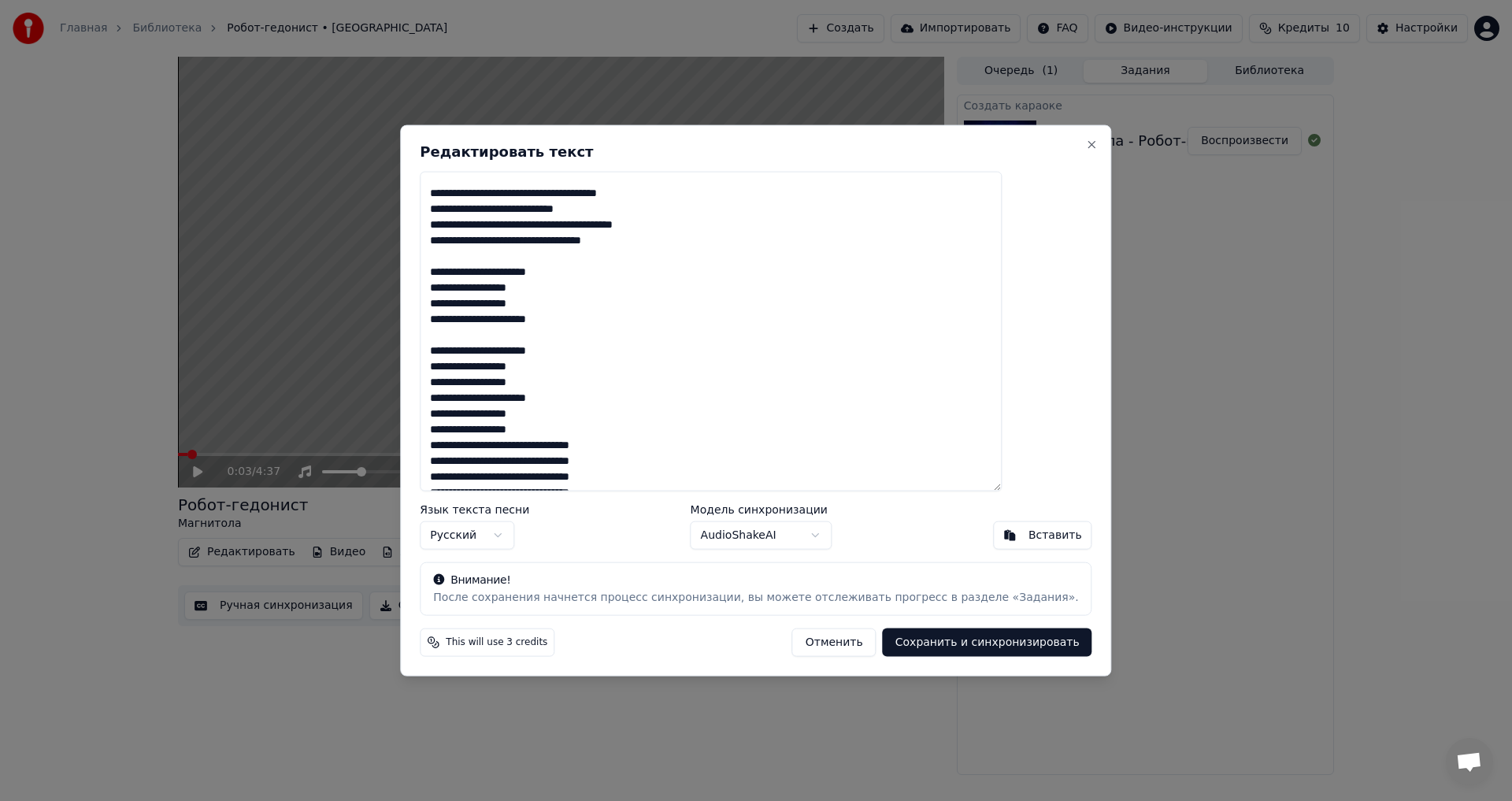
click at [485, 332] on textarea at bounding box center [710, 331] width 582 height 320
click at [503, 259] on textarea at bounding box center [710, 331] width 582 height 320
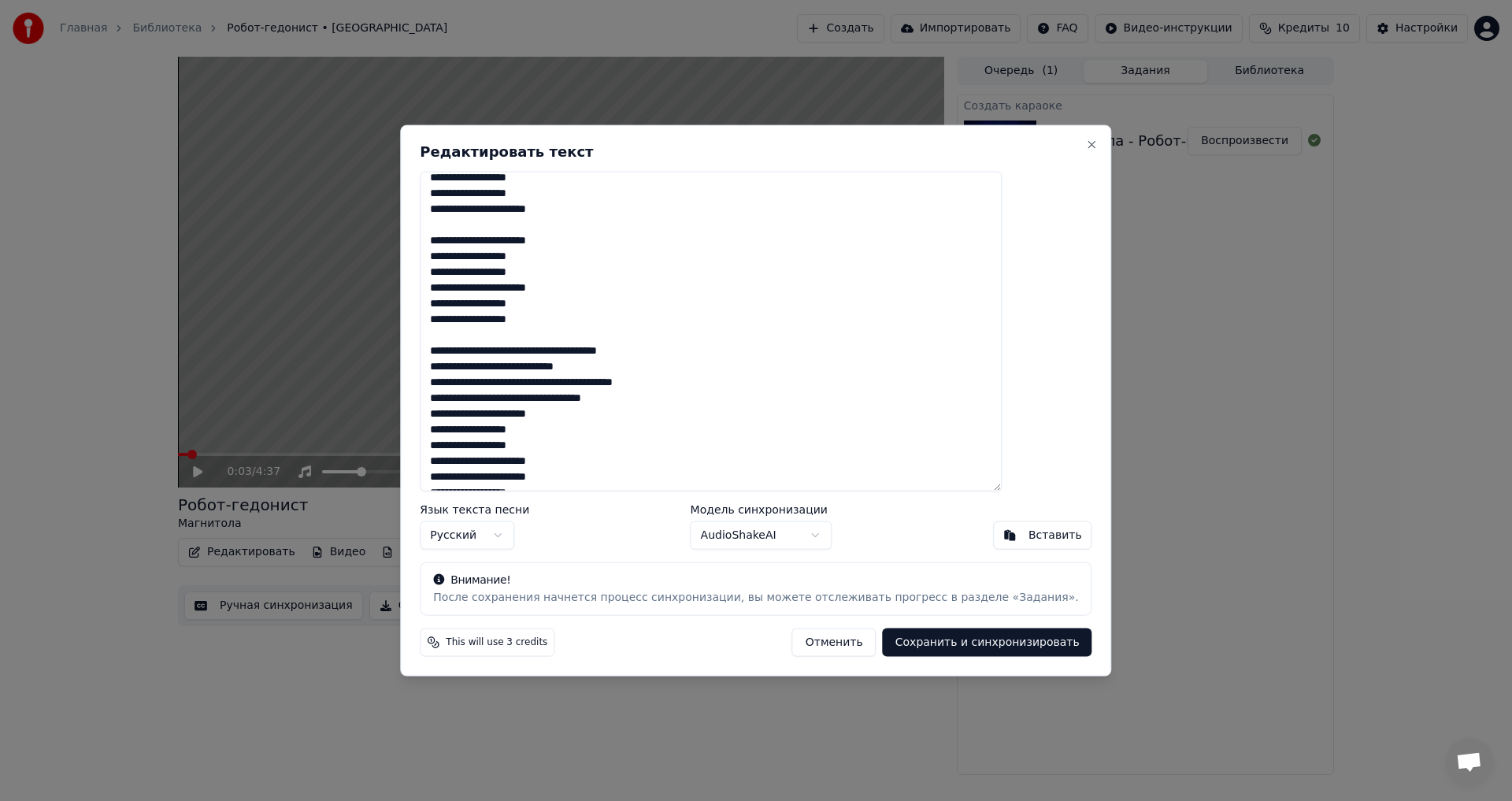
click at [499, 326] on textarea at bounding box center [710, 331] width 582 height 320
click at [493, 341] on textarea at bounding box center [710, 331] width 582 height 320
click at [487, 227] on textarea at bounding box center [710, 331] width 582 height 320
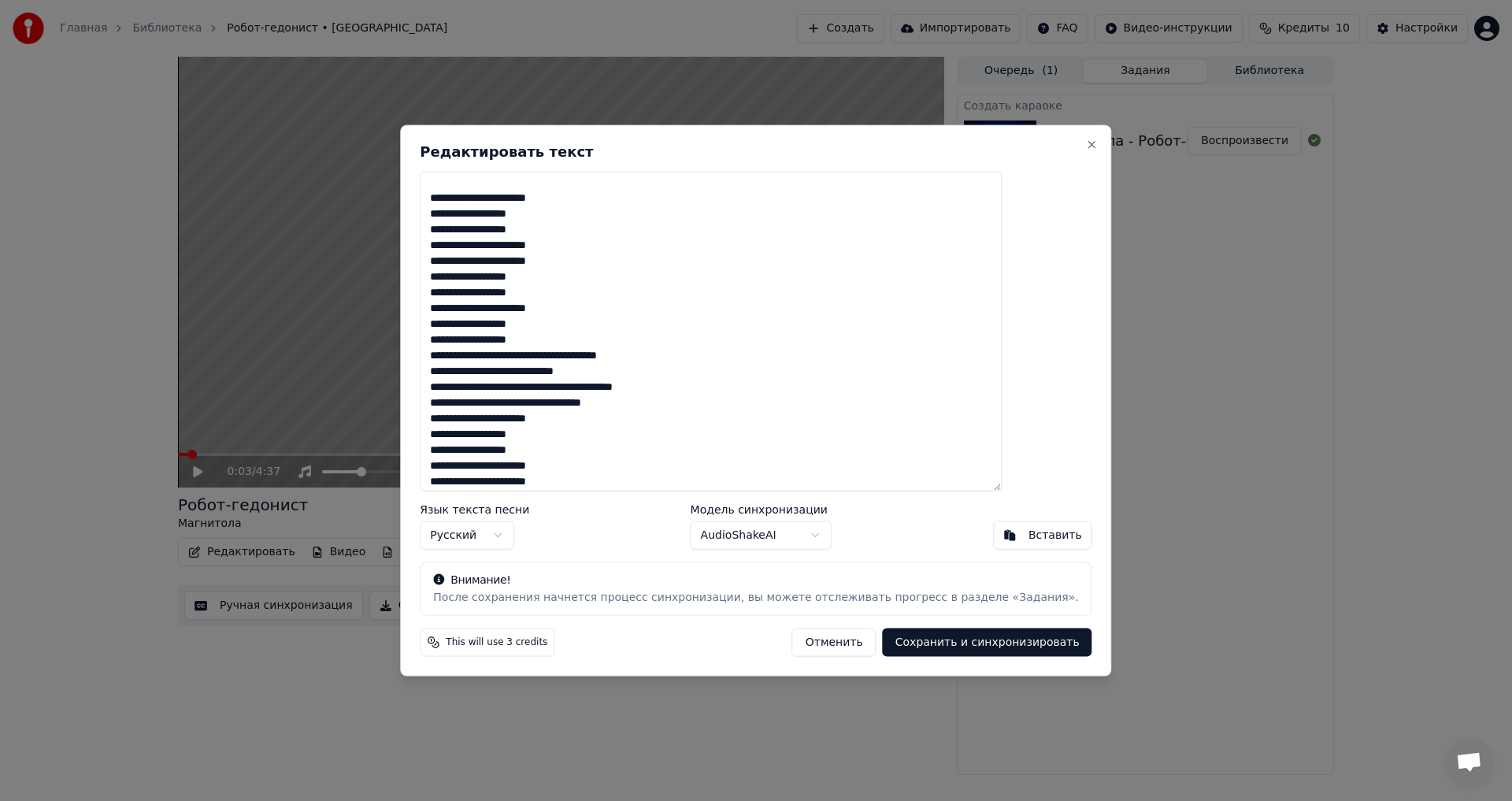
scroll to position [0, 0]
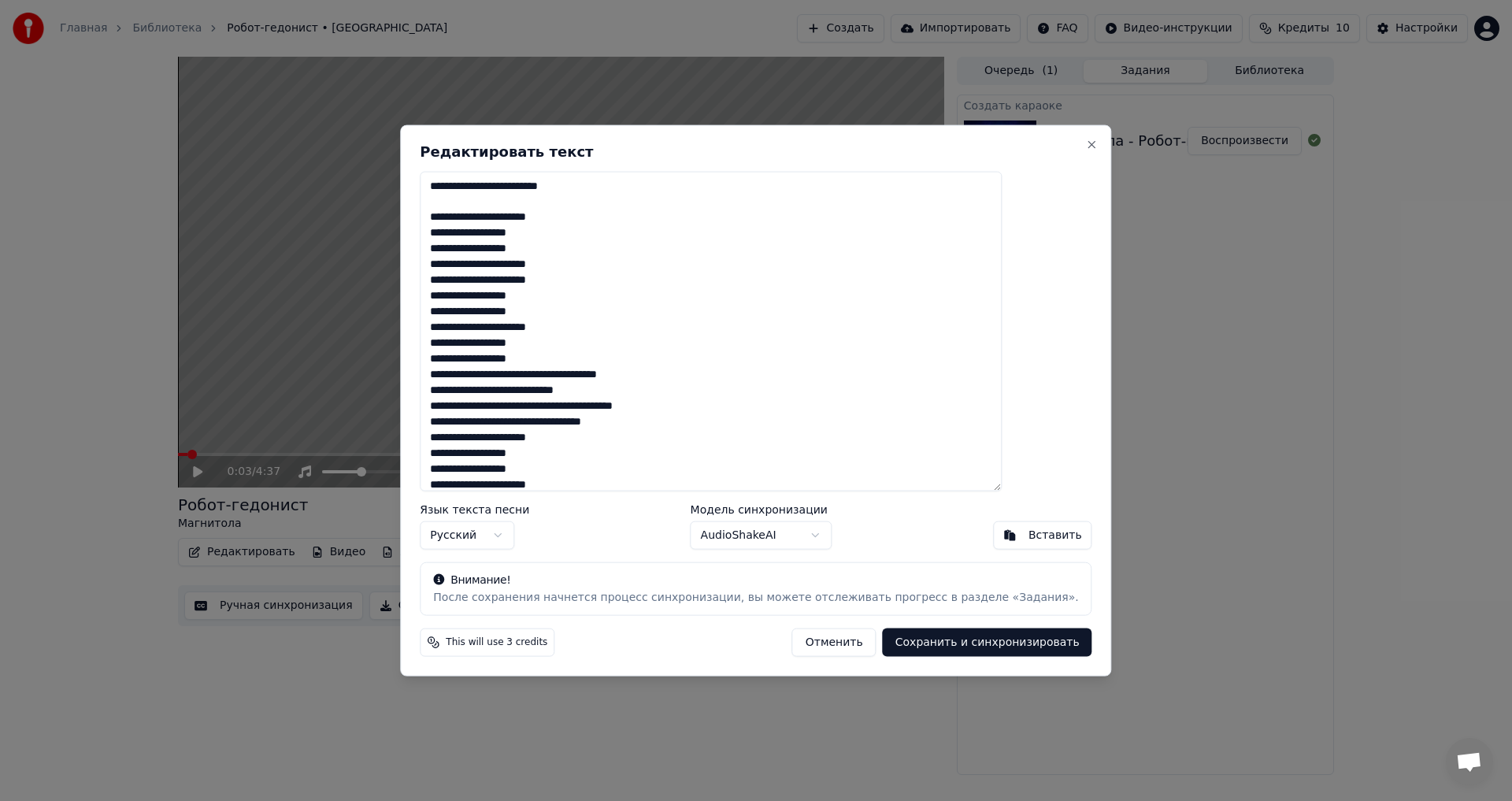
click at [481, 204] on textarea at bounding box center [710, 331] width 582 height 320
click at [479, 182] on textarea at bounding box center [710, 331] width 582 height 320
paste textarea "**********"
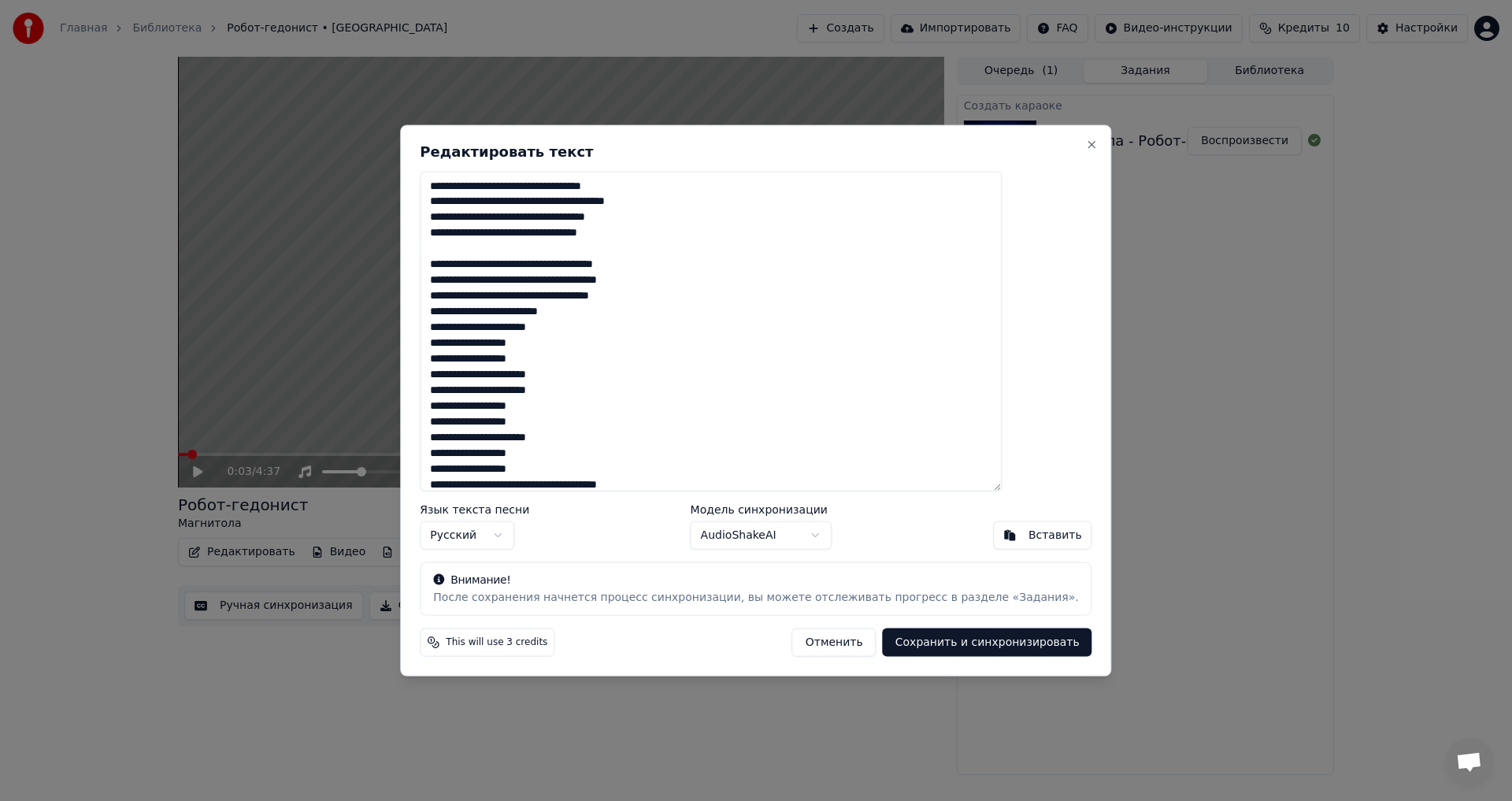
click at [519, 251] on textarea at bounding box center [710, 331] width 582 height 320
type textarea "**********"
click at [803, 526] on body "Главная Библиотека Робот-гедонист • Магнитола Создать Импортировать FAQ Видео-и…" at bounding box center [756, 400] width 1512 height 801
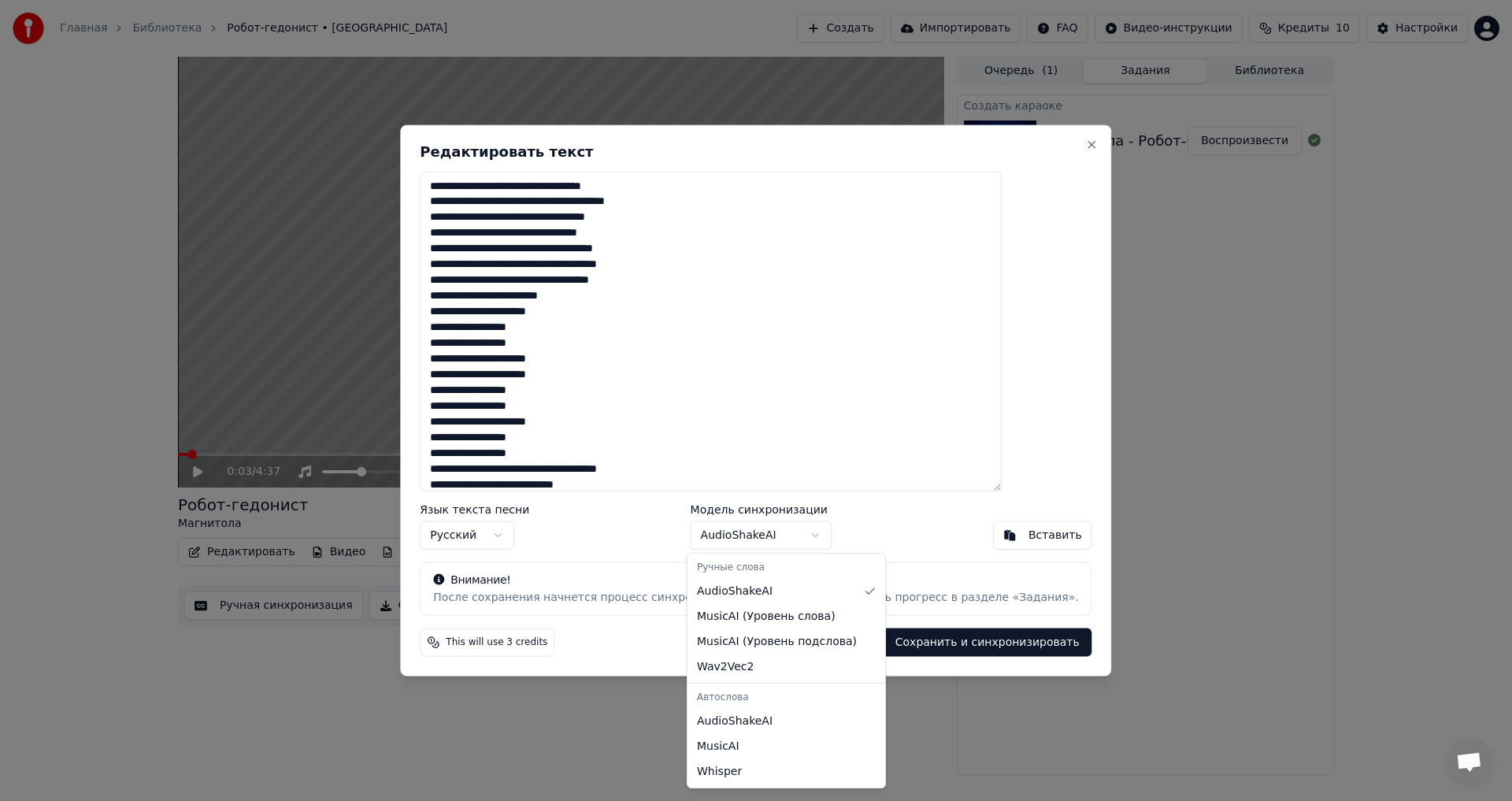
click at [803, 526] on body "Главная Библиотека Робот-гедонист • Магнитола Создать Импортировать FAQ Видео-и…" at bounding box center [756, 400] width 1512 height 801
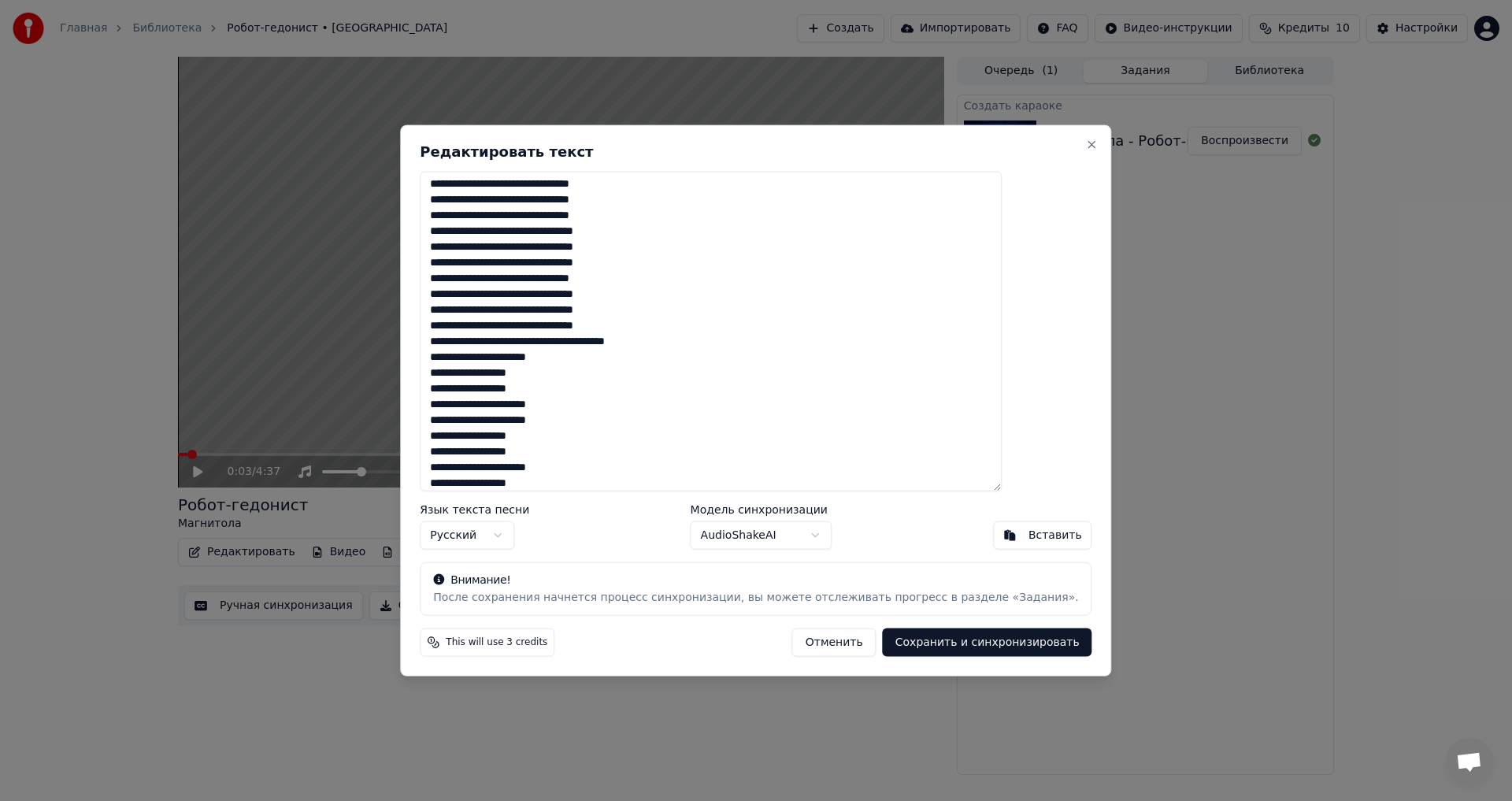
scroll to position [606, 0]
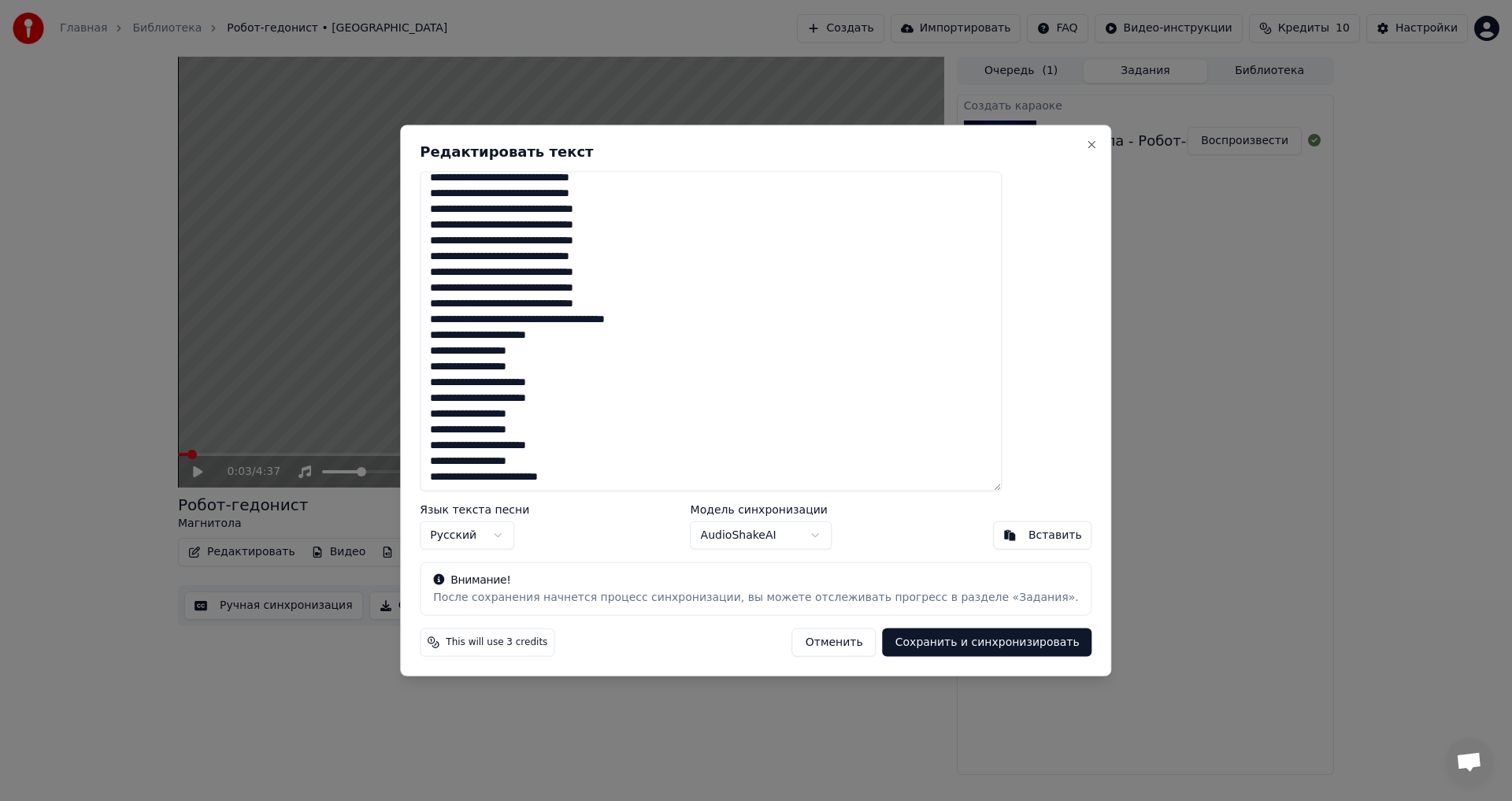
click at [932, 648] on button "Сохранить и синхронизировать" at bounding box center [987, 642] width 209 height 28
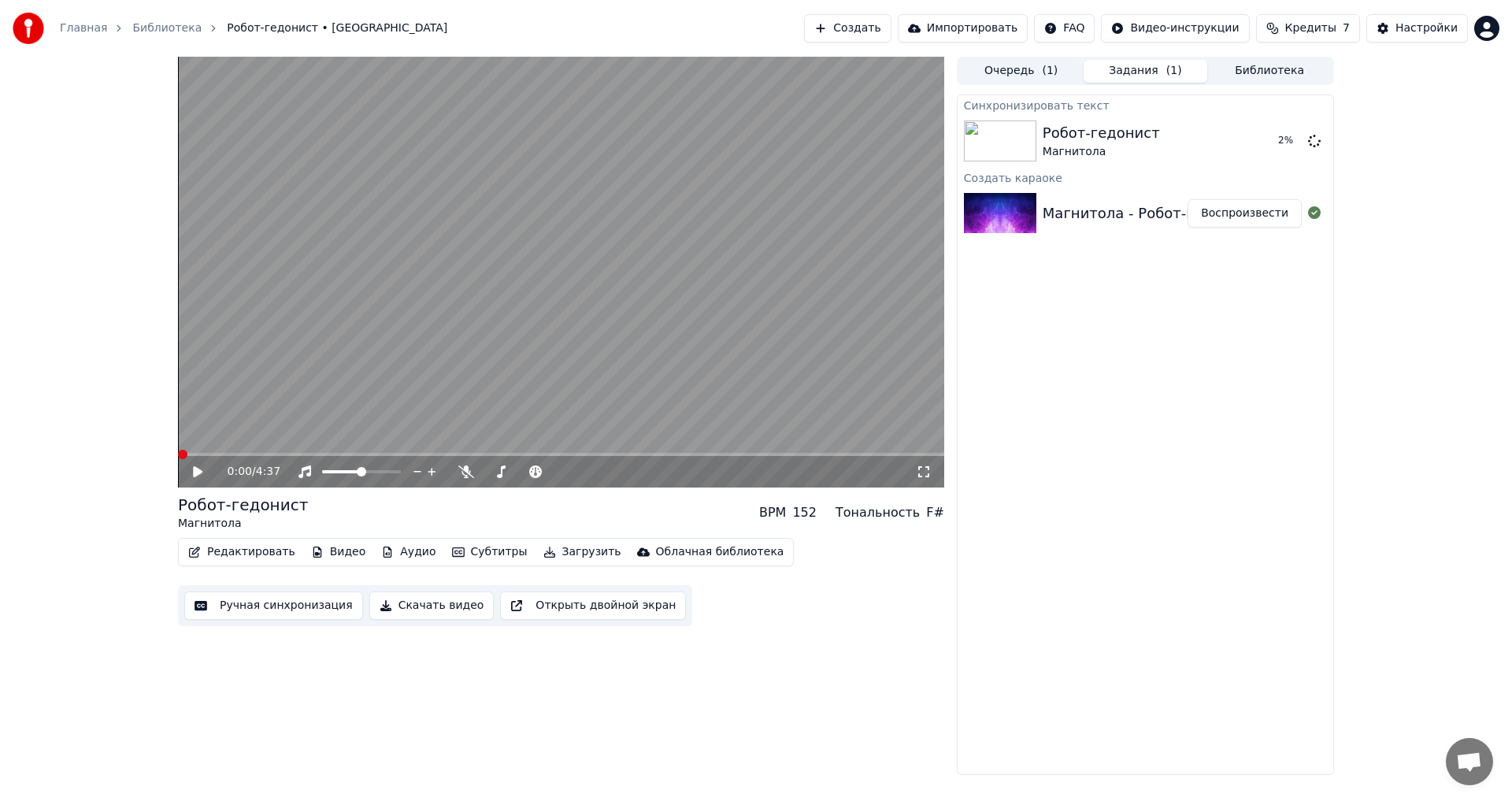
click at [178, 451] on span at bounding box center [182, 455] width 10 height 10
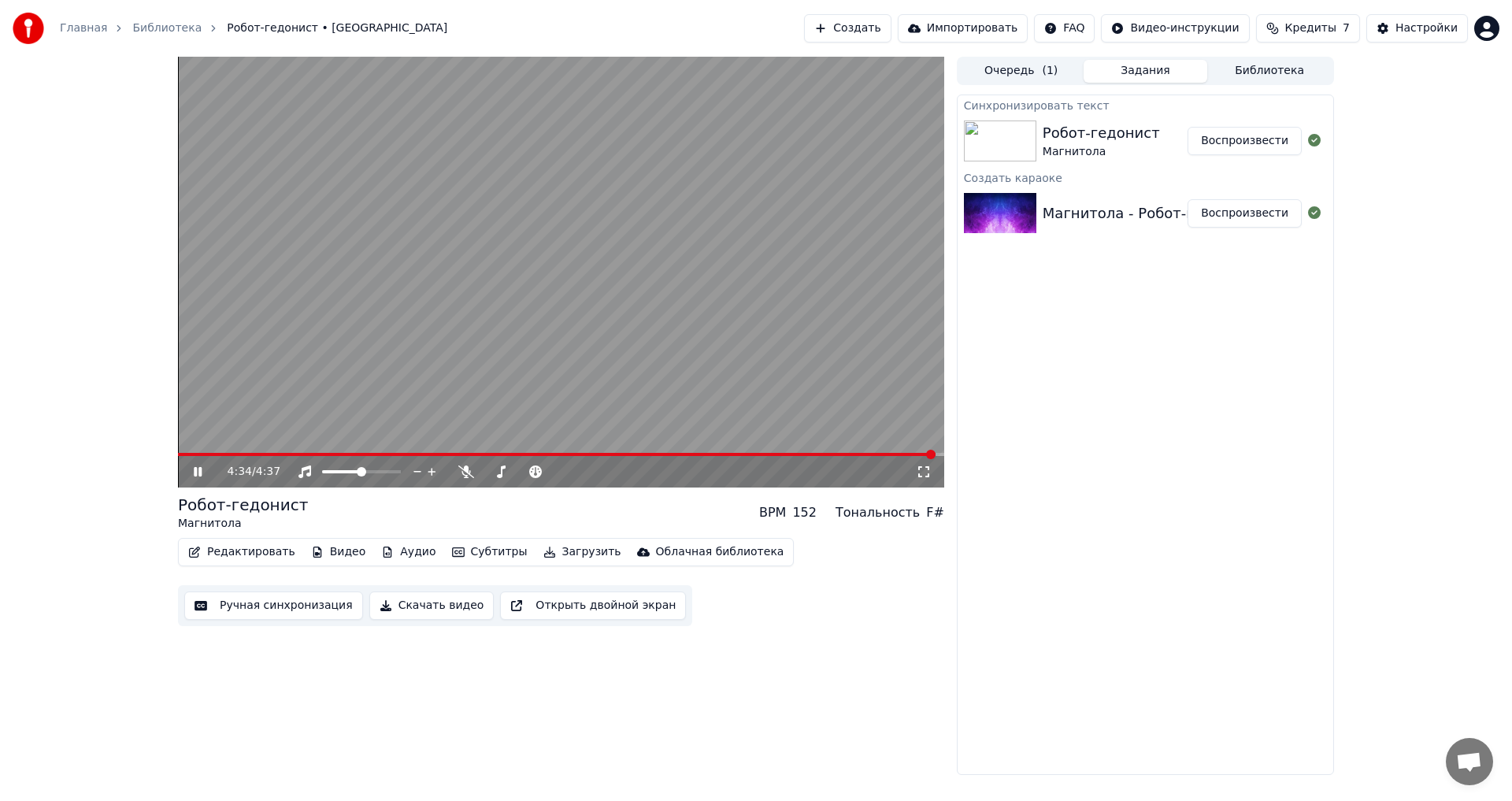
click at [220, 610] on button "Ручная синхронизация" at bounding box center [273, 605] width 179 height 28
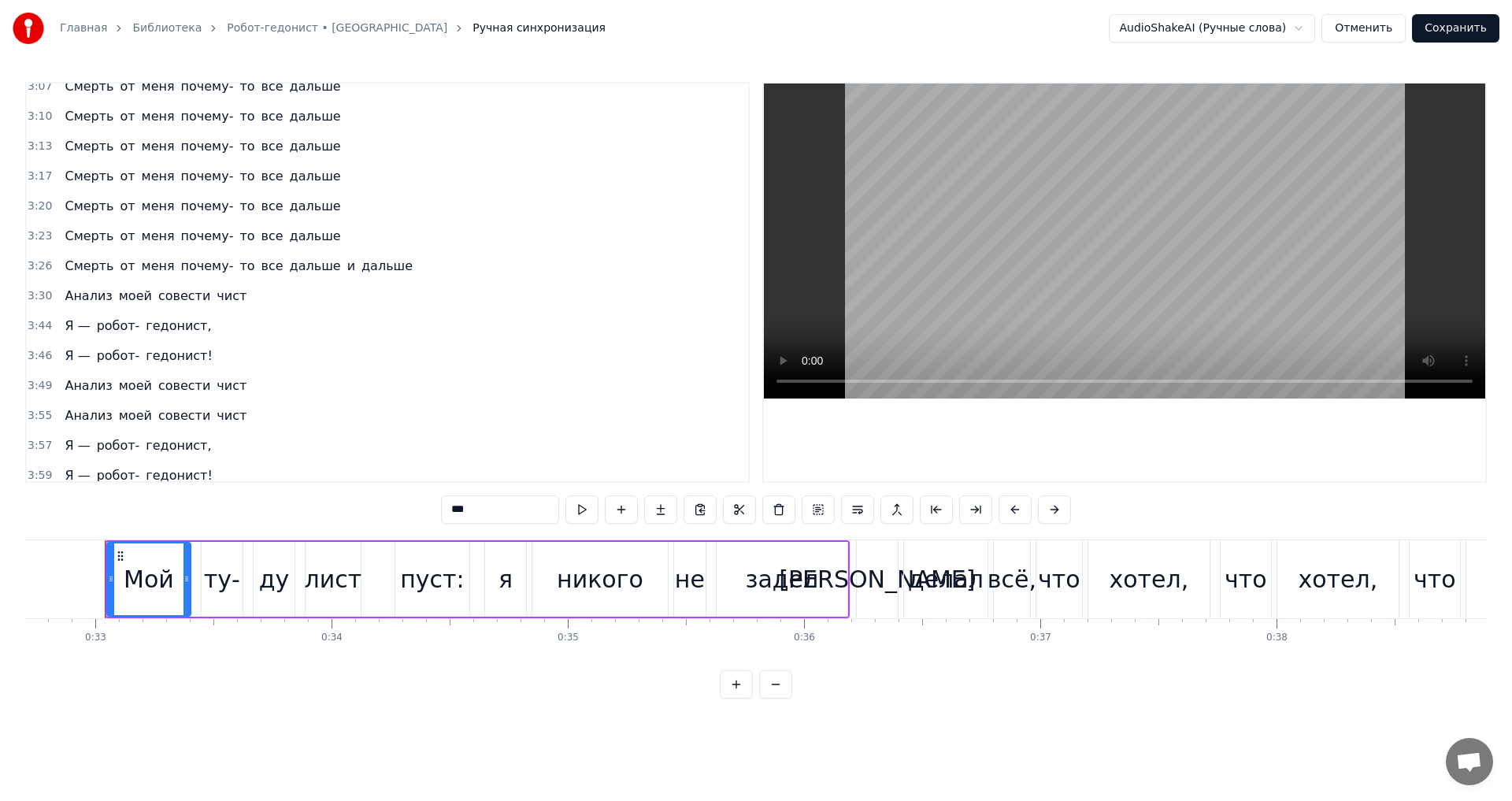
scroll to position [1338, 0]
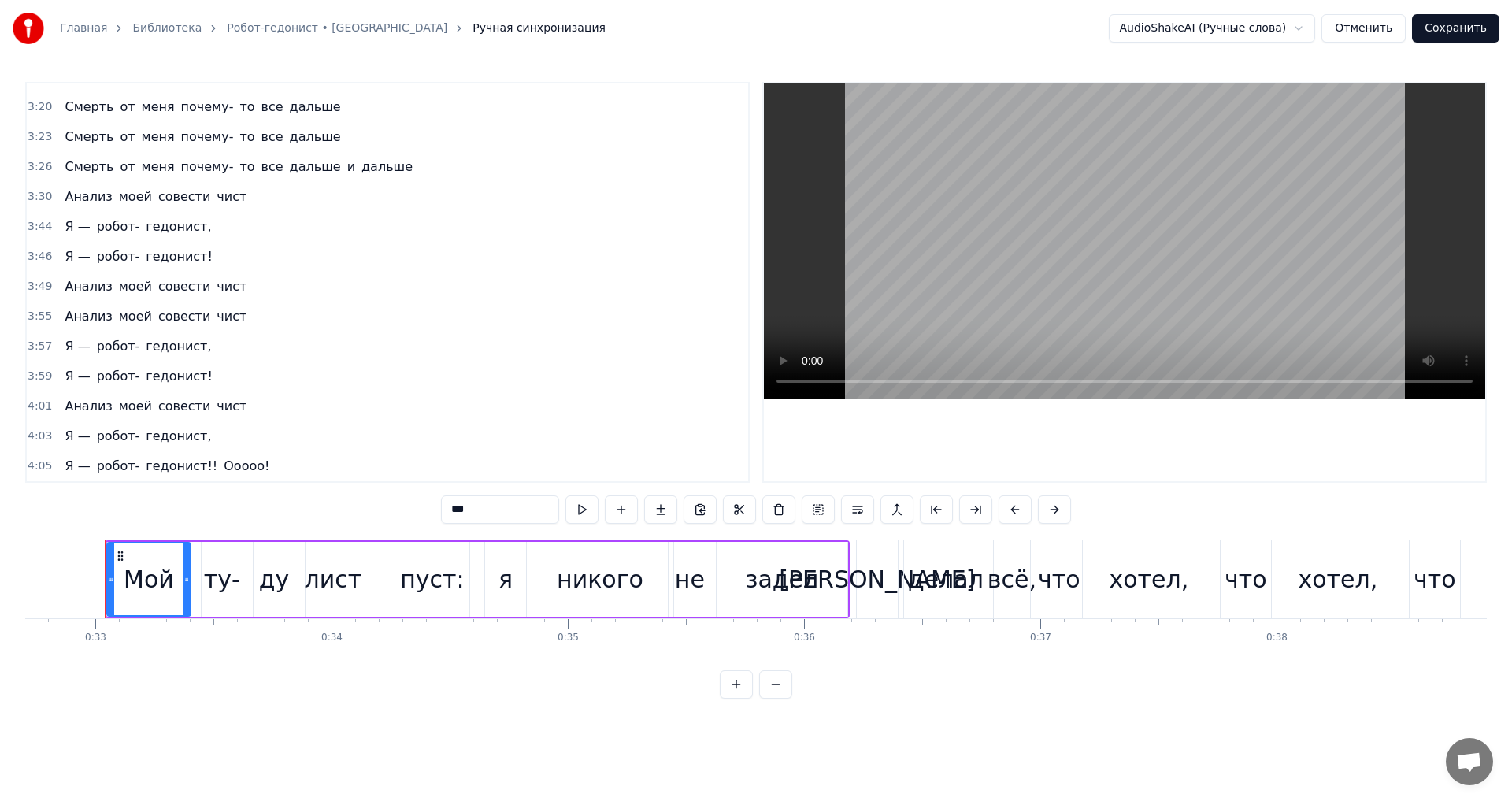
click at [142, 289] on div "Анализ моей совести чист" at bounding box center [155, 286] width 195 height 28
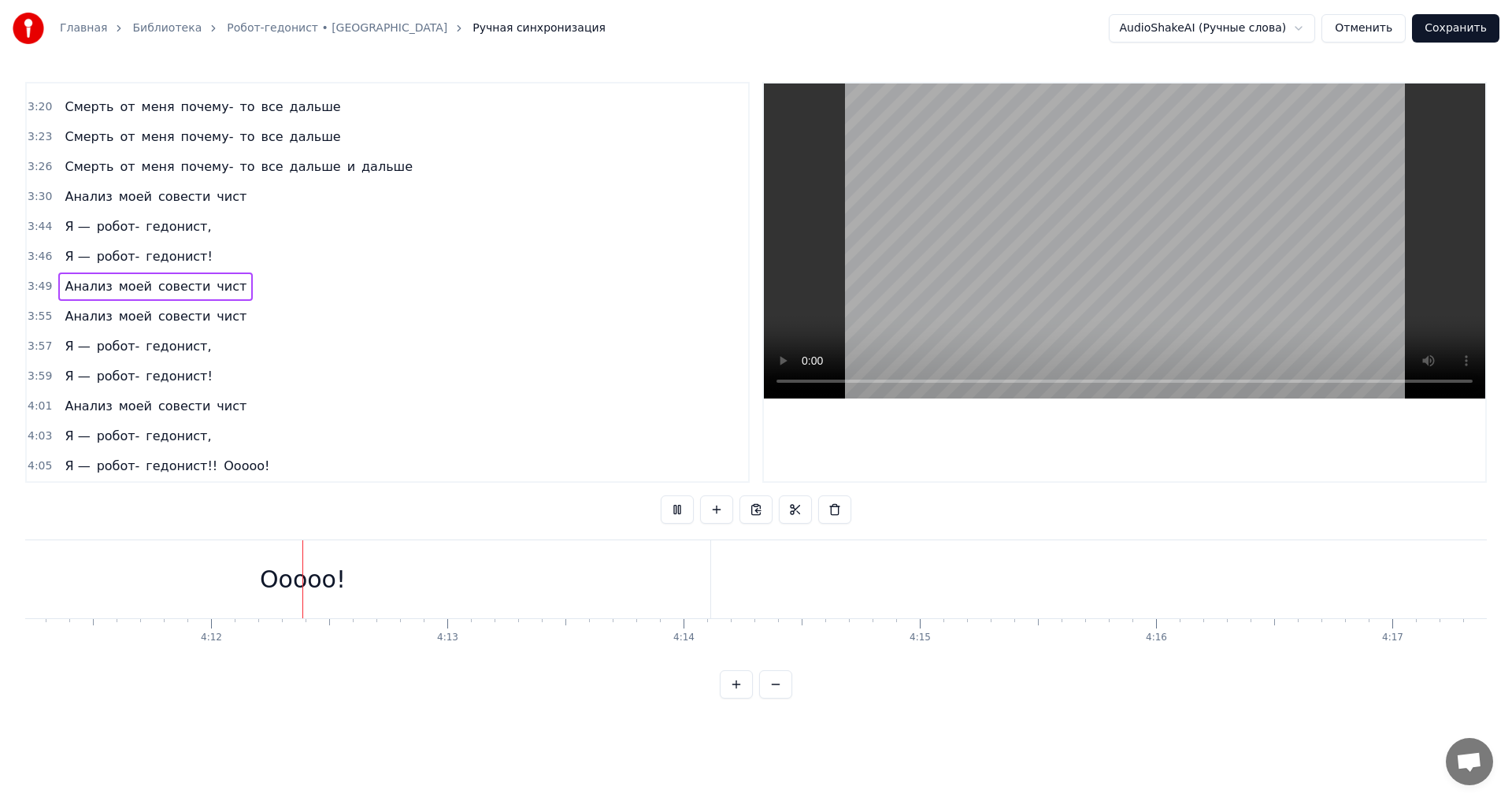
scroll to position [0, 59394]
click at [237, 165] on span "то" at bounding box center [246, 166] width 18 height 18
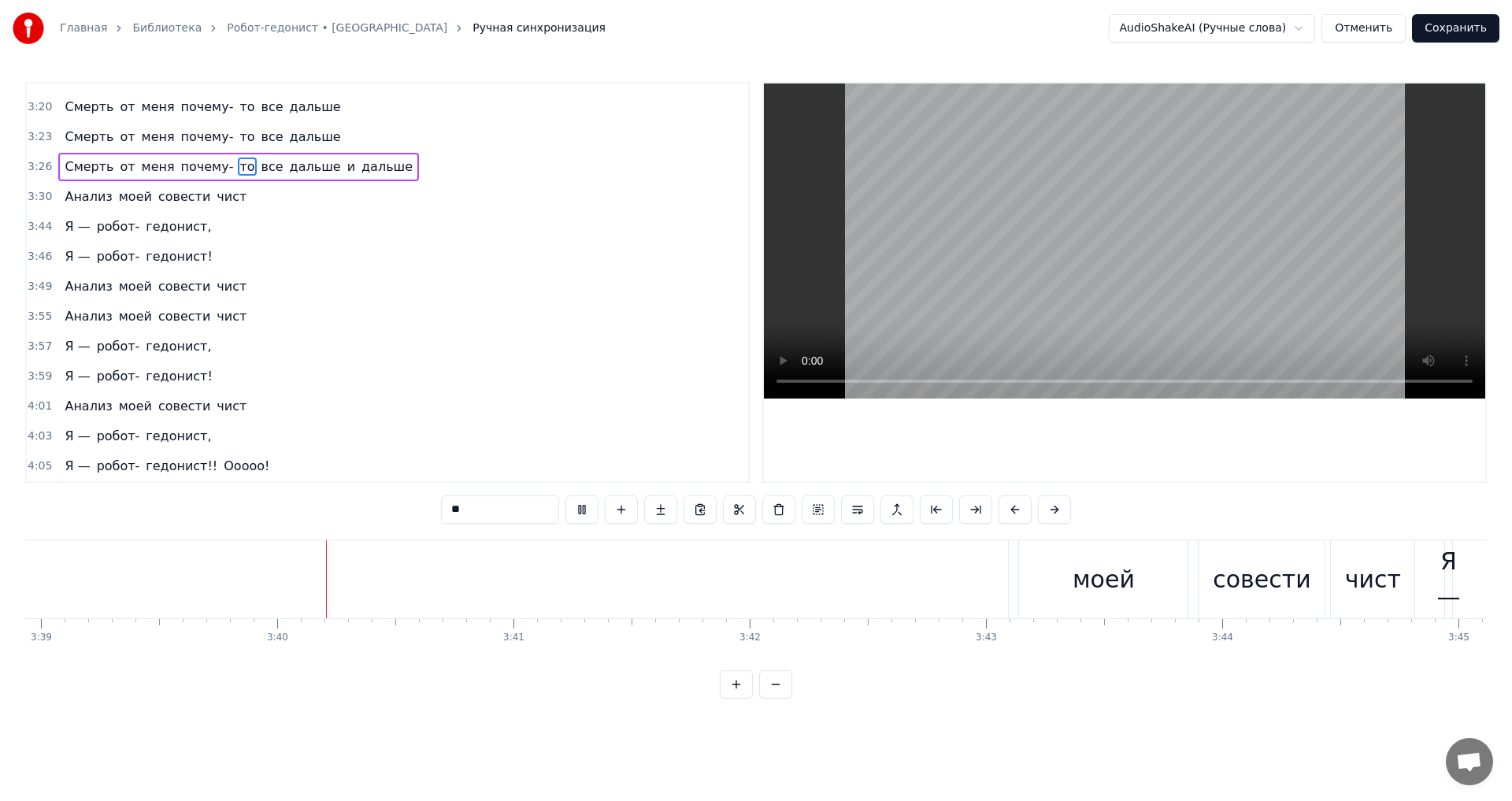
scroll to position [0, 51769]
type input "******"
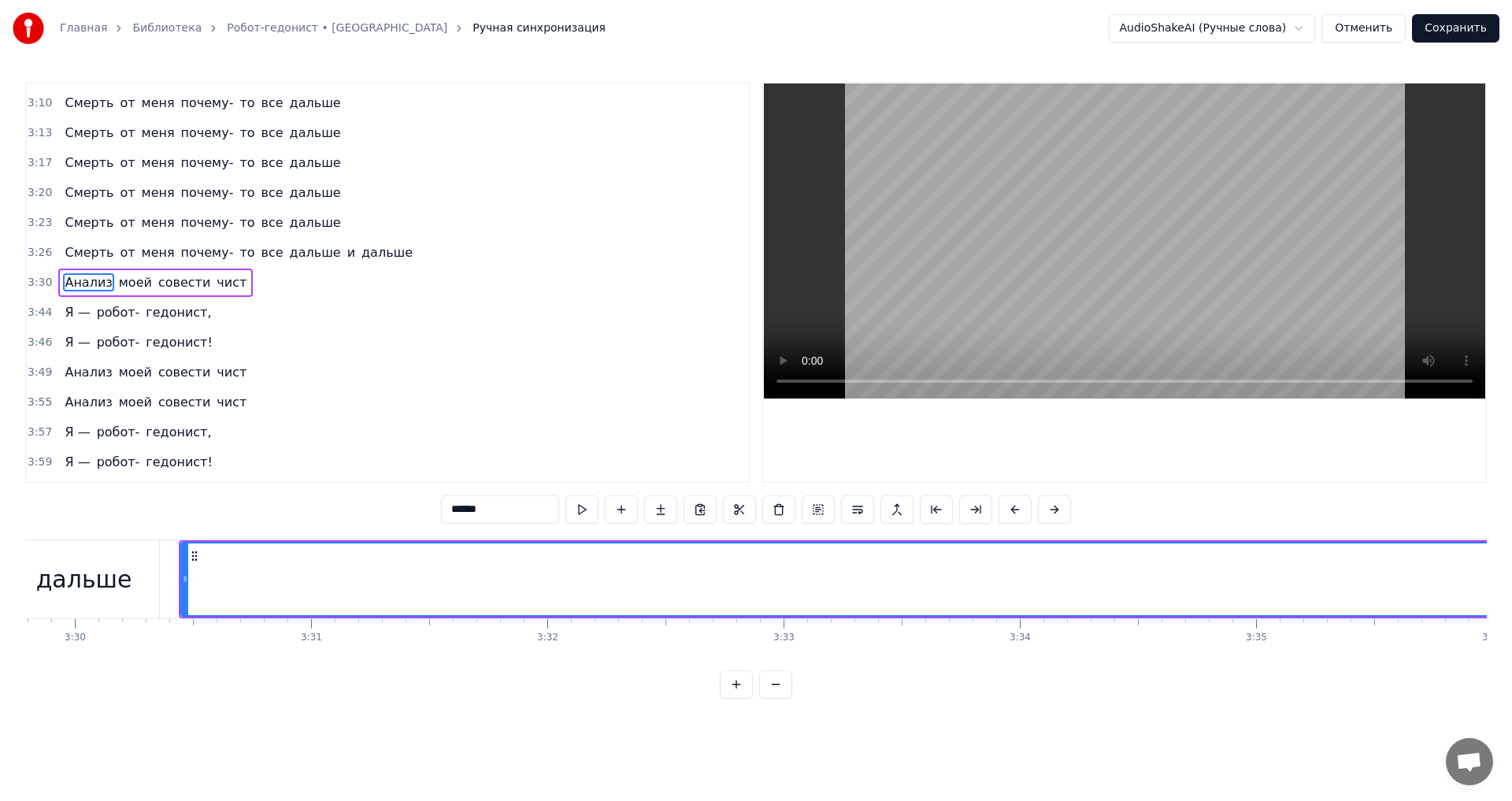
scroll to position [0, 49375]
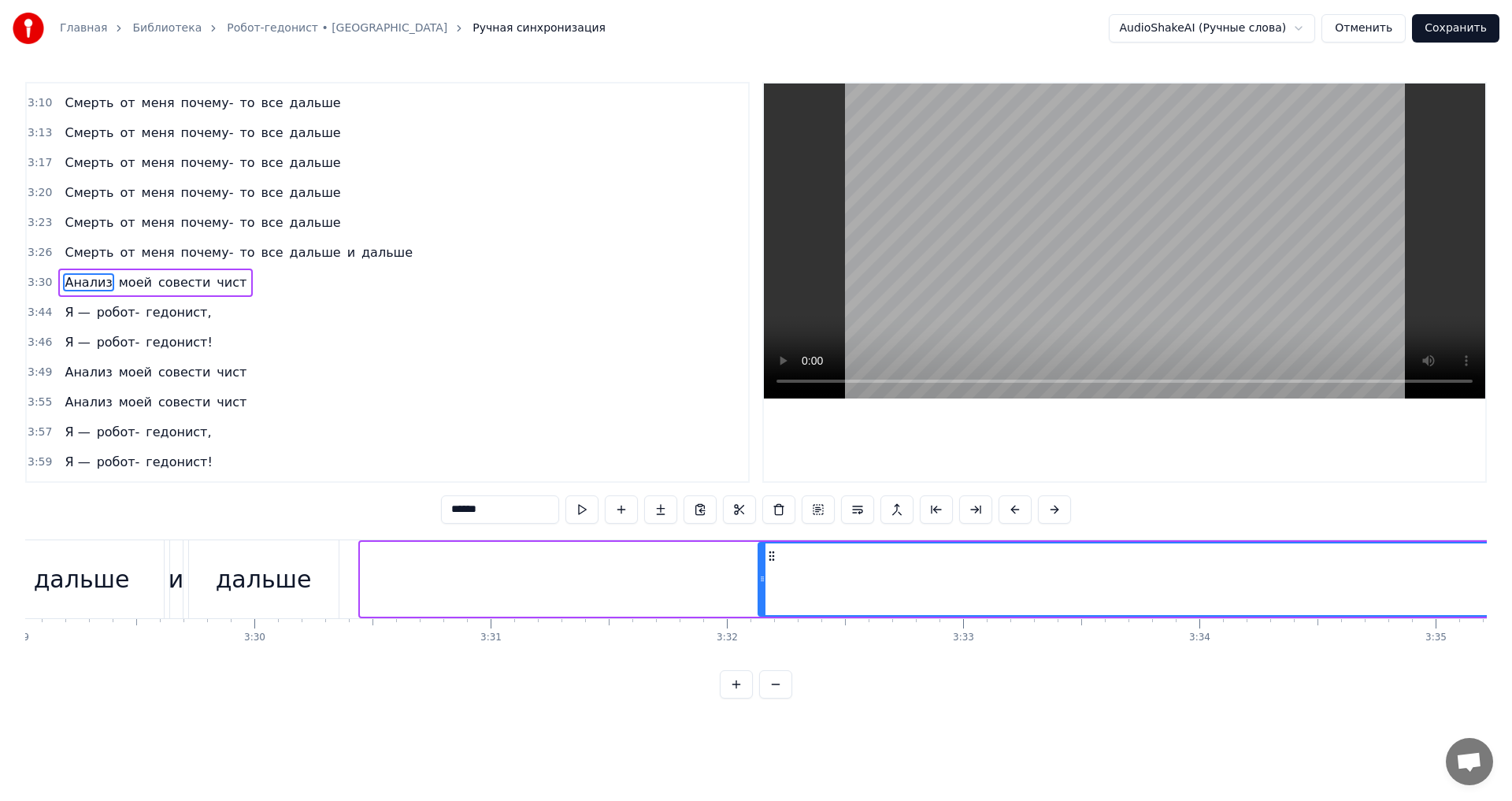
drag, startPoint x: 362, startPoint y: 576, endPoint x: 838, endPoint y: 576, distance: 476.0
click at [765, 576] on icon at bounding box center [762, 578] width 7 height 13
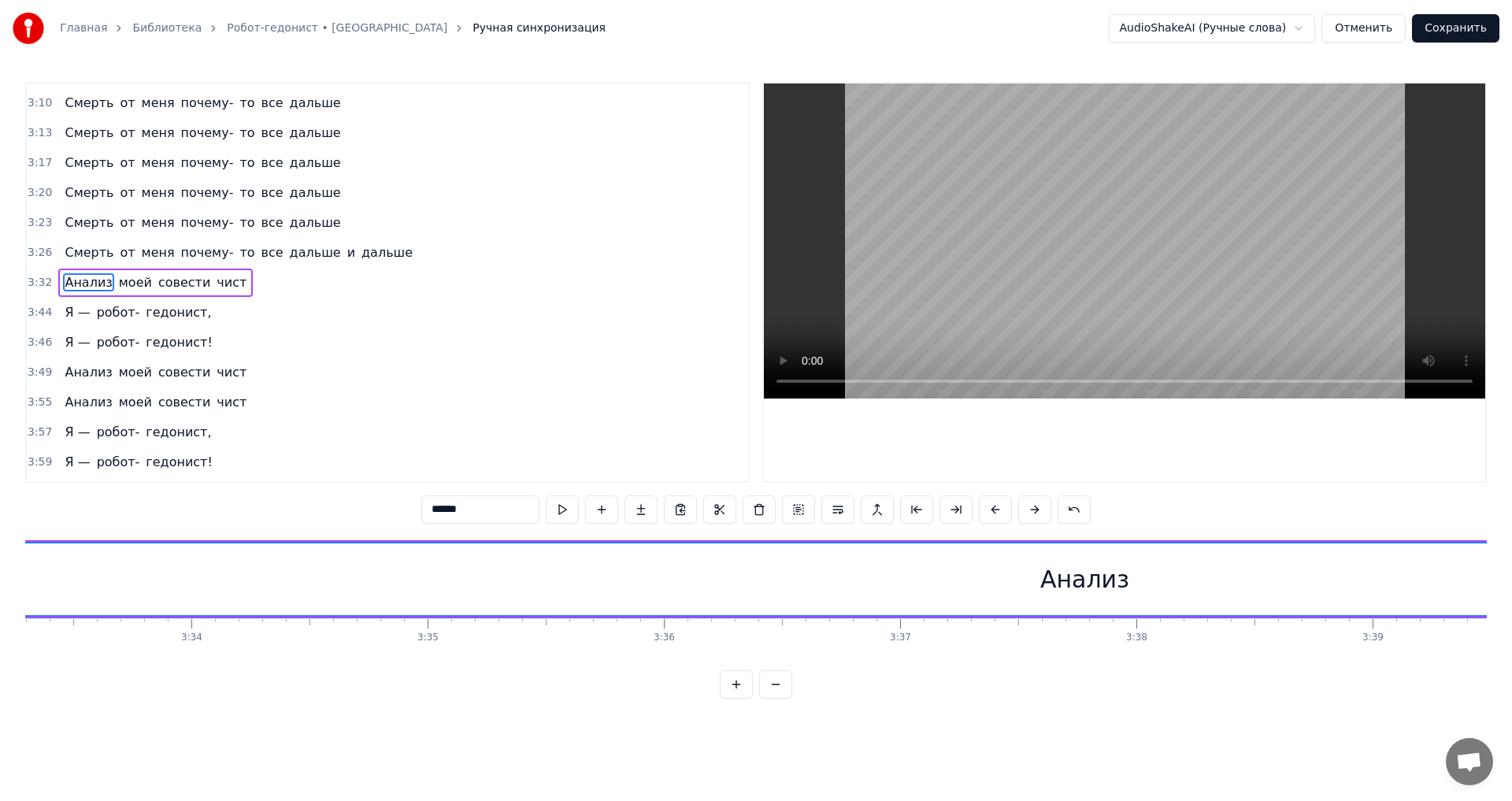
scroll to position [0, 50022]
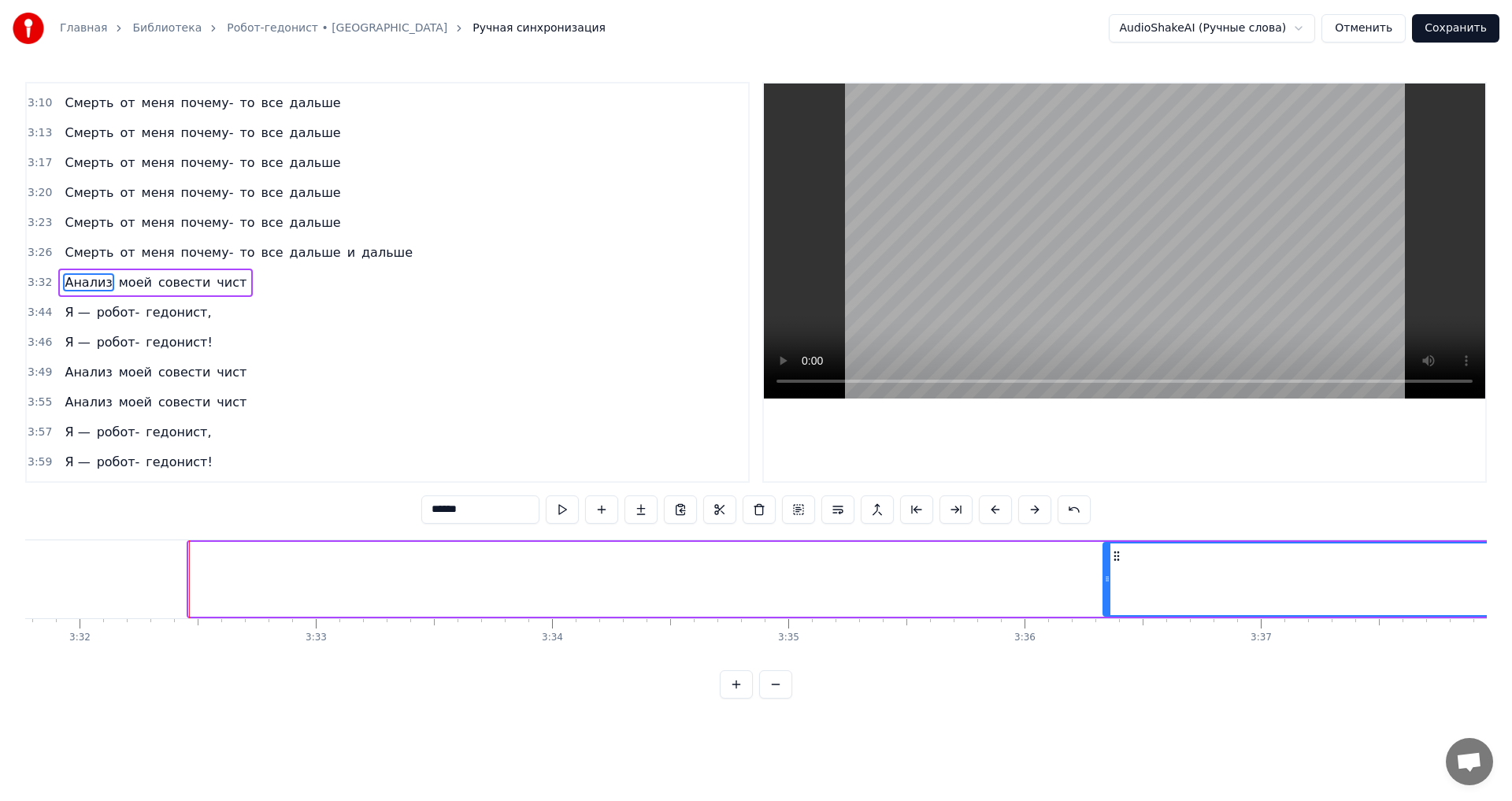
drag, startPoint x: 190, startPoint y: 576, endPoint x: 1105, endPoint y: 576, distance: 915.0
click at [1105, 576] on icon at bounding box center [1107, 578] width 7 height 13
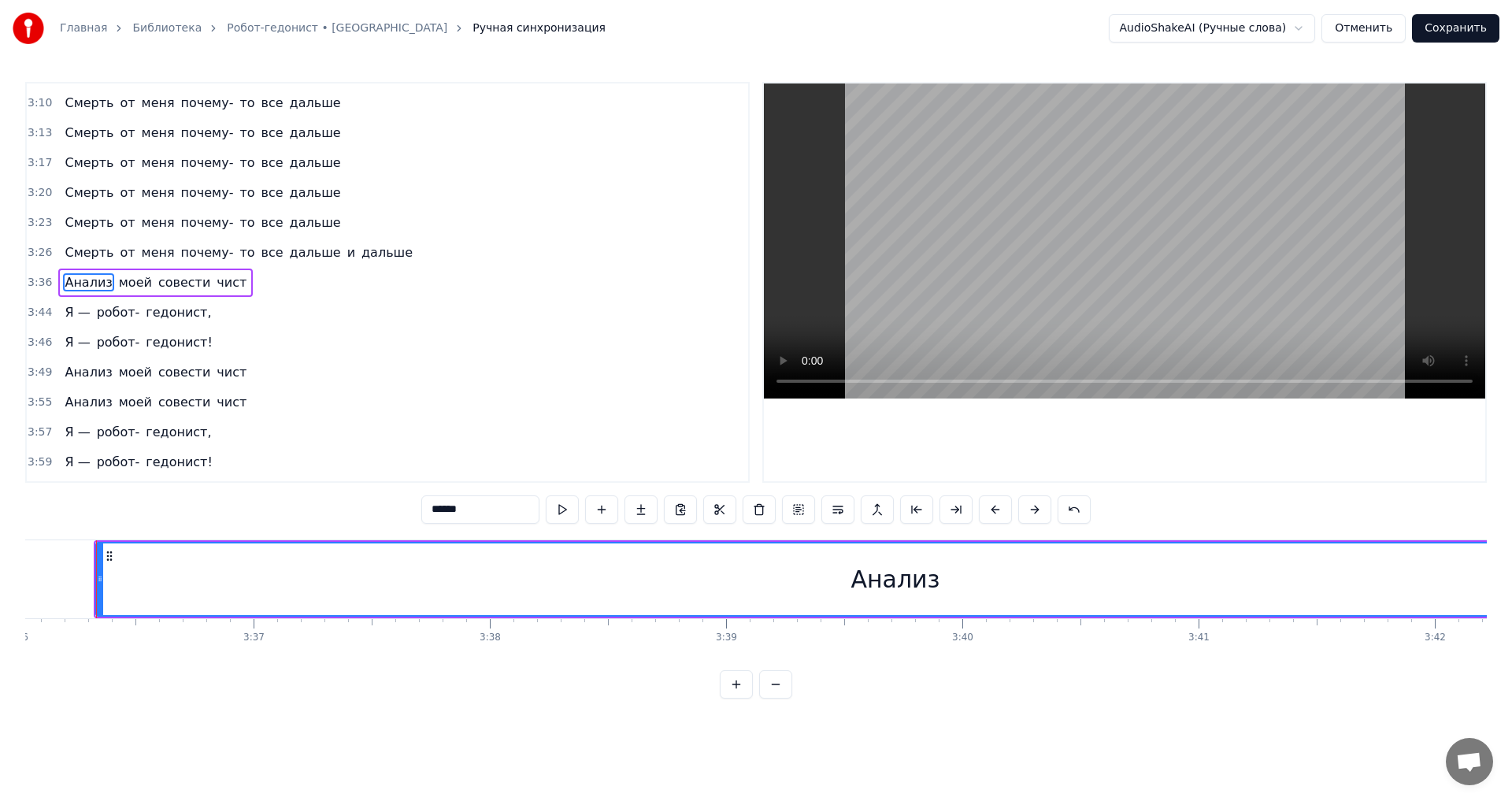
scroll to position [0, 50957]
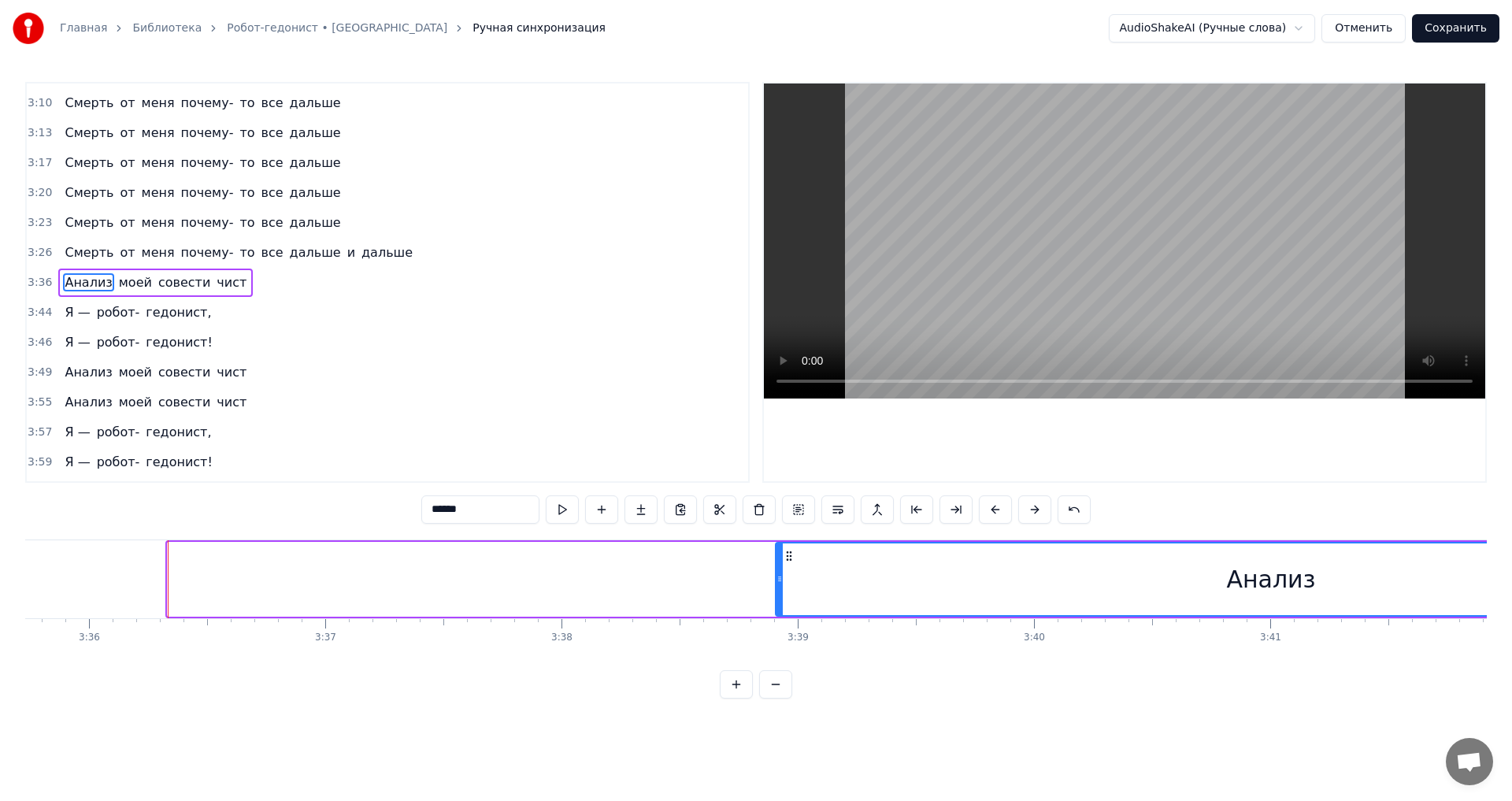
drag, startPoint x: 171, startPoint y: 587, endPoint x: 779, endPoint y: 583, distance: 608.0
click at [779, 583] on div at bounding box center [780, 579] width 7 height 71
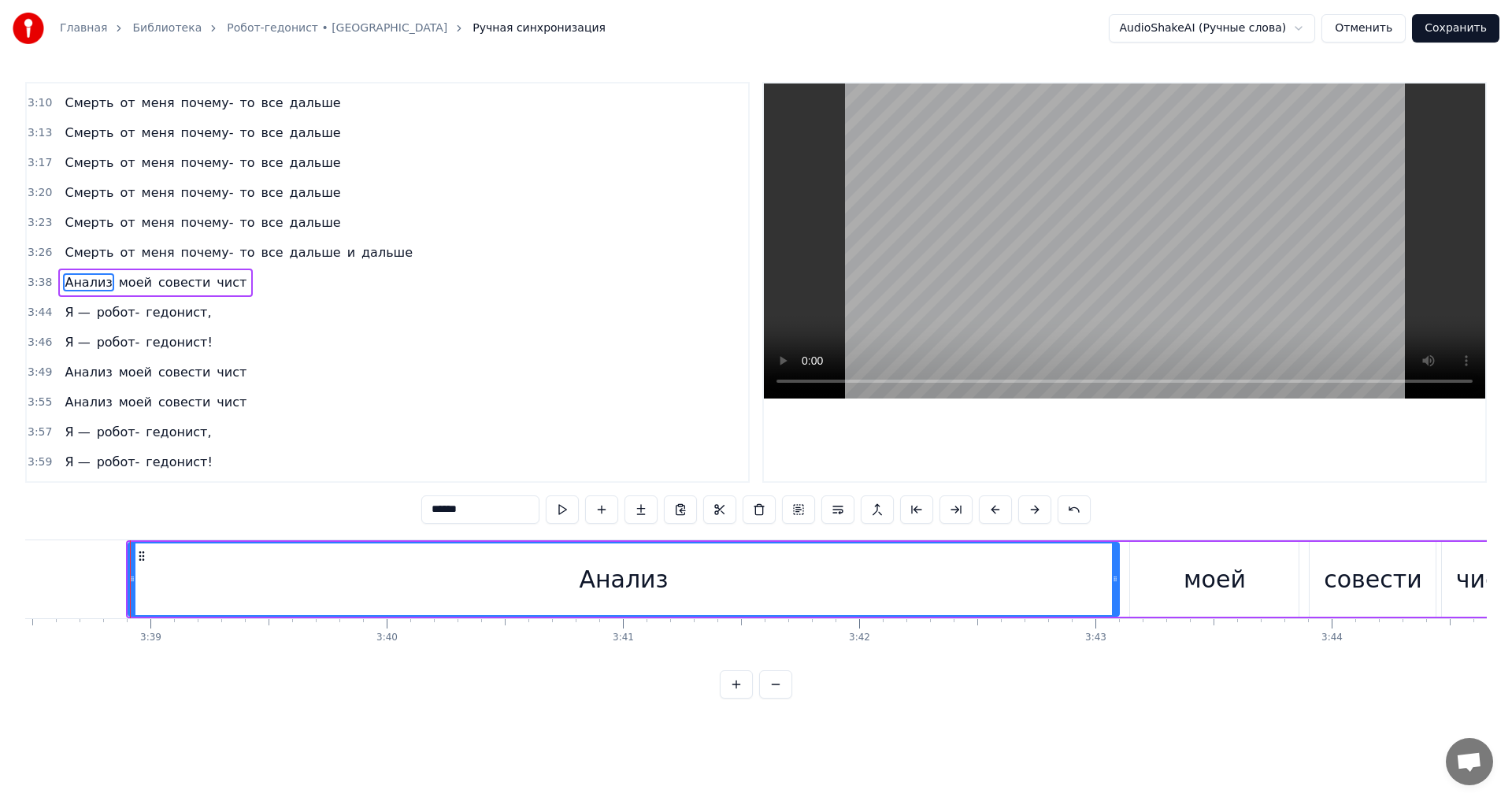
scroll to position [0, 51641]
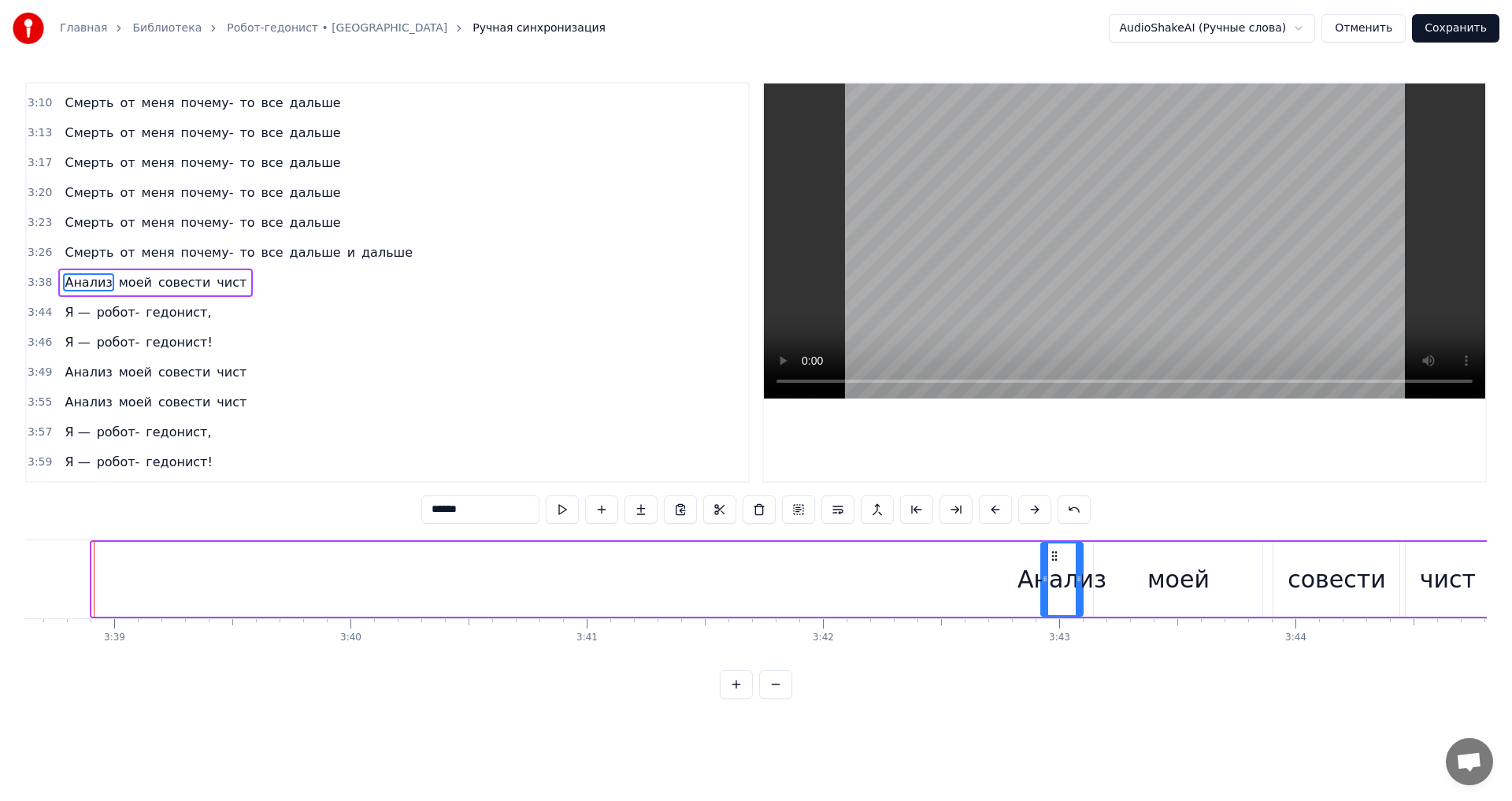
drag, startPoint x: 95, startPoint y: 576, endPoint x: 1043, endPoint y: 579, distance: 948.0
click at [1043, 579] on icon at bounding box center [1045, 578] width 7 height 13
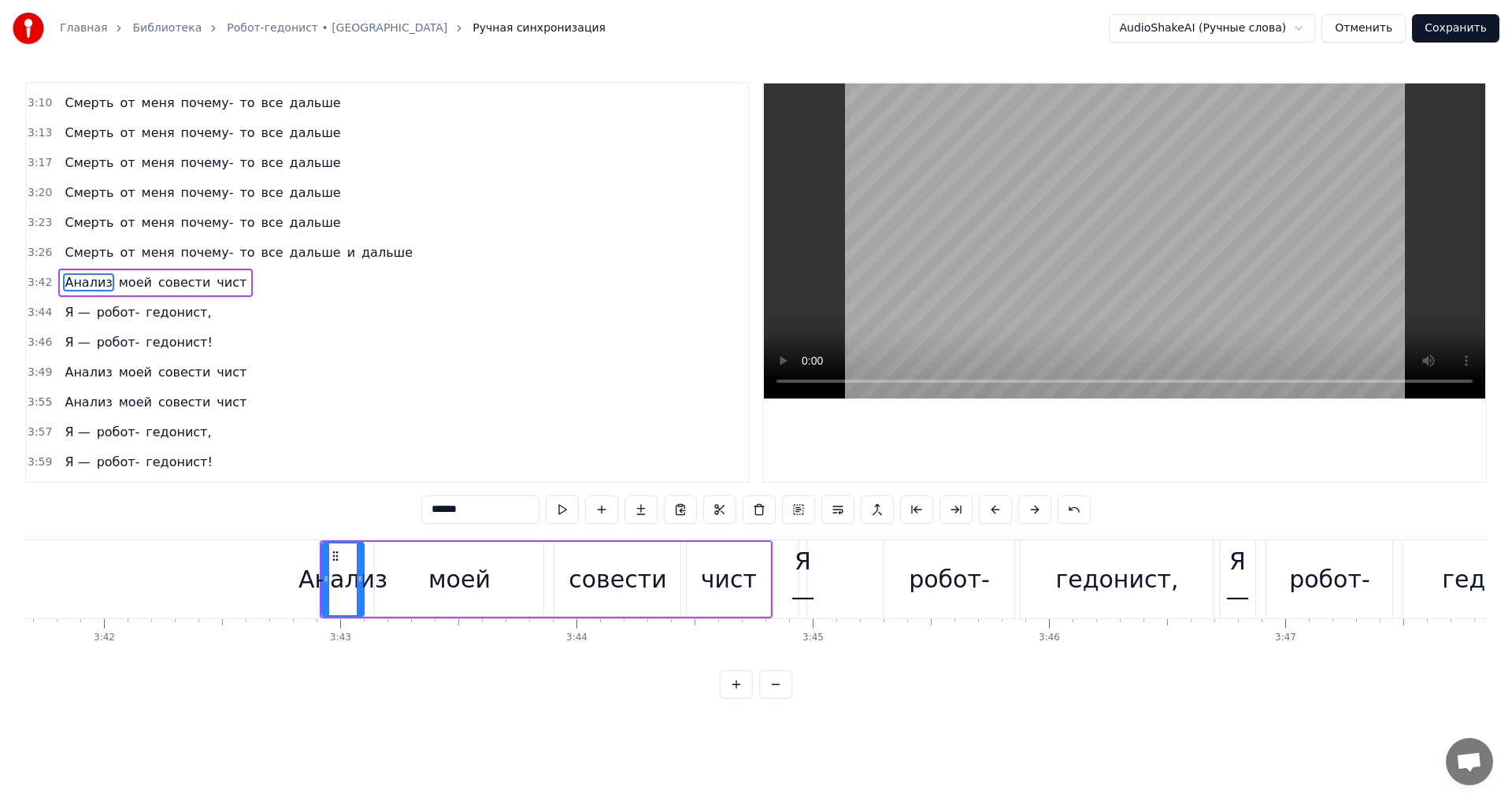
scroll to position [0, 52252]
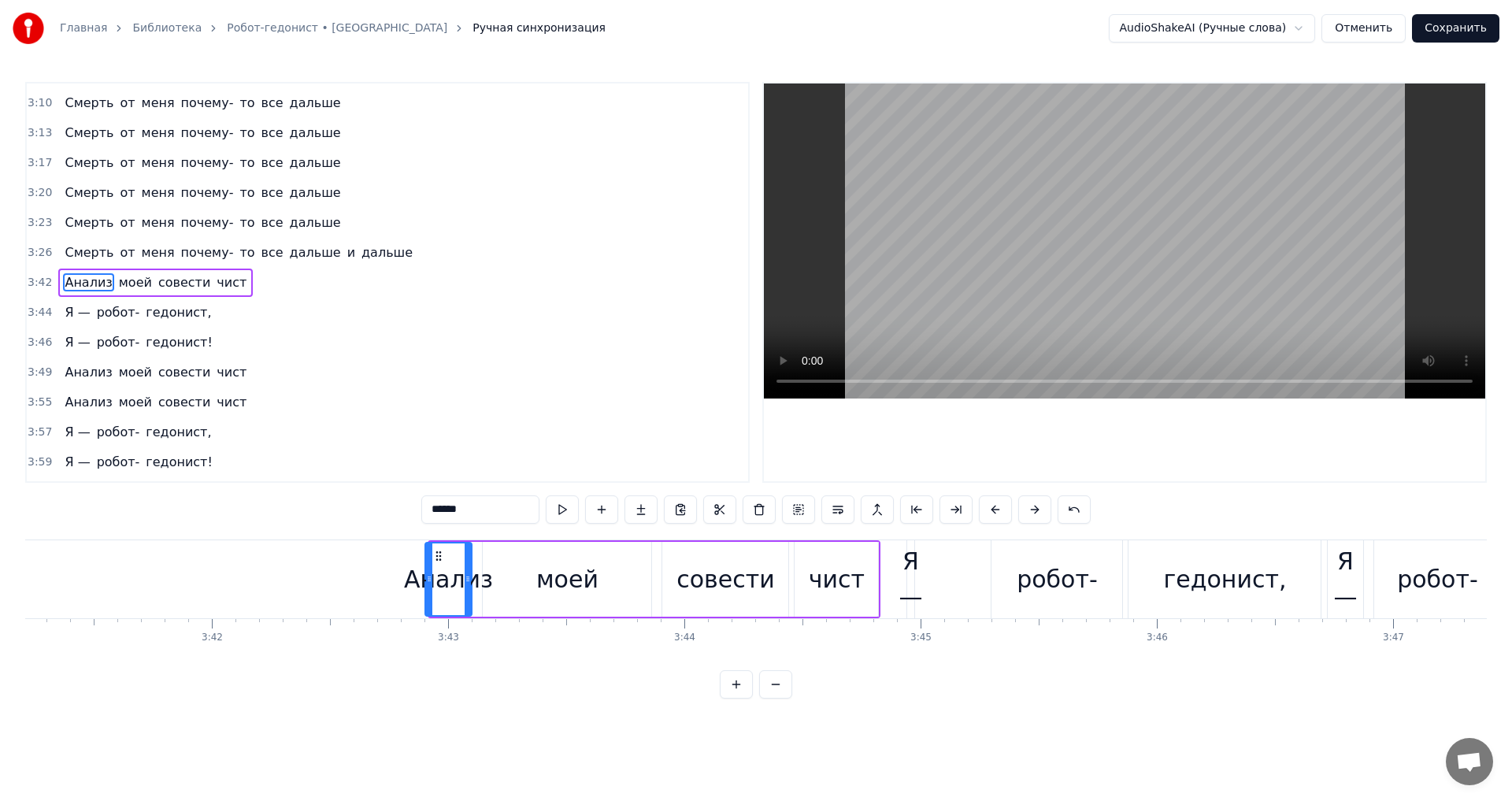
click at [427, 576] on icon at bounding box center [428, 578] width 7 height 13
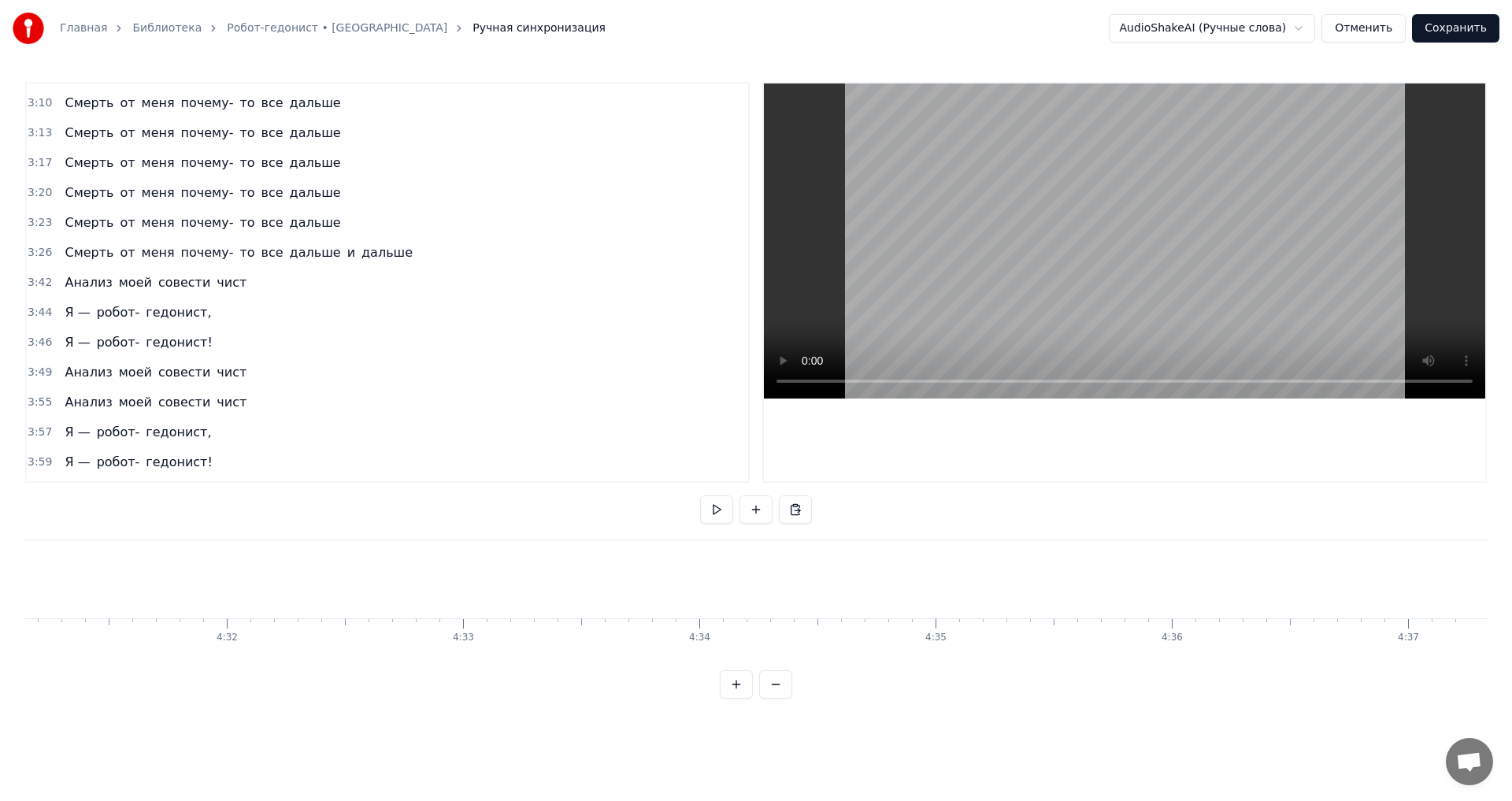
scroll to position [0, 64048]
click at [1459, 31] on button "Сохранить" at bounding box center [1455, 28] width 88 height 28
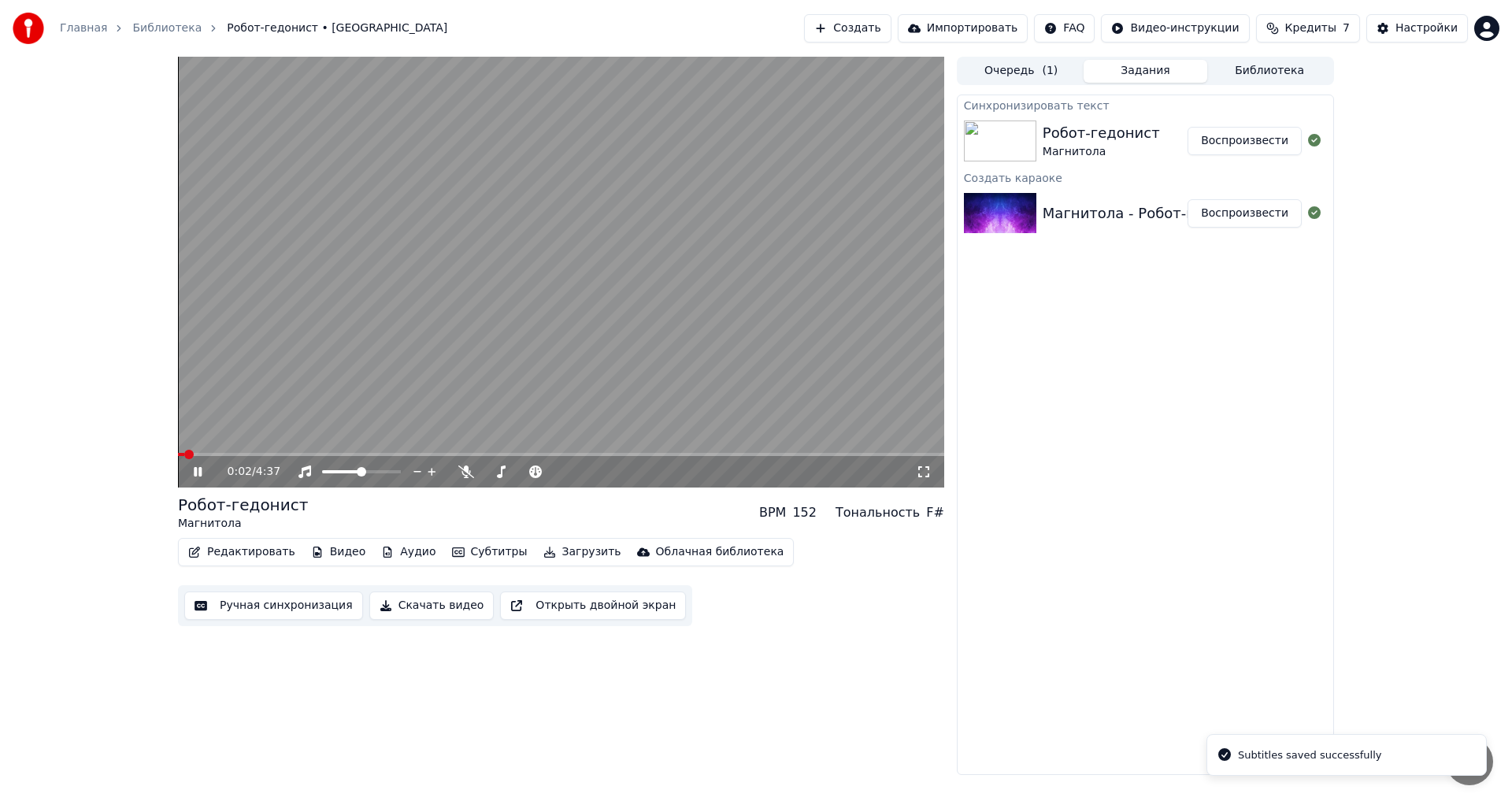
click at [542, 300] on video at bounding box center [561, 272] width 766 height 430
click at [343, 557] on button "Видео" at bounding box center [339, 552] width 68 height 22
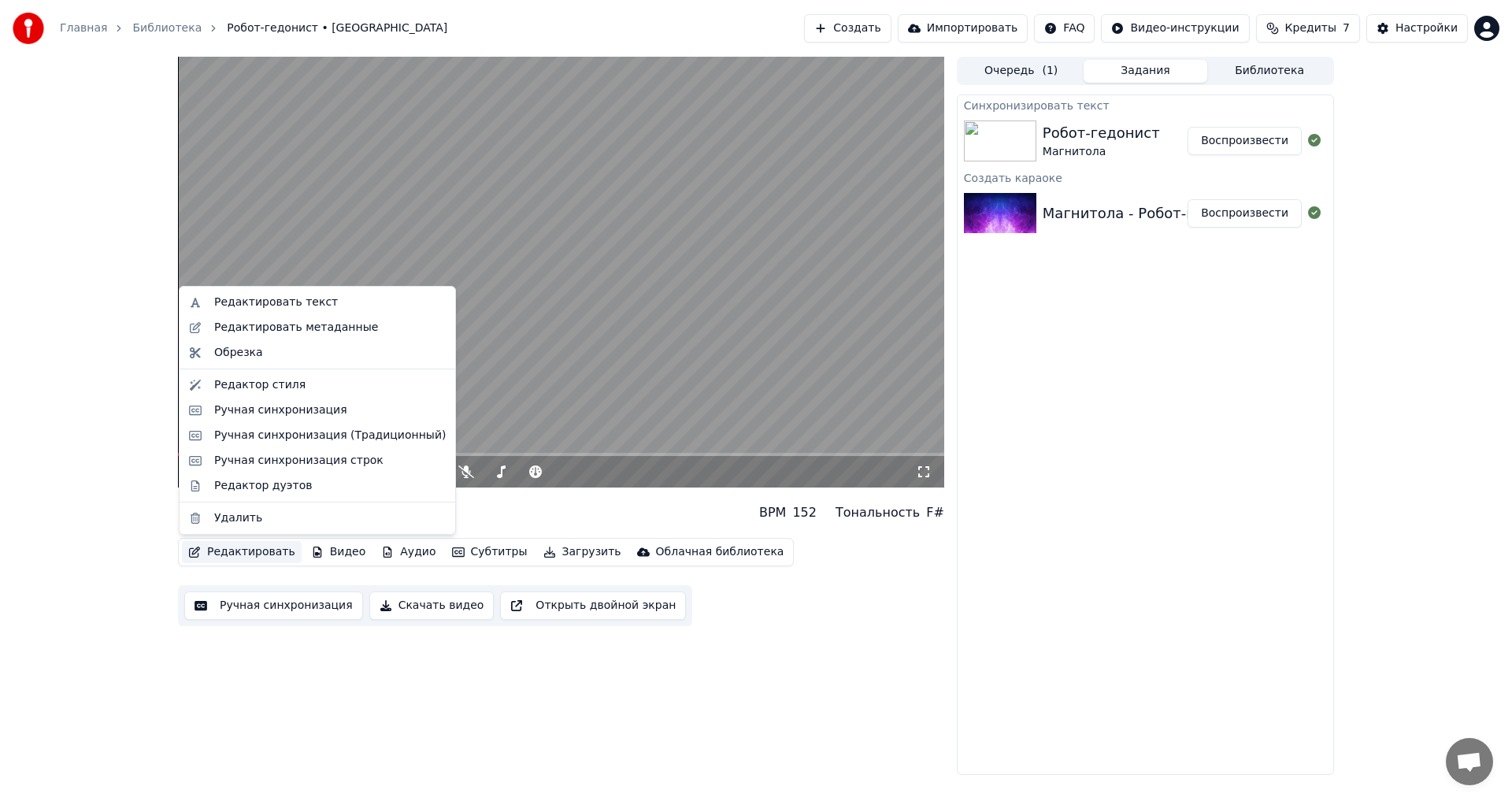
click at [1401, 118] on div "0:02 / 4:37 Робот-гедонист Магнитола BPM 152 Тональность F# Редактировать Видео…" at bounding box center [756, 416] width 1512 height 718
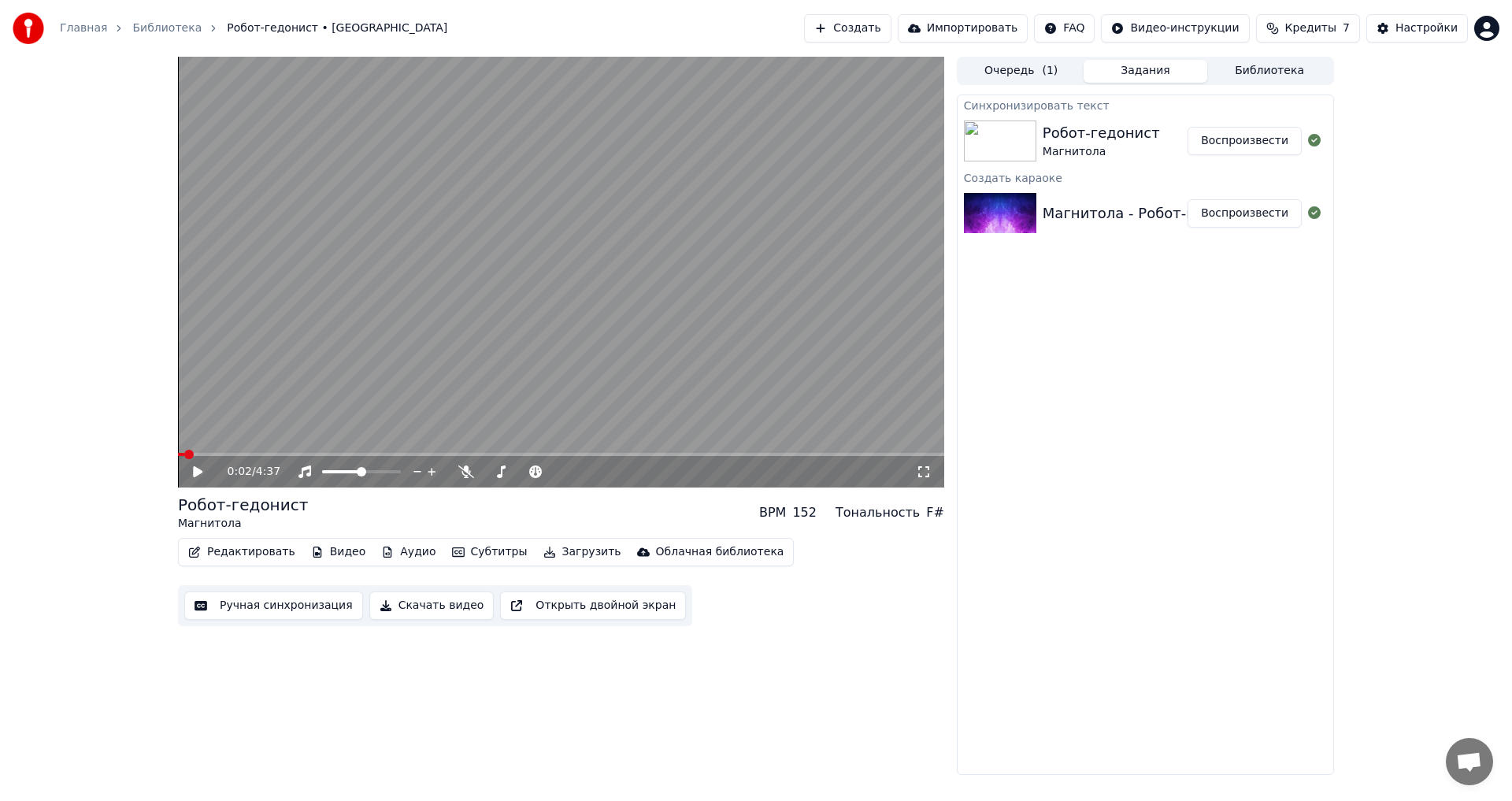
click at [1329, 36] on span "Кредиты" at bounding box center [1310, 28] width 51 height 15
click at [1333, 337] on div "0:02 / 4:37 Робот-гедонист Магнитола BPM 152 Тональность F# Редактировать Видео…" at bounding box center [756, 416] width 1181 height 718
click at [178, 456] on span at bounding box center [182, 455] width 10 height 10
click at [190, 476] on icon at bounding box center [208, 471] width 37 height 13
click at [410, 453] on span at bounding box center [293, 454] width 233 height 3
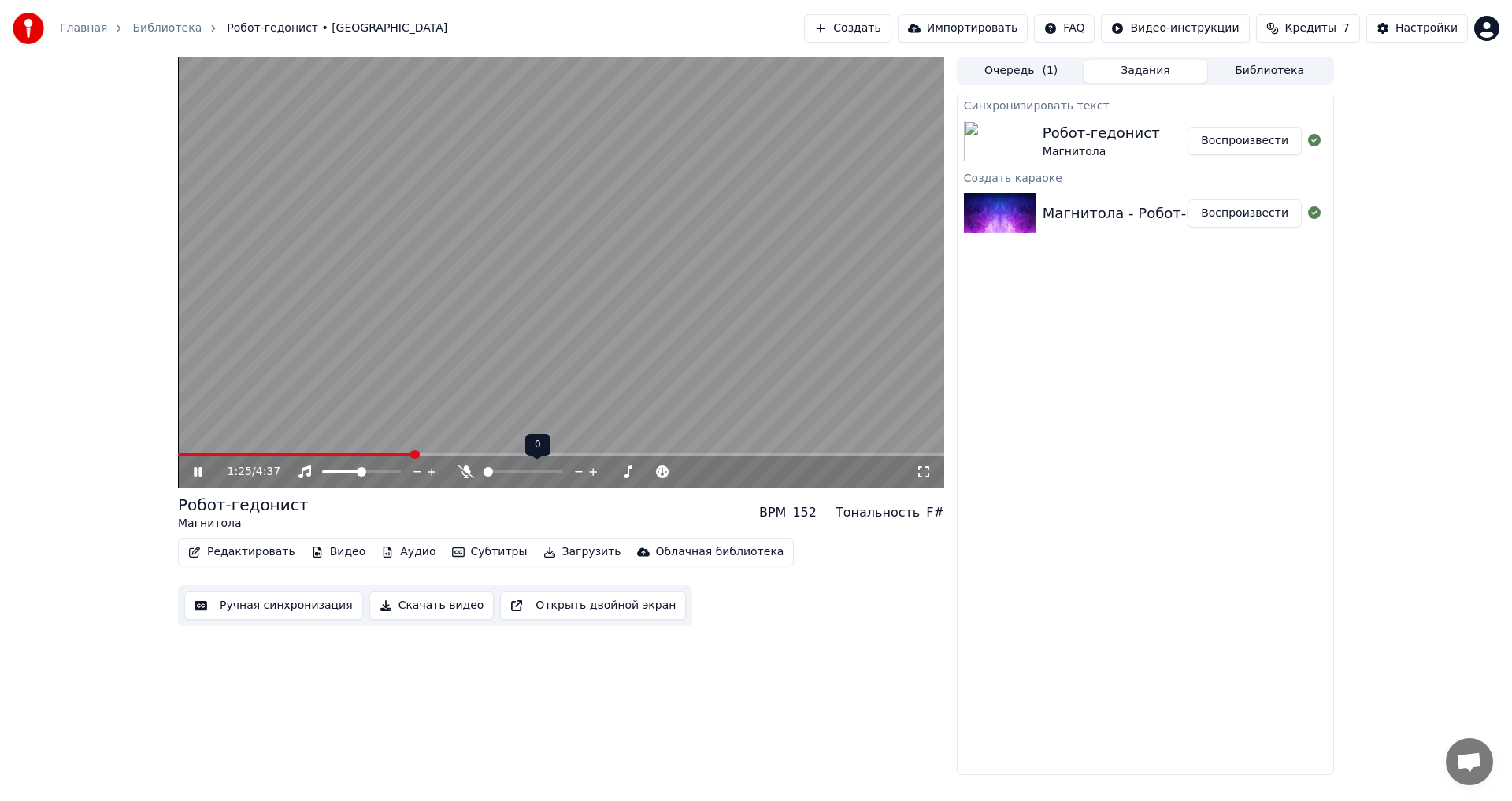
click at [320, 452] on video at bounding box center [561, 272] width 766 height 430
click at [307, 434] on video at bounding box center [561, 272] width 766 height 430
click at [305, 457] on div "1:25 / 4:37" at bounding box center [561, 471] width 766 height 32
click at [299, 454] on span at bounding box center [238, 454] width 122 height 3
click at [327, 454] on span at bounding box center [561, 454] width 766 height 3
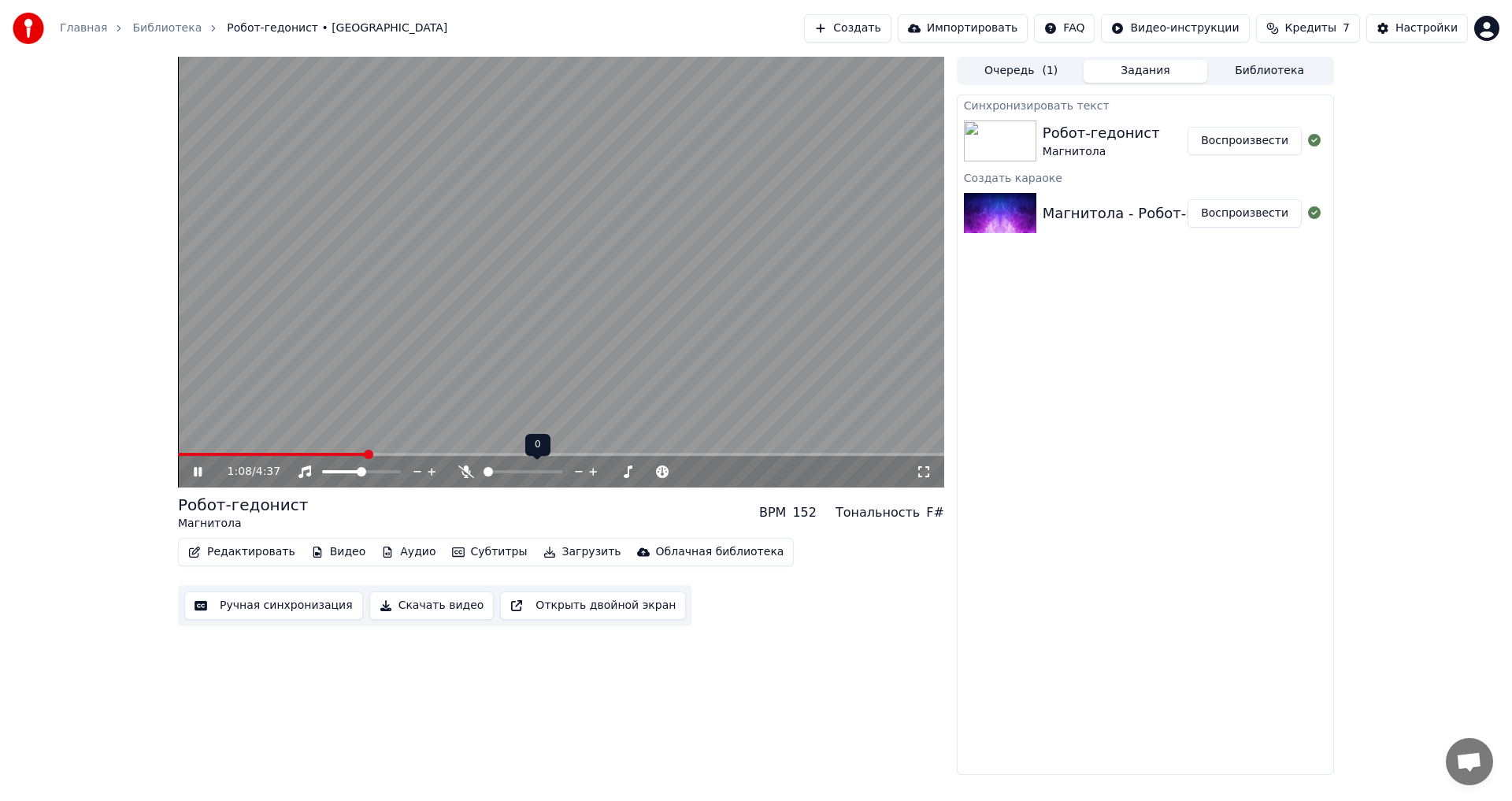
click at [365, 454] on span at bounding box center [561, 454] width 766 height 3
click at [457, 453] on span at bounding box center [561, 454] width 766 height 3
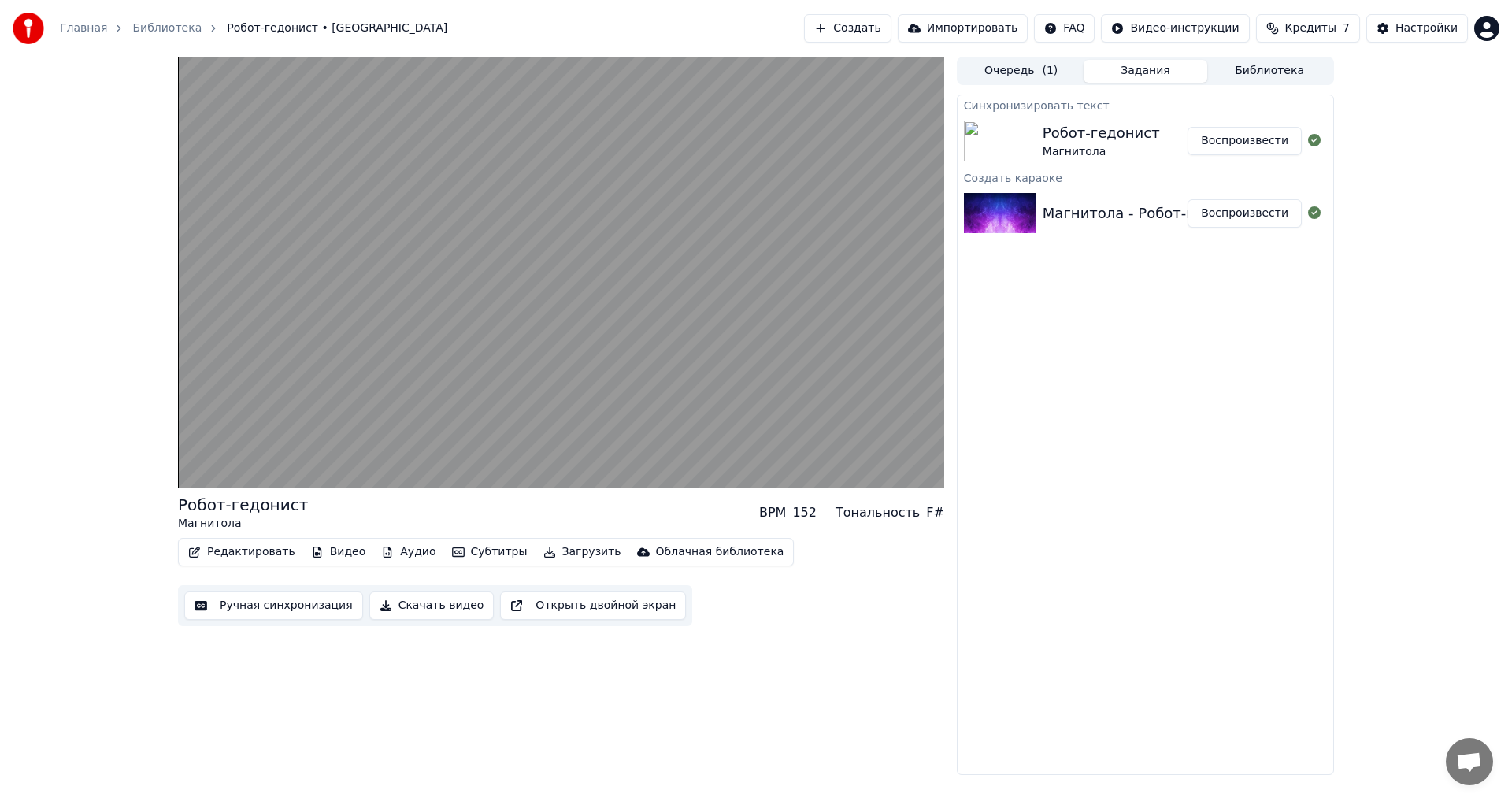
click at [568, 220] on video at bounding box center [561, 272] width 766 height 430
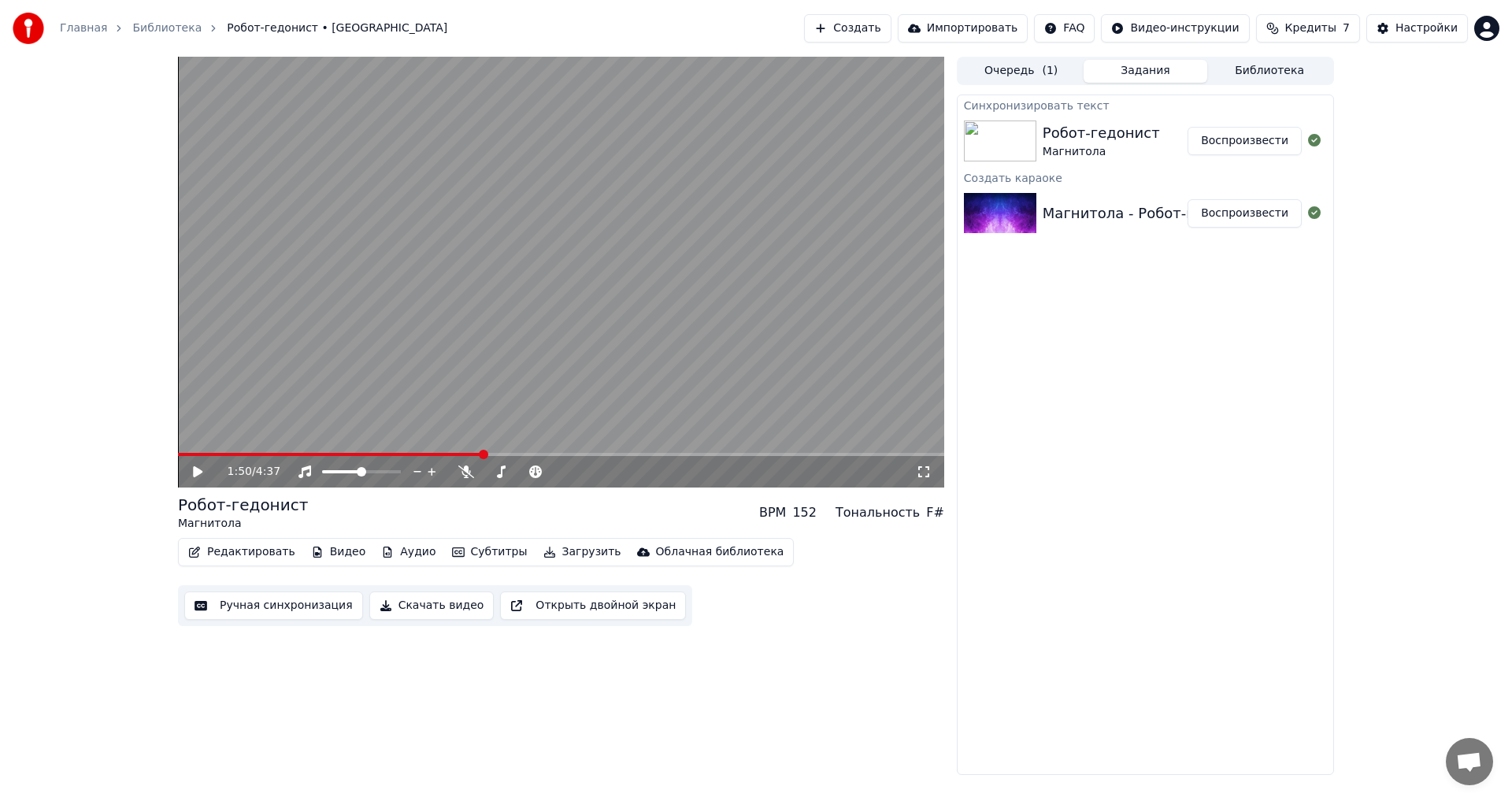
click at [422, 608] on button "Скачать видео" at bounding box center [432, 605] width 125 height 28
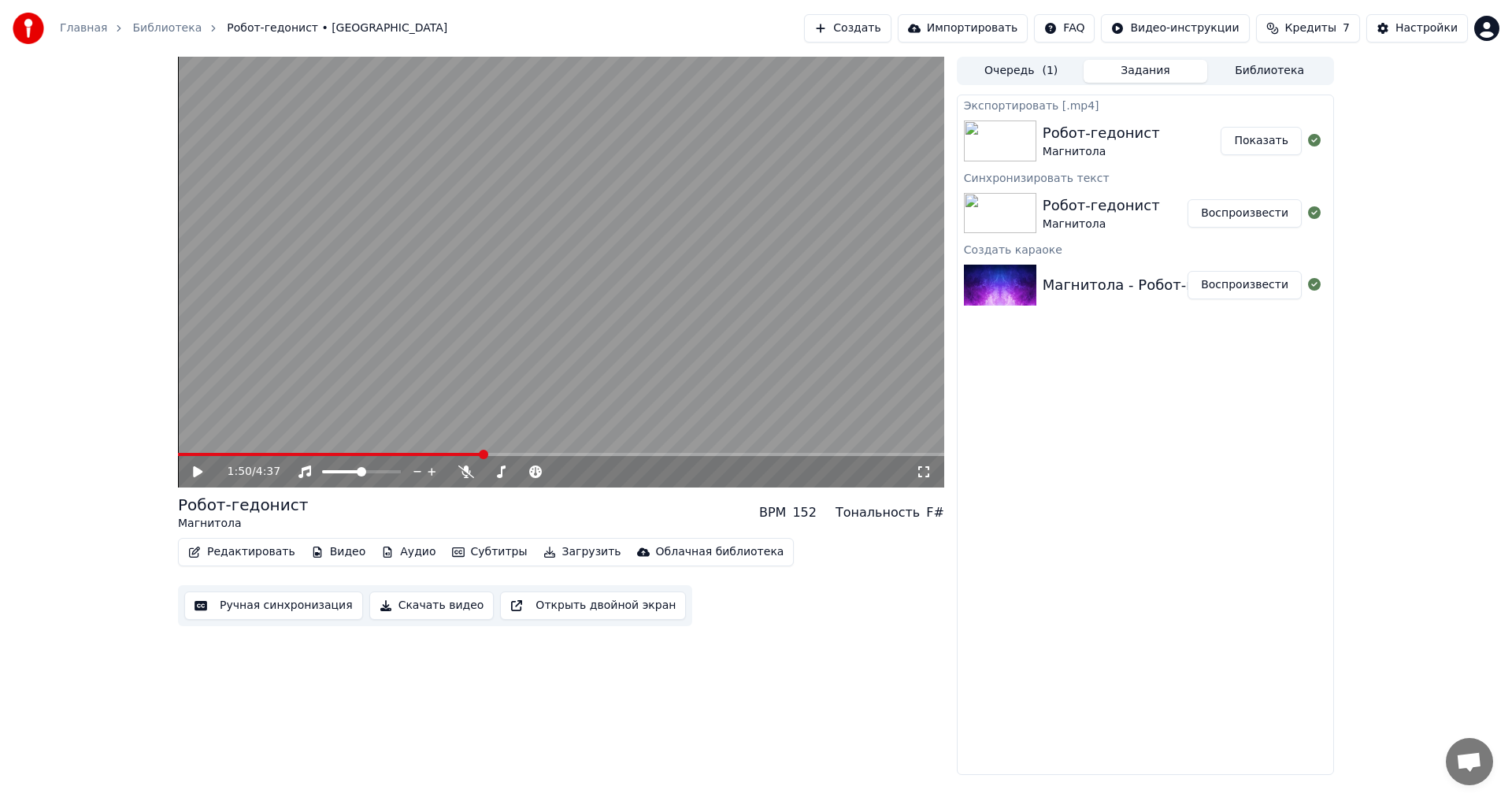
click at [1263, 138] on button "Показать" at bounding box center [1261, 140] width 81 height 28
